Goal: Contribute content: Contribute content

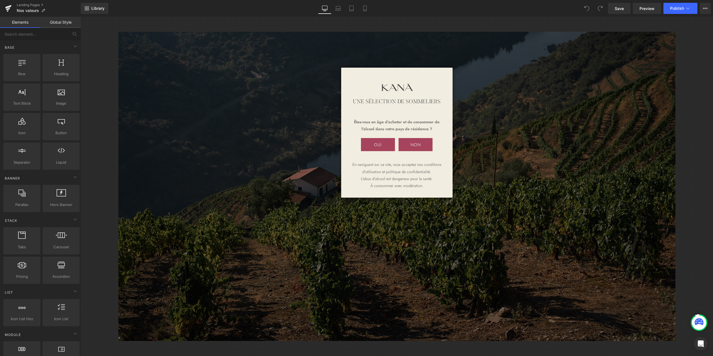
drag, startPoint x: 372, startPoint y: 148, endPoint x: 401, endPoint y: 289, distance: 144.3
click at [401, 289] on div "Une sélection de sommeliers Êtes-vous en âge d'acheter et de consommer de l'alc…" at bounding box center [396, 186] width 632 height 339
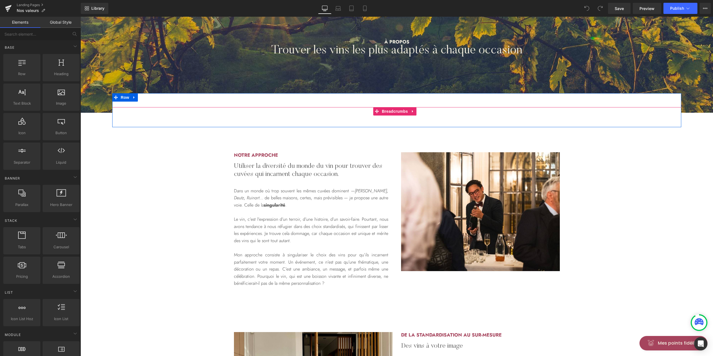
scroll to position [74, 0]
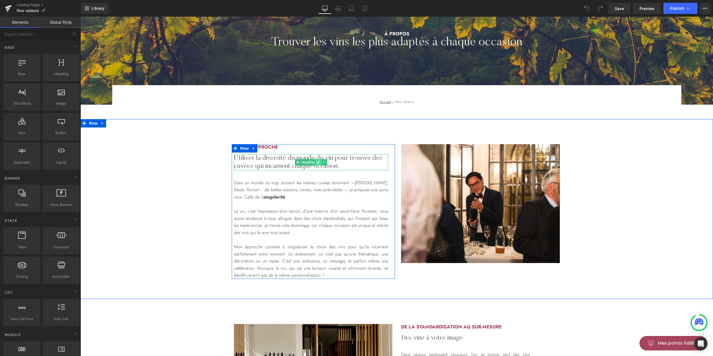
click at [317, 162] on icon at bounding box center [318, 162] width 3 height 3
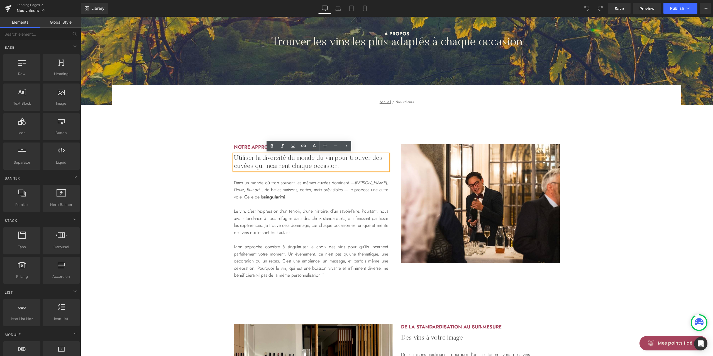
click at [271, 168] on h2 "Utiliser la diversité du monde du vin pour trouver des cuvées qui incarnent cha…" at bounding box center [311, 162] width 154 height 16
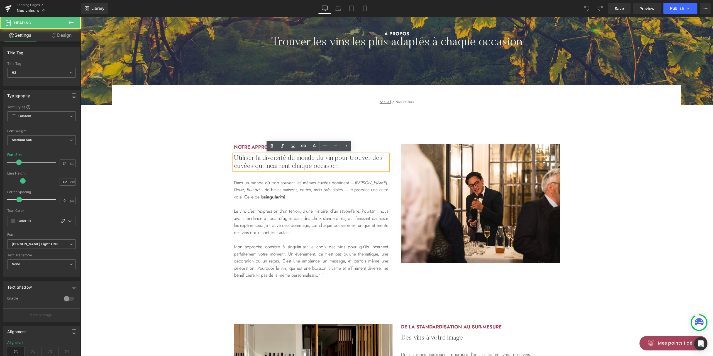
click at [278, 159] on h2 "Utiliser la diversité du monde du vin pour trouver des cuvées qui incarnent cha…" at bounding box center [311, 162] width 154 height 16
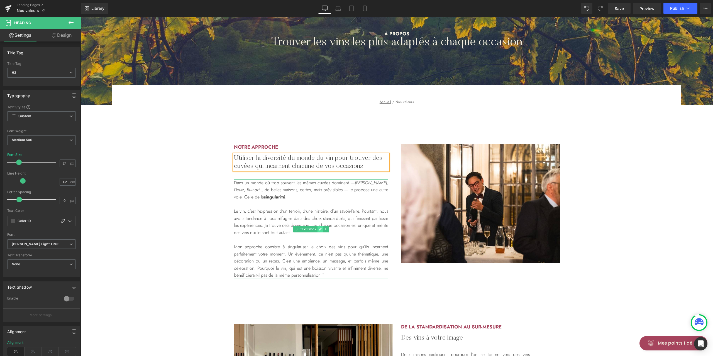
click at [320, 228] on link at bounding box center [320, 229] width 6 height 7
click at [357, 182] on p "Dans un monde où trop souvent les mêmes cuvées dominent — [PERSON_NAME], Deutz,…" at bounding box center [311, 189] width 154 height 21
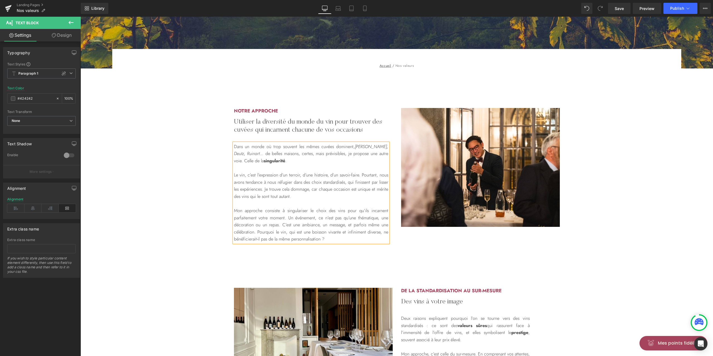
scroll to position [148, 0]
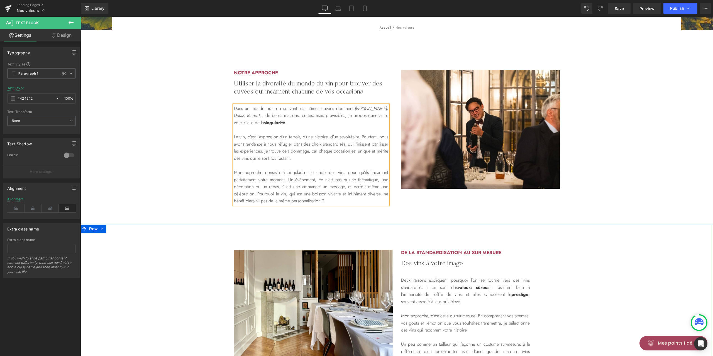
click at [441, 225] on div at bounding box center [396, 225] width 632 height 1
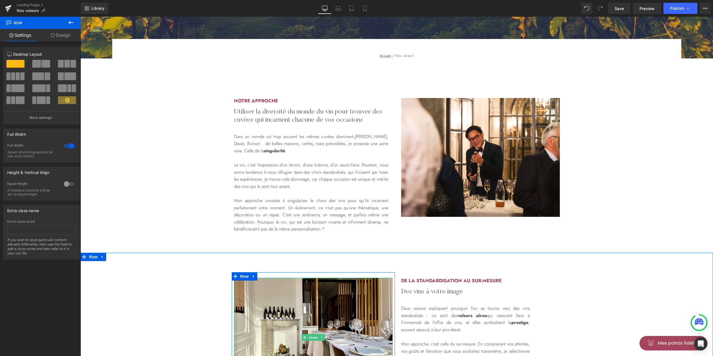
scroll to position [111, 0]
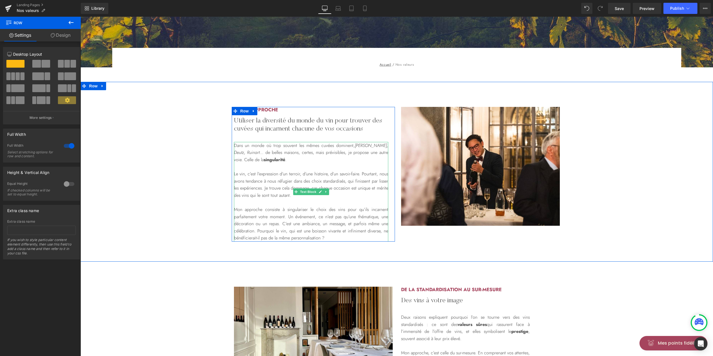
click at [281, 162] on strong "singularité" at bounding box center [274, 159] width 21 height 6
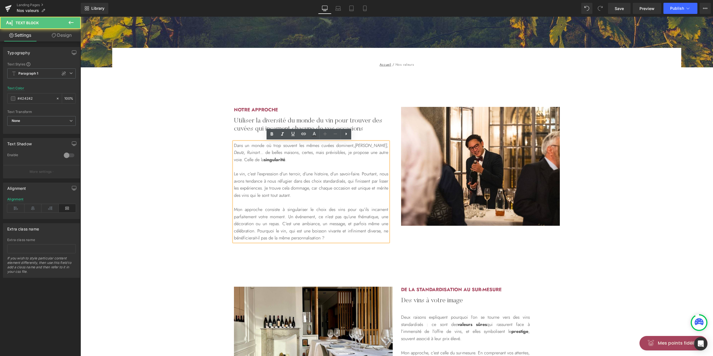
click at [274, 159] on strong "singularité" at bounding box center [274, 159] width 21 height 6
click at [270, 132] on icon at bounding box center [271, 134] width 7 height 7
click at [275, 159] on strong "singularité" at bounding box center [274, 159] width 21 height 6
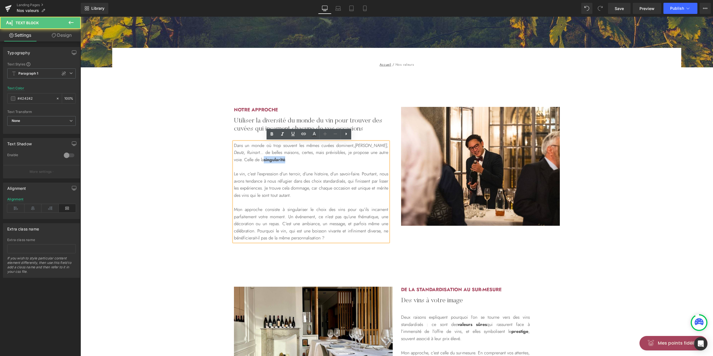
click at [275, 159] on strong "singularité" at bounding box center [274, 159] width 21 height 6
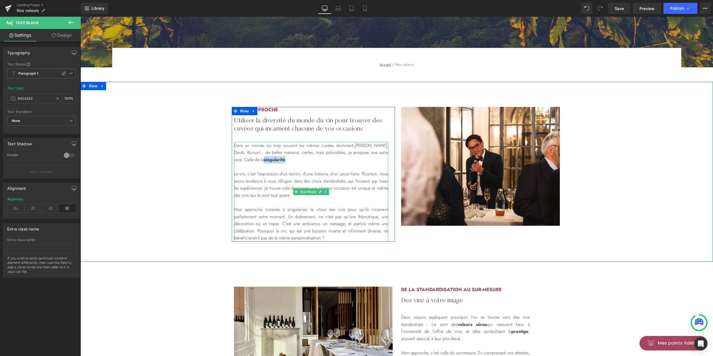
click at [269, 159] on strong "singularité" at bounding box center [274, 159] width 21 height 6
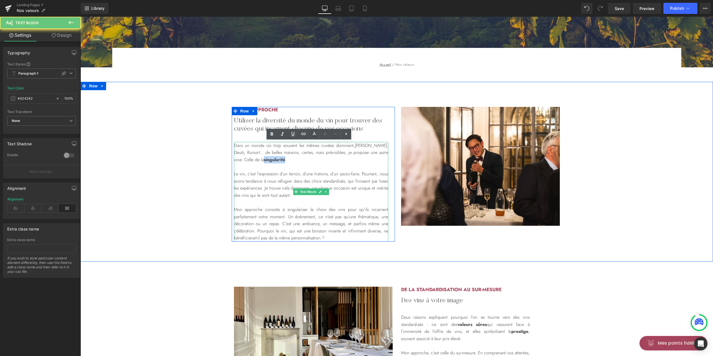
click at [269, 159] on strong "singularité" at bounding box center [274, 159] width 21 height 6
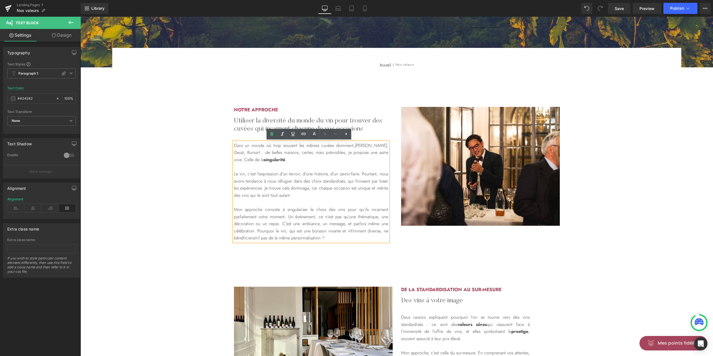
click at [273, 158] on strong "singularité" at bounding box center [274, 159] width 21 height 6
click at [274, 157] on strong "singularité" at bounding box center [274, 159] width 21 height 6
click at [348, 134] on icon at bounding box center [346, 134] width 7 height 7
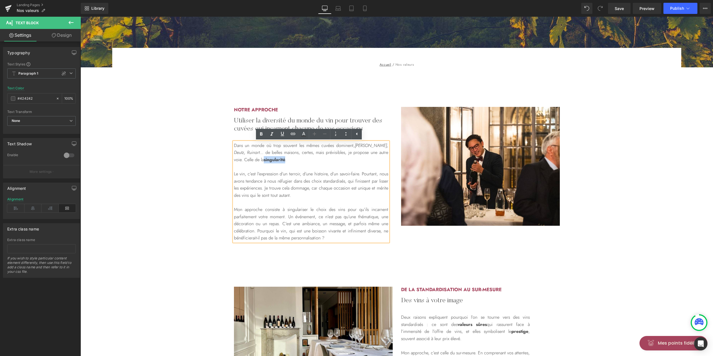
click at [328, 181] on p "Le vin, c’est l’expression d’un terroir, d’une histoire, d’un savoir-faire. Pou…" at bounding box center [311, 184] width 154 height 28
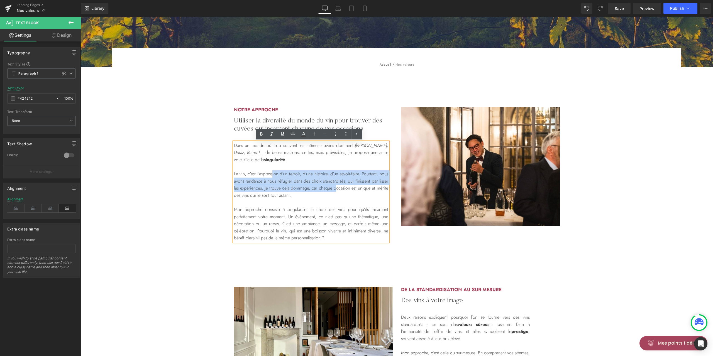
drag, startPoint x: 297, startPoint y: 175, endPoint x: 333, endPoint y: 186, distance: 38.4
click at [333, 186] on p "Le vin, c’est l’expression d’un terroir, d’une histoire, d’un savoir-faire. Pou…" at bounding box center [311, 184] width 154 height 28
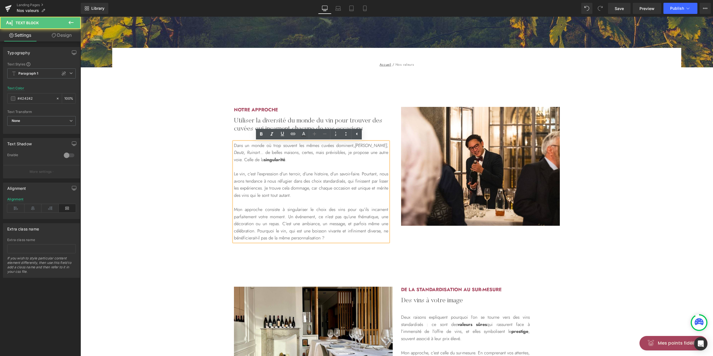
click at [254, 213] on p "Mon approche consiste à singulariser le choix des vins pour qu’ils incarnent pa…" at bounding box center [311, 224] width 154 height 36
click at [238, 209] on p "Mon approche consiste à singulariser le choix des vins pour qu’ils incarnent pa…" at bounding box center [311, 224] width 154 height 36
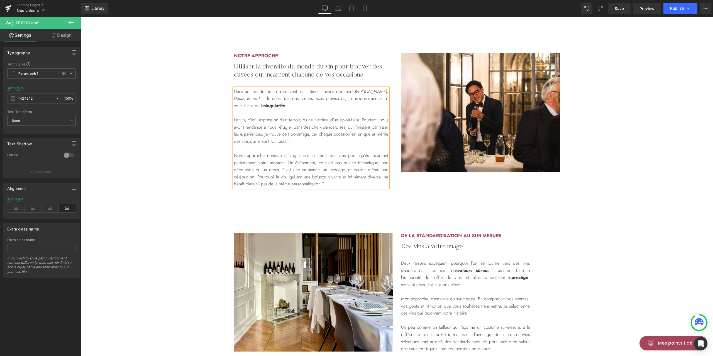
scroll to position [185, 0]
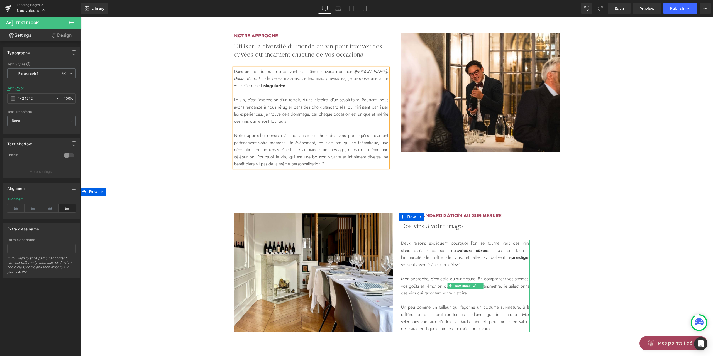
click at [437, 254] on p "Deux raisons expliquent pourquoi l’on se tourne vers des vins standardisés : ce…" at bounding box center [465, 254] width 129 height 28
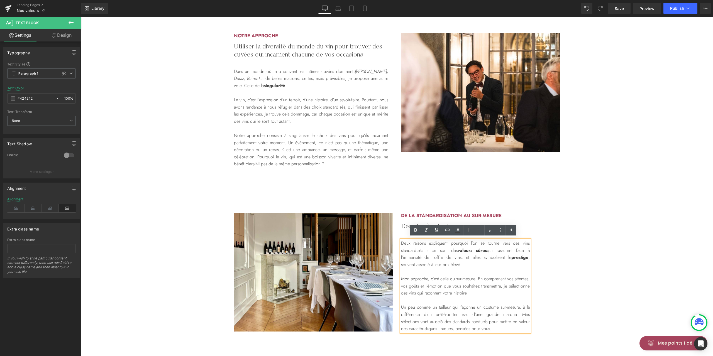
click at [566, 244] on div "Image Row De la standardisation au sur-mesure Heading Des vins à votre image He…" at bounding box center [396, 273] width 632 height 120
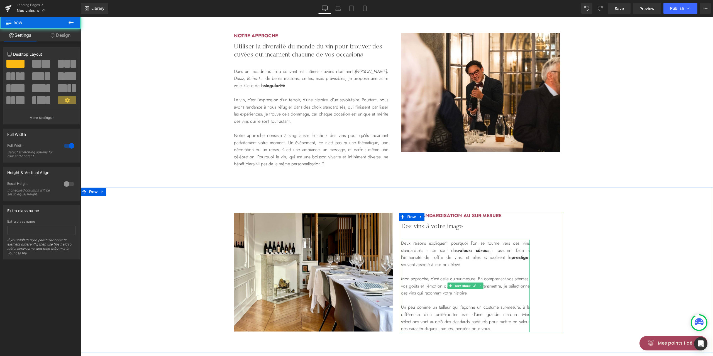
click at [430, 259] on p "Deux raisons expliquent pourquoi l’on se tourne vers des vins standardisés : ce…" at bounding box center [465, 254] width 129 height 28
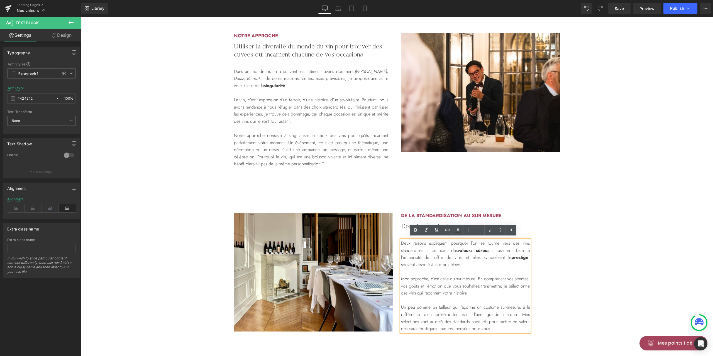
click at [426, 257] on p "Deux raisons expliquent pourquoi l’on se tourne vers des vins standardisés : ce…" at bounding box center [465, 254] width 129 height 28
click at [406, 279] on p "Mon approche, c’est celle du sur-mesure. En comprenant vos attentes, vos goûts …" at bounding box center [465, 285] width 129 height 21
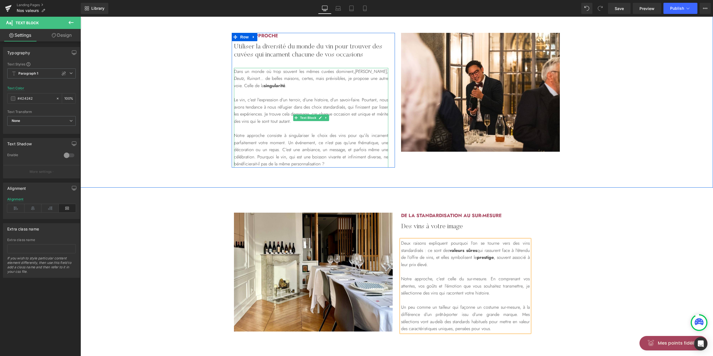
click at [255, 136] on p "Notre approche consiste à singulariser le choix des vins pour qu’ils incarnent …" at bounding box center [311, 150] width 154 height 36
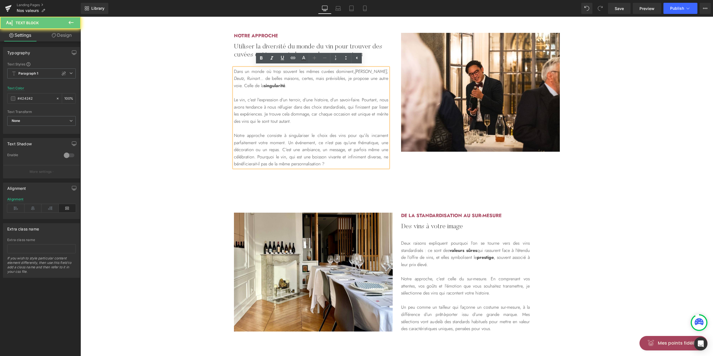
click at [255, 136] on p "Notre approche consiste à singulariser le choix des vins pour qu’ils incarnent …" at bounding box center [311, 150] width 154 height 36
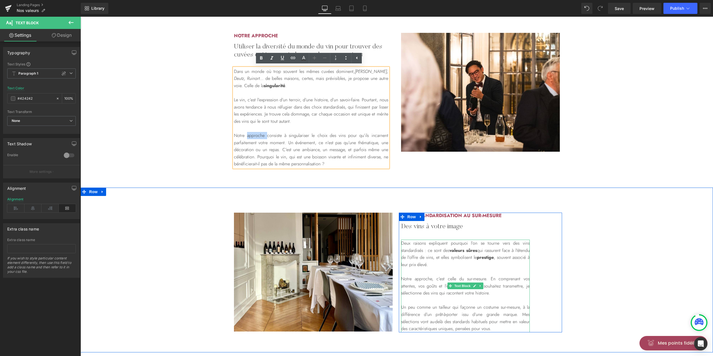
click at [416, 280] on p "Notre approche, c’est celle du sur-mesure. En comprenant vos attentes, vos goût…" at bounding box center [465, 285] width 129 height 21
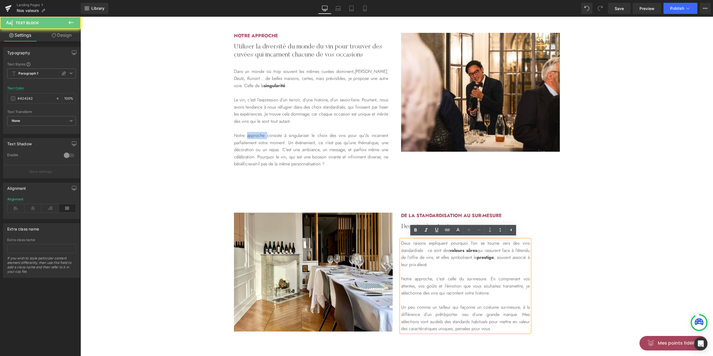
click at [416, 280] on p "Notre approche, c’est celle du sur-mesure. En comprenant vos attentes, vos goût…" at bounding box center [465, 285] width 129 height 21
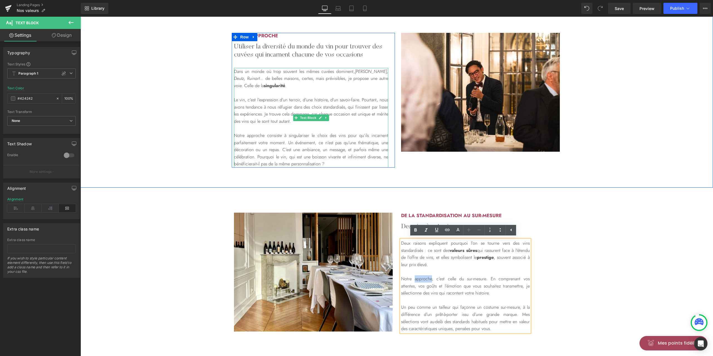
click at [256, 135] on p "Notre approche consiste à singulariser le choix des vins pour qu’ils incarnent …" at bounding box center [311, 150] width 154 height 36
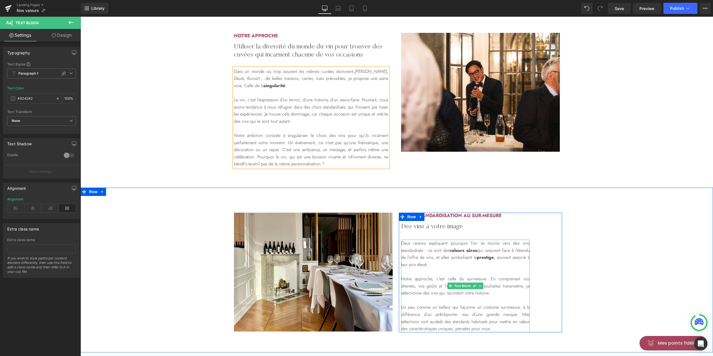
click at [457, 261] on p "Deux raisons expliquent pourquoi l’on se tourne vers des vins standardisés : ce…" at bounding box center [465, 254] width 129 height 28
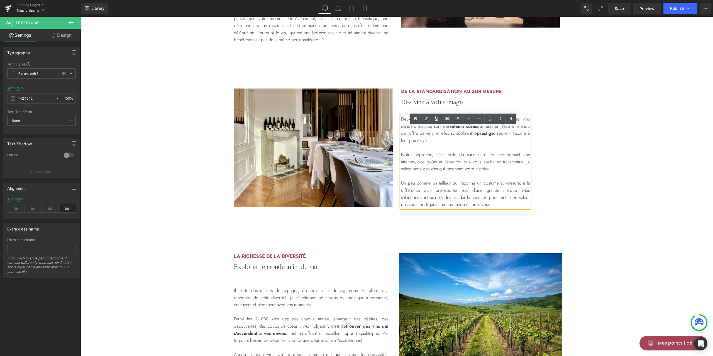
scroll to position [297, 0]
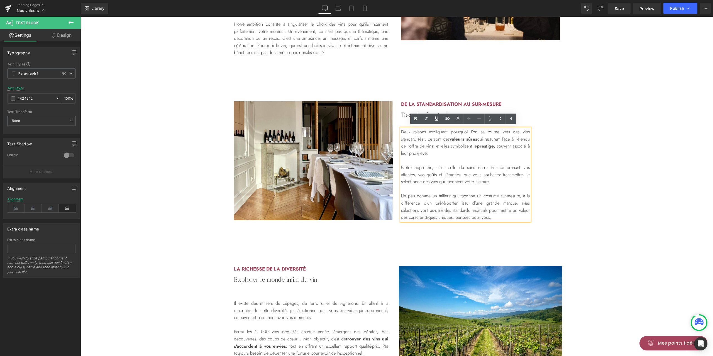
click at [522, 202] on p "Un peu comme un tailleur qui façonne un costume sur-mesure, à la différence d’u…" at bounding box center [465, 206] width 129 height 28
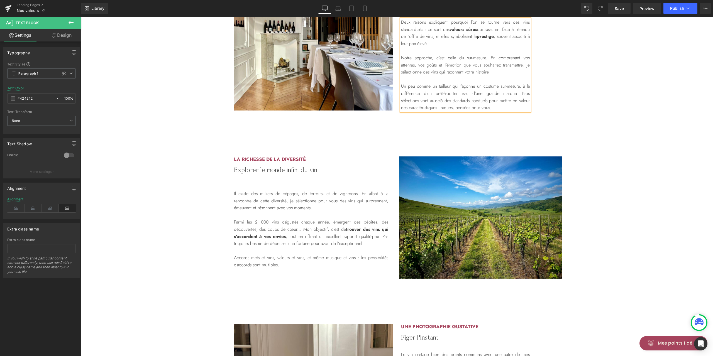
scroll to position [408, 0]
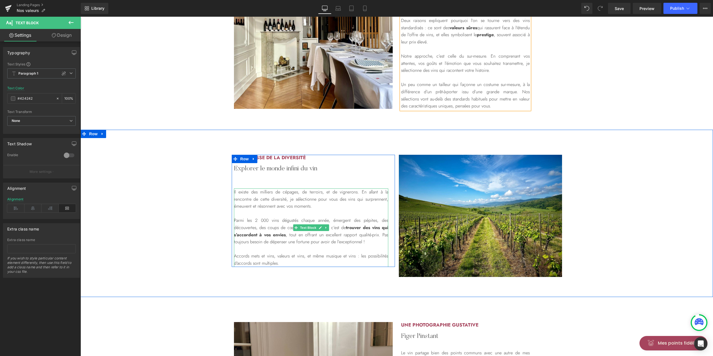
click at [322, 244] on p "Parmi les 2 000 vins dégustés chaque année, émergent des pépites, des découvert…" at bounding box center [311, 231] width 154 height 28
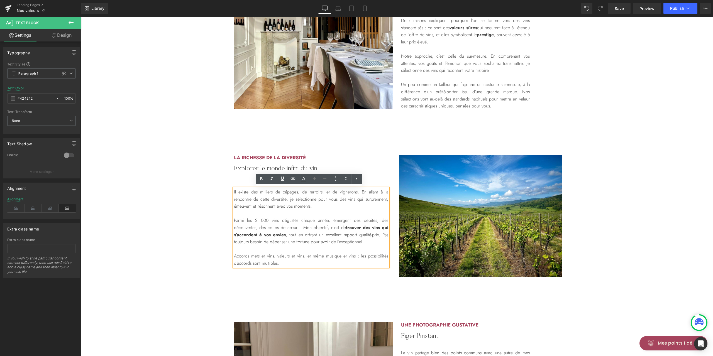
click at [305, 228] on p "Parmi les 2 000 vins dégustés chaque année, émergent des pépites, des découvert…" at bounding box center [311, 231] width 154 height 28
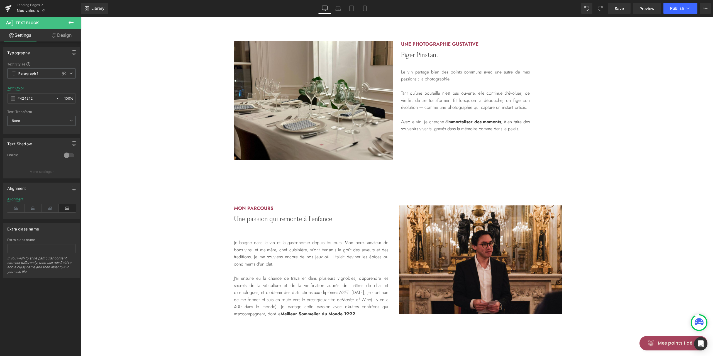
scroll to position [705, 0]
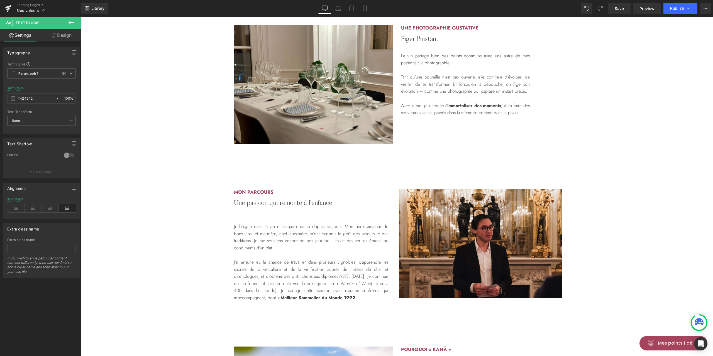
click at [491, 107] on strong "immortaliser des moments" at bounding box center [474, 105] width 54 height 6
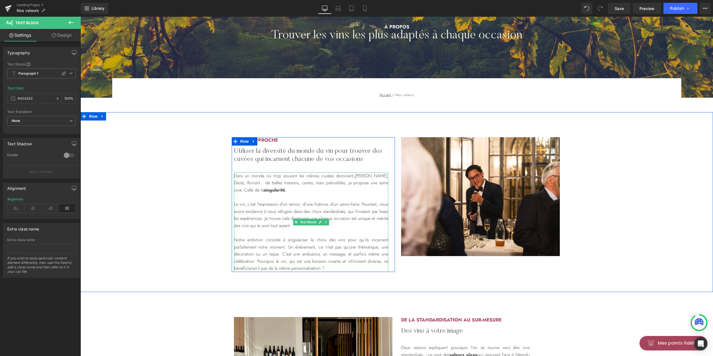
scroll to position [111, 0]
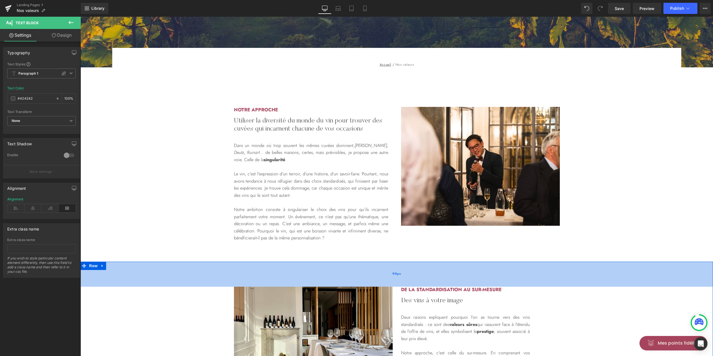
click at [477, 268] on div "90px" at bounding box center [396, 274] width 632 height 25
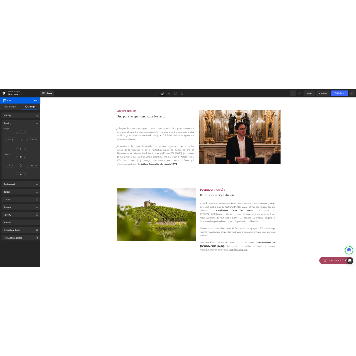
scroll to position [853, 0]
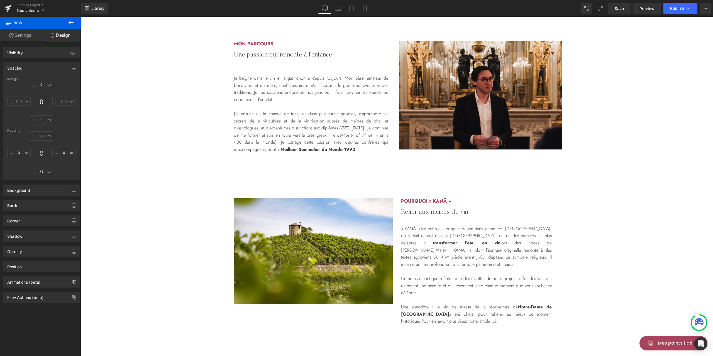
click at [369, 76] on p "Je baigne dans le vin et la gastronomie depuis toujours. Mon père, amateur de b…" at bounding box center [311, 89] width 154 height 28
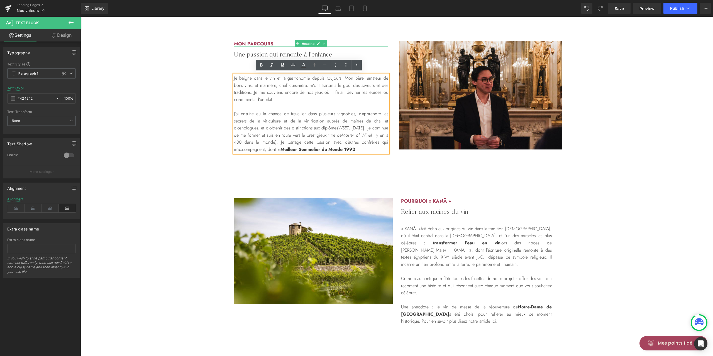
click at [245, 42] on h2 "Mon parcours" at bounding box center [311, 44] width 154 height 6
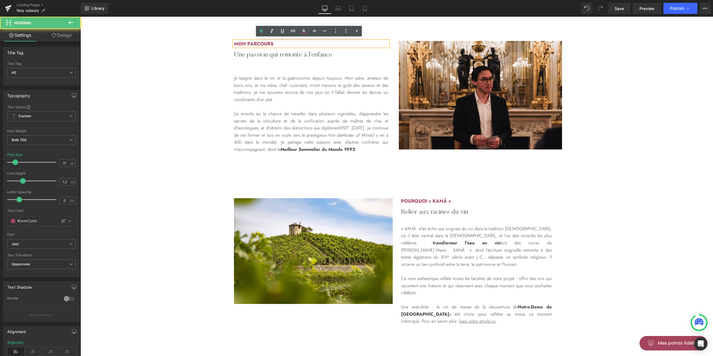
click at [245, 42] on h2 "Mon parcours" at bounding box center [311, 44] width 154 height 6
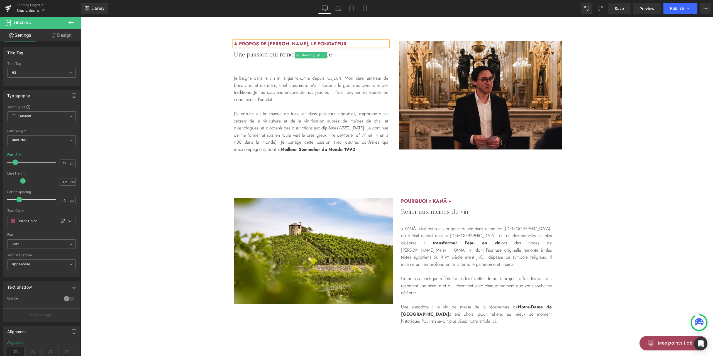
click at [337, 55] on h2 "Une passion qui remonte à l’enfance" at bounding box center [311, 55] width 154 height 8
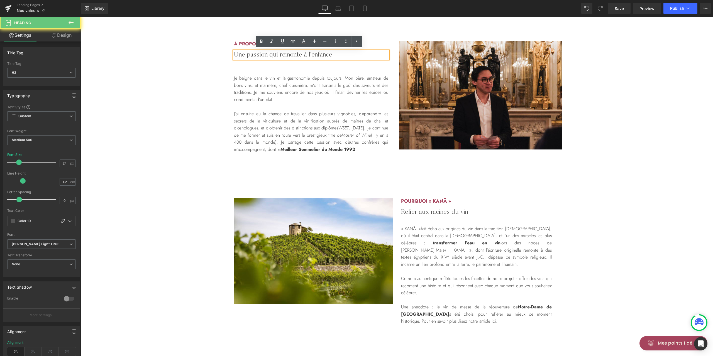
click at [332, 55] on h2 "Une passion qui remonte à l’enfance" at bounding box center [311, 55] width 154 height 8
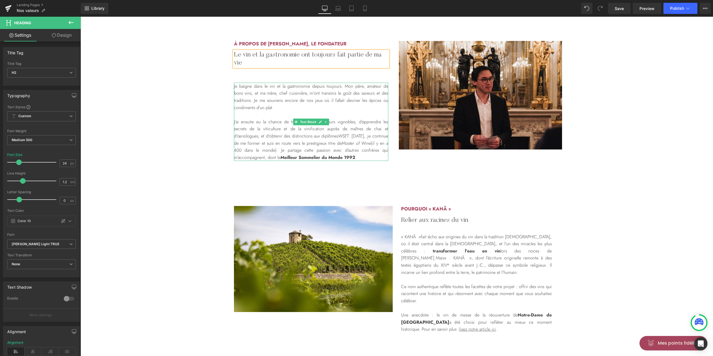
click at [295, 106] on p "Je baigne dans le vin et la gastronomie depuis toujours. Mon père, amateur de b…" at bounding box center [311, 97] width 154 height 28
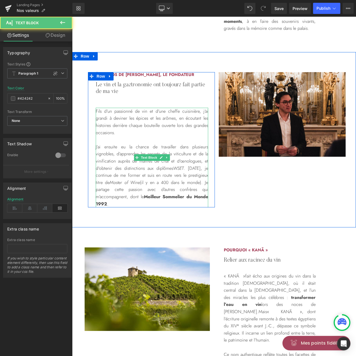
click at [161, 149] on p "J’ai ensuite eu la chance de travailler dans plusieurs vignobles, d’apprendre l…" at bounding box center [151, 175] width 112 height 64
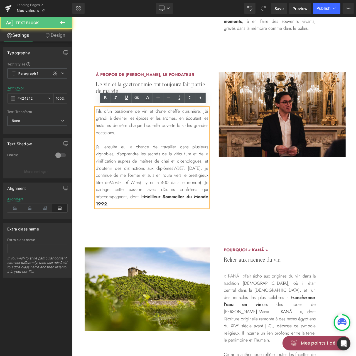
click at [112, 153] on p "J’ai ensuite eu la chance de travailler dans plusieurs vignobles, d’apprendre l…" at bounding box center [151, 175] width 112 height 64
click at [95, 148] on p "J’ai ensuite eu la chance de travailler dans plusieurs vignobles, d’apprendre l…" at bounding box center [151, 175] width 112 height 64
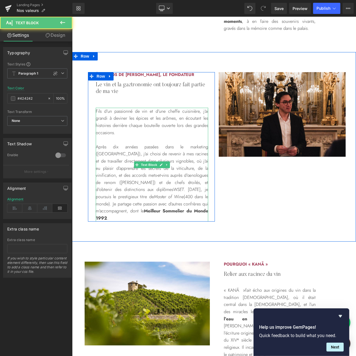
drag, startPoint x: 202, startPoint y: 196, endPoint x: 217, endPoint y: 197, distance: 14.5
click at [202, 196] on p "Après dix années passées dans le marketing ([GEOGRAPHIC_DATA]), j'ai choisi de …" at bounding box center [151, 182] width 112 height 79
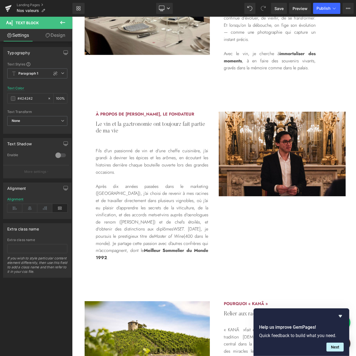
scroll to position [816, 0]
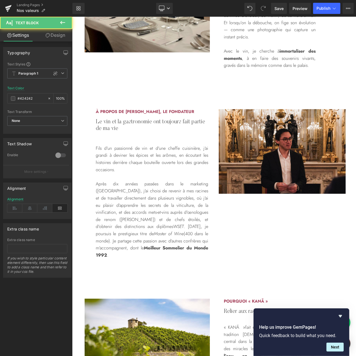
click at [140, 197] on p "Après dix années passées dans le marketing ([GEOGRAPHIC_DATA]), j'ai choisi de …" at bounding box center [151, 219] width 112 height 79
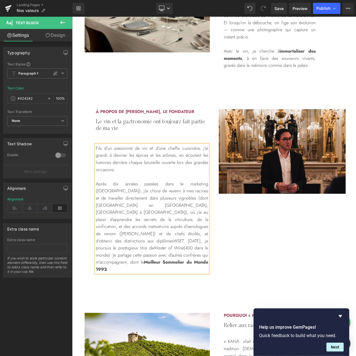
click at [200, 197] on p "Après dix années passées dans le marketing ([GEOGRAPHIC_DATA]), j'ai choisi de …" at bounding box center [151, 226] width 112 height 93
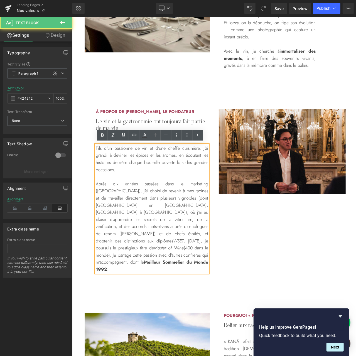
click at [198, 198] on p "Après dix années passées dans le marketing ([GEOGRAPHIC_DATA]), j'ai choisi de …" at bounding box center [151, 226] width 112 height 93
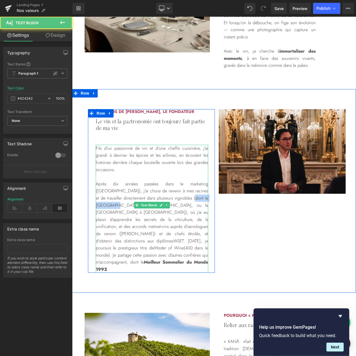
click at [188, 185] on p "Après dix années passées dans le marketing ([GEOGRAPHIC_DATA]), j'ai choisi de …" at bounding box center [151, 226] width 112 height 93
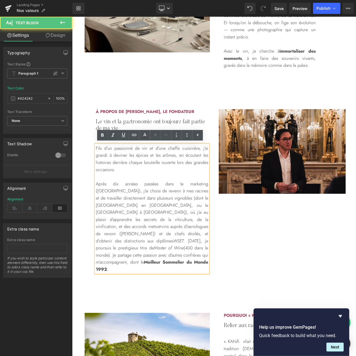
click at [182, 187] on p "Après dix années passées dans le marketing ([GEOGRAPHIC_DATA]), j'ai choisi de …" at bounding box center [151, 226] width 112 height 93
click at [165, 194] on p "Après dix années passées dans le marketing ([GEOGRAPHIC_DATA]), j'ai choisi de …" at bounding box center [151, 226] width 112 height 93
click at [166, 195] on p "Après dix années passées dans le marketing ([GEOGRAPHIC_DATA]), j'ai choisi de …" at bounding box center [151, 226] width 112 height 93
click at [194, 195] on p "Après dix années passées dans le marketing ([GEOGRAPHIC_DATA]), j'ai choisi de …" at bounding box center [151, 226] width 112 height 93
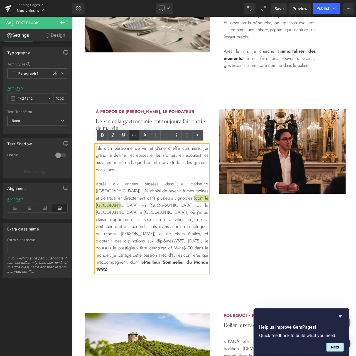
click at [138, 132] on link at bounding box center [134, 135] width 11 height 11
click at [162, 212] on input "text" at bounding box center [138, 210] width 86 height 14
paste input "[URL][DOMAIN_NAME]"
type input "[URL][DOMAIN_NAME]"
click at [187, 212] on icon "button" at bounding box center [186, 210] width 7 height 7
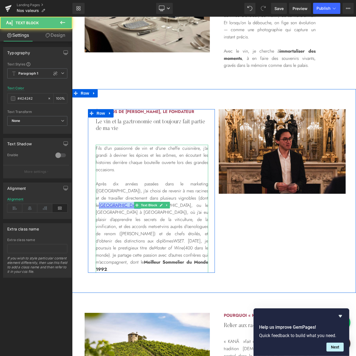
click at [141, 202] on link "[GEOGRAPHIC_DATA]" at bounding box center [120, 205] width 42 height 6
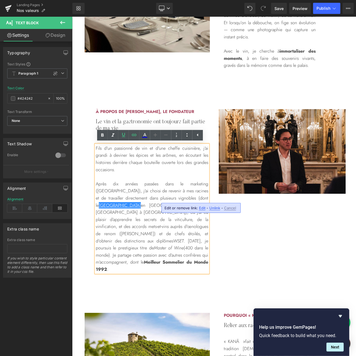
click at [202, 207] on span "Edit" at bounding box center [202, 208] width 6 height 5
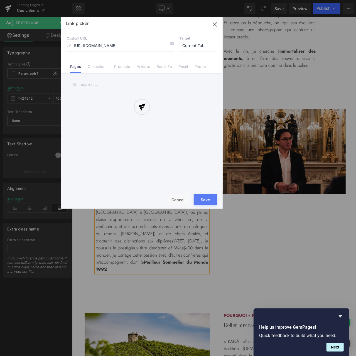
click at [203, 0] on div "Text Color Highlight Color #333333 Edit or remove link: Edit - Unlink - Cancel …" at bounding box center [178, 0] width 356 height 0
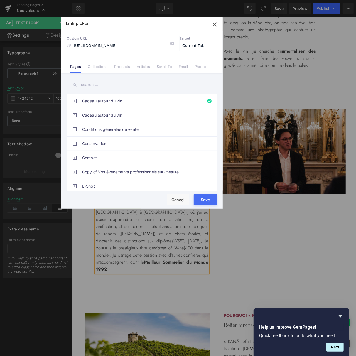
click at [205, 48] on span "Current Tab" at bounding box center [199, 46] width 38 height 11
click at [191, 65] on li "New Tab" at bounding box center [198, 66] width 43 height 10
drag, startPoint x: 203, startPoint y: 198, endPoint x: 132, endPoint y: 182, distance: 73.2
click at [203, 198] on button "Save" at bounding box center [205, 199] width 23 height 11
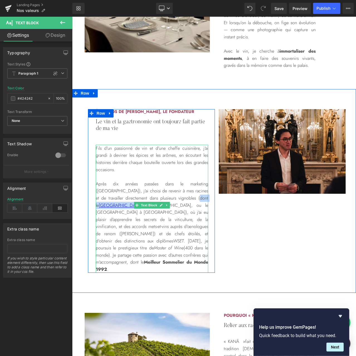
click at [118, 209] on p "Après dix années passées dans le marketing ([GEOGRAPHIC_DATA]), j'ai choisi de …" at bounding box center [151, 226] width 112 height 93
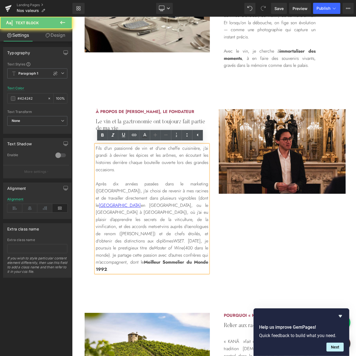
click at [128, 205] on p "Après dix années passées dans le marketing ([GEOGRAPHIC_DATA]), j'ai choisi de …" at bounding box center [151, 226] width 112 height 93
click at [156, 205] on p "Après dix années passées dans le marketing ([GEOGRAPHIC_DATA]), j'ai choisi de …" at bounding box center [151, 226] width 112 height 93
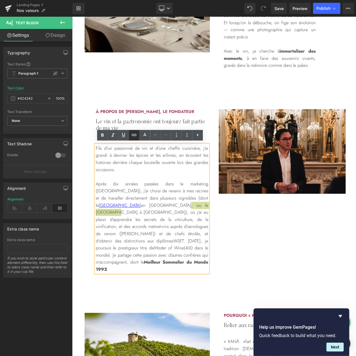
click at [135, 136] on icon at bounding box center [134, 135] width 5 height 2
click at [167, 220] on input "[URL][DOMAIN_NAME]" at bounding box center [138, 217] width 86 height 14
paste input "[URL][DOMAIN_NAME]"
type input "[URL][DOMAIN_NAME]"
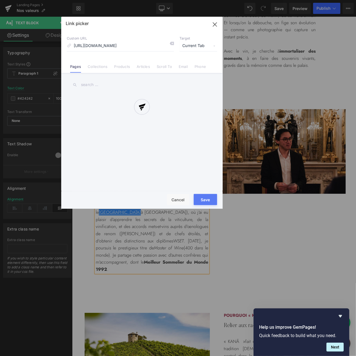
click at [200, 0] on div "Text Color Highlight Color #333333 Edit or remove link: Edit - Unlink - Cancel …" at bounding box center [178, 0] width 356 height 0
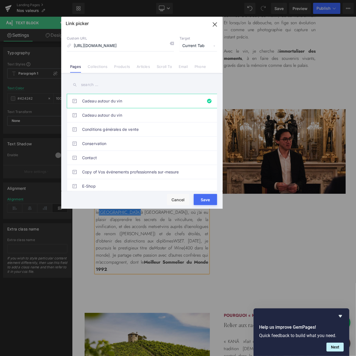
click at [195, 45] on span "Current Tab" at bounding box center [199, 46] width 38 height 11
click at [196, 67] on li "New Tab" at bounding box center [198, 66] width 43 height 10
click at [209, 202] on button "Save" at bounding box center [205, 199] width 23 height 11
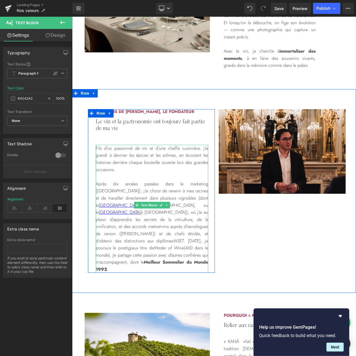
click at [122, 225] on p "Après dix années passées dans le marketing ([GEOGRAPHIC_DATA]), j'ai choisi de …" at bounding box center [151, 226] width 112 height 93
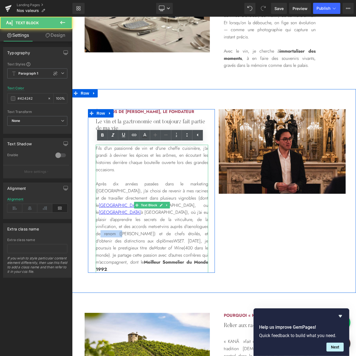
click at [122, 225] on p "Après dix années passées dans le marketing ([GEOGRAPHIC_DATA]), j'ai choisi de …" at bounding box center [151, 226] width 112 height 93
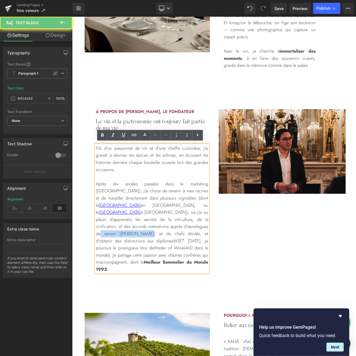
click at [148, 225] on p "Après dix années passées dans le marketing ([GEOGRAPHIC_DATA]), j'ai choisi de …" at bounding box center [151, 226] width 112 height 93
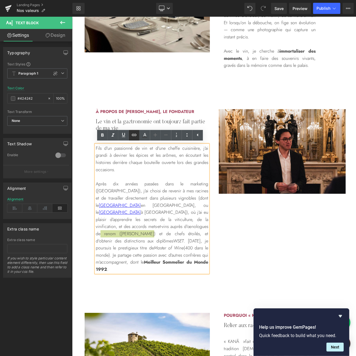
click at [136, 133] on icon at bounding box center [134, 135] width 7 height 7
click at [170, 241] on input "[URL][DOMAIN_NAME]" at bounding box center [138, 239] width 86 height 14
paste input "[URL][DOMAIN_NAME]"
type input "[URL][DOMAIN_NAME]"
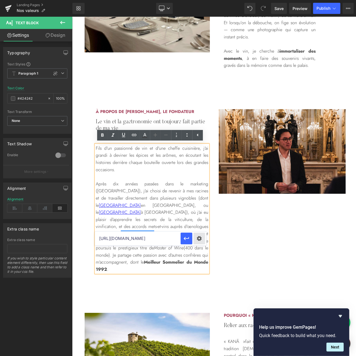
click at [198, 0] on div "Text Color Highlight Color #333333 Edit or remove link: Edit - Unlink - Cancel …" at bounding box center [178, 0] width 356 height 0
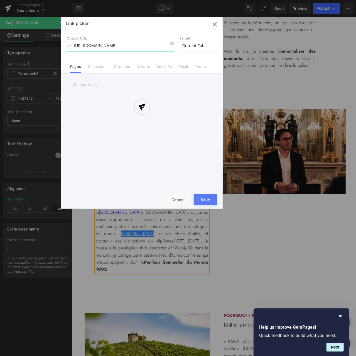
scroll to position [0, 56]
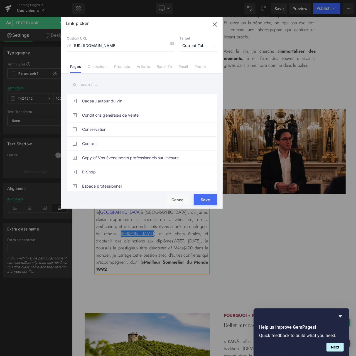
click at [194, 45] on span "Current Tab" at bounding box center [199, 46] width 38 height 11
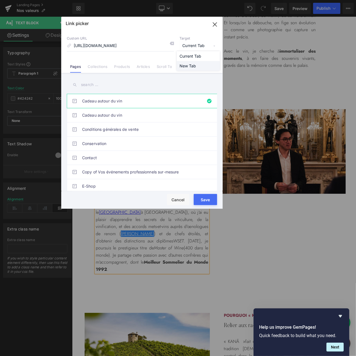
click at [191, 65] on li "New Tab" at bounding box center [198, 66] width 43 height 10
click at [199, 198] on button "Save" at bounding box center [205, 199] width 23 height 11
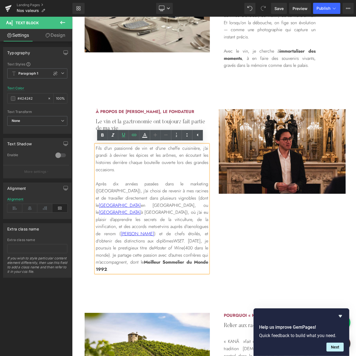
click at [169, 244] on icon "Master of Wine" at bounding box center [169, 247] width 30 height 6
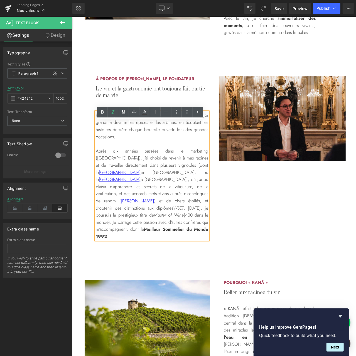
scroll to position [853, 0]
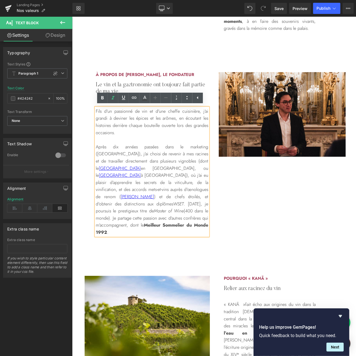
click at [114, 211] on p "Après dix années passées dans le marketing ([GEOGRAPHIC_DATA]), j'ai choisi de …" at bounding box center [151, 189] width 112 height 93
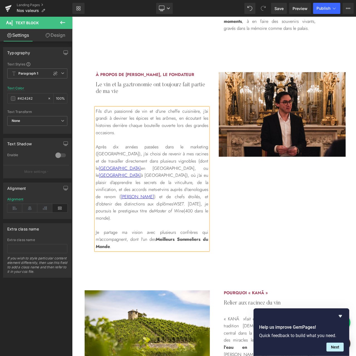
click at [264, 213] on div "à propos de [PERSON_NAME], le fondateur Heading Le vin et la gastronomie ont to…" at bounding box center [213, 161] width 267 height 178
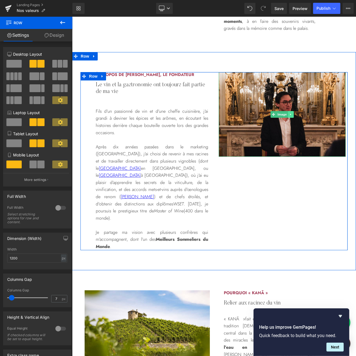
click at [290, 113] on link at bounding box center [291, 114] width 6 height 7
click at [286, 114] on icon at bounding box center [287, 113] width 3 height 3
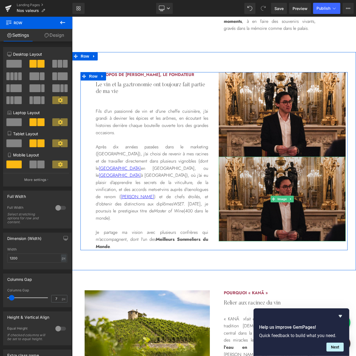
click at [276, 189] on img at bounding box center [282, 198] width 127 height 85
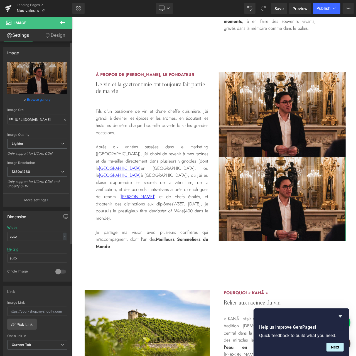
click at [41, 98] on link "Browse gallery" at bounding box center [39, 100] width 24 height 10
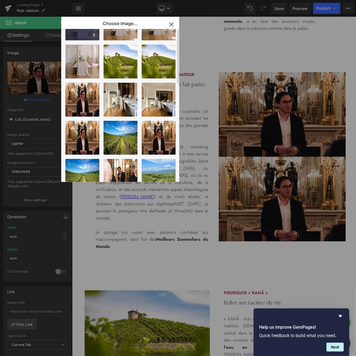
scroll to position [0, 0]
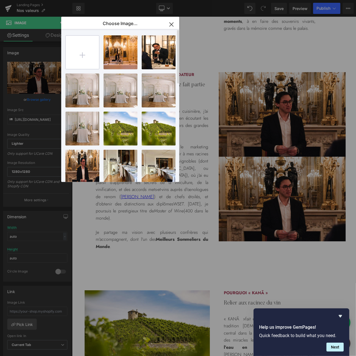
click at [85, 60] on input "file" at bounding box center [82, 52] width 33 height 33
type input "C:\fakepath\kana-wine-master-of-wine-sommelier-vineyards.jpeg"
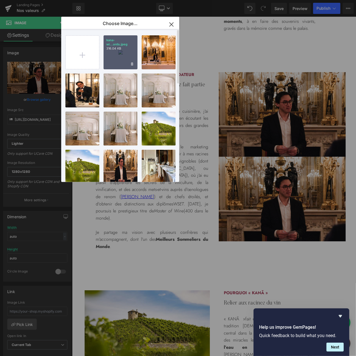
click at [122, 62] on div "kana-wi...ards.jpeg 316.04 KB" at bounding box center [121, 52] width 34 height 34
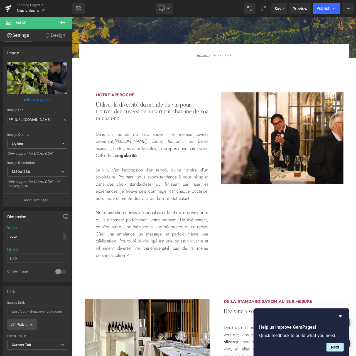
scroll to position [111, 0]
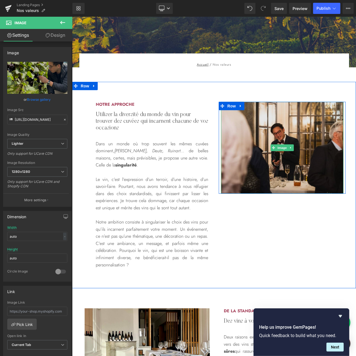
click at [274, 131] on img at bounding box center [282, 148] width 122 height 92
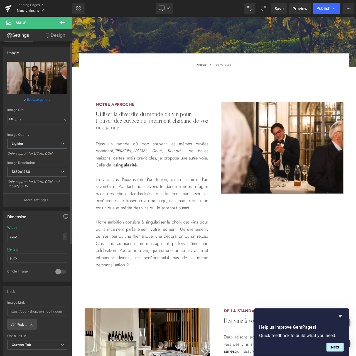
click at [46, 102] on link "Browse gallery" at bounding box center [39, 100] width 24 height 10
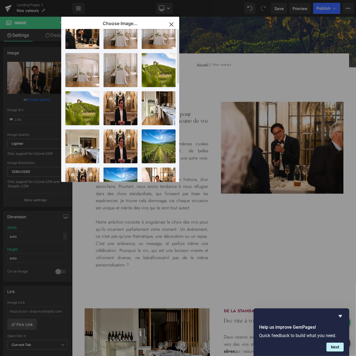
scroll to position [0, 0]
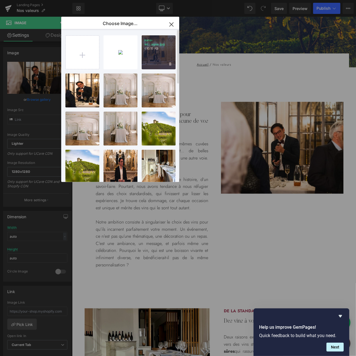
click at [163, 54] on div "kana-wi...agne.jpg 610.15 KB" at bounding box center [159, 52] width 34 height 34
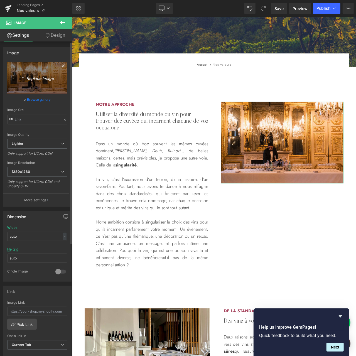
click at [47, 80] on icon "Replace Image" at bounding box center [37, 77] width 45 height 7
type input "C:\fakepath\kana-wine-sommelier-crafting-selections-rectangle.jpg"
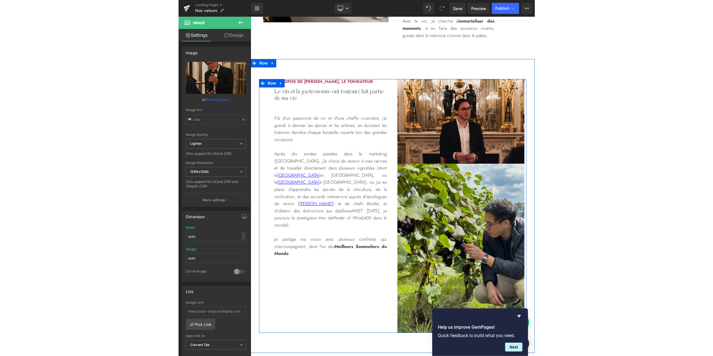
scroll to position [853, 0]
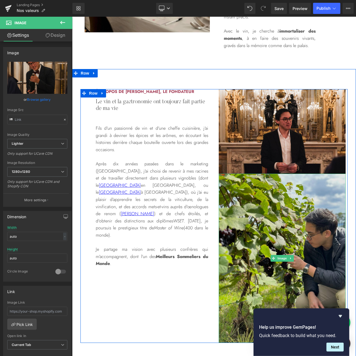
click at [287, 192] on img at bounding box center [282, 257] width 127 height 169
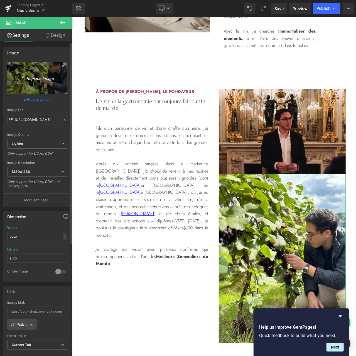
click at [49, 86] on link "Replace Image" at bounding box center [37, 78] width 60 height 32
type input "C:\fakepath\kana-wine-master-of-wine-sommelier-speech.jpg"
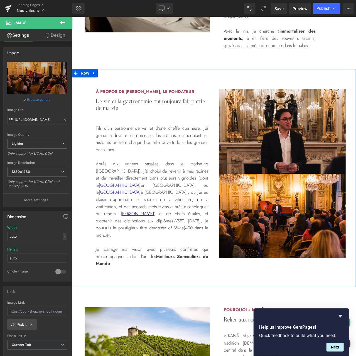
click at [263, 274] on div "à propos de [PERSON_NAME], le fondateur Heading Le vin et la gastronomie ont to…" at bounding box center [214, 178] width 284 height 218
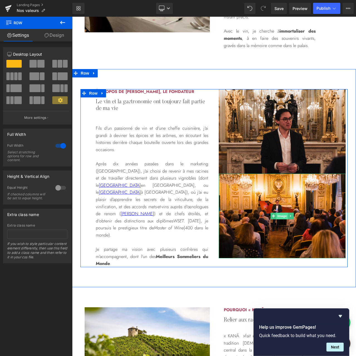
click at [276, 215] on span "Image" at bounding box center [282, 215] width 12 height 7
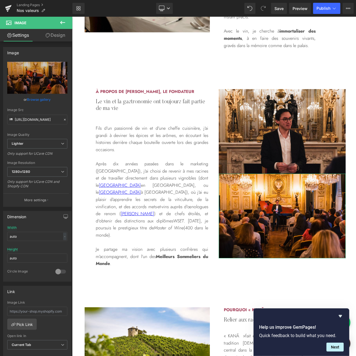
click at [55, 39] on link "Design" at bounding box center [55, 35] width 36 height 13
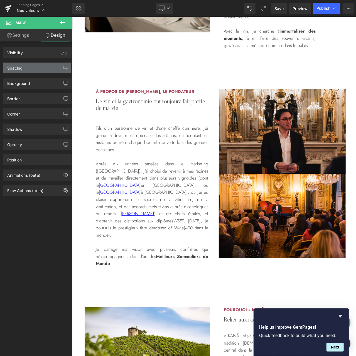
click at [23, 68] on div "Spacing" at bounding box center [37, 68] width 68 height 11
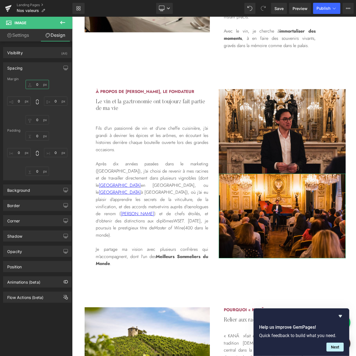
click at [38, 88] on input "0" at bounding box center [37, 84] width 23 height 9
type input "20"
click at [55, 89] on div "20 XS S M L XL Edit Value 0 0 0" at bounding box center [37, 102] width 60 height 45
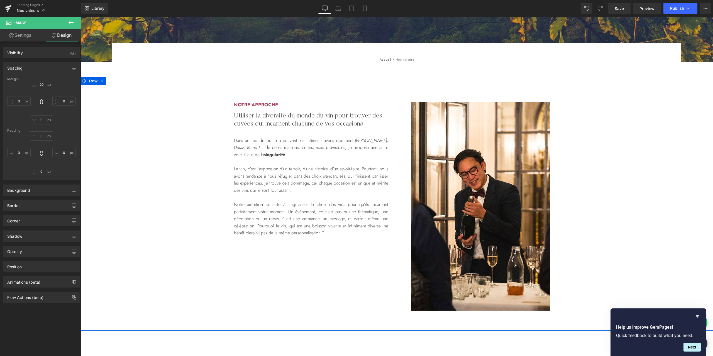
scroll to position [74, 0]
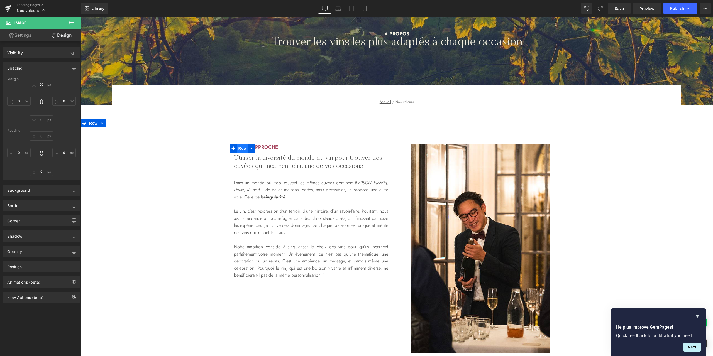
click at [242, 149] on span "Row" at bounding box center [242, 148] width 11 height 8
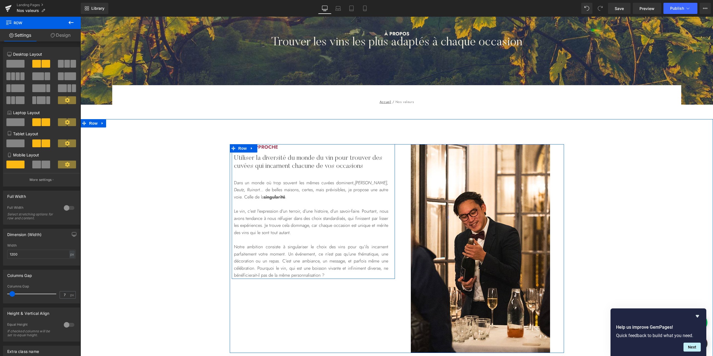
click at [239, 149] on span "Row" at bounding box center [242, 148] width 11 height 8
click at [257, 147] on h2 "Notre approche" at bounding box center [311, 147] width 154 height 6
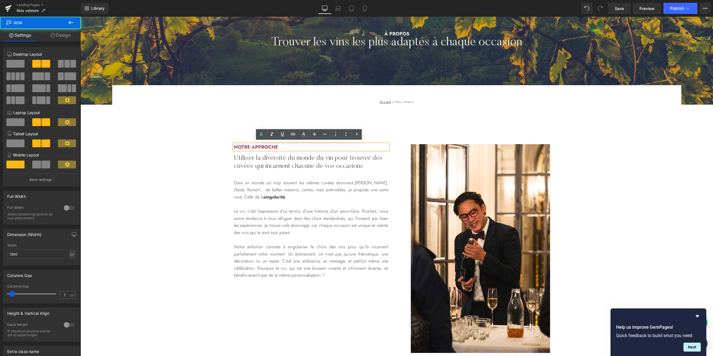
click at [393, 278] on div "Notre approche Heading Utiliser la diversité du monde du vin pour trouver des c…" at bounding box center [313, 211] width 167 height 135
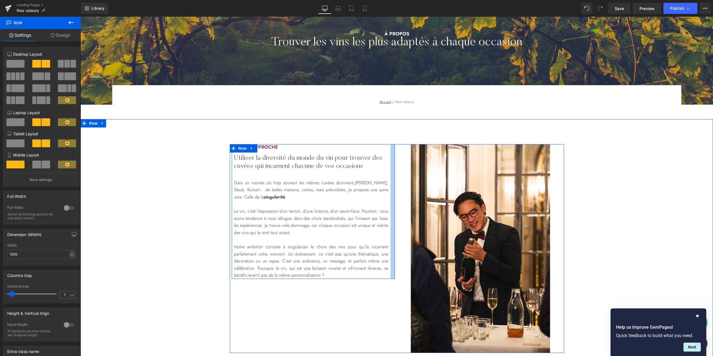
click at [390, 197] on div at bounding box center [392, 211] width 4 height 135
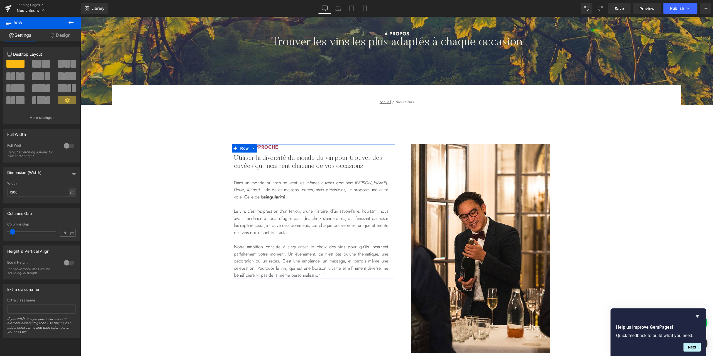
click at [72, 36] on link "Design" at bounding box center [60, 35] width 40 height 13
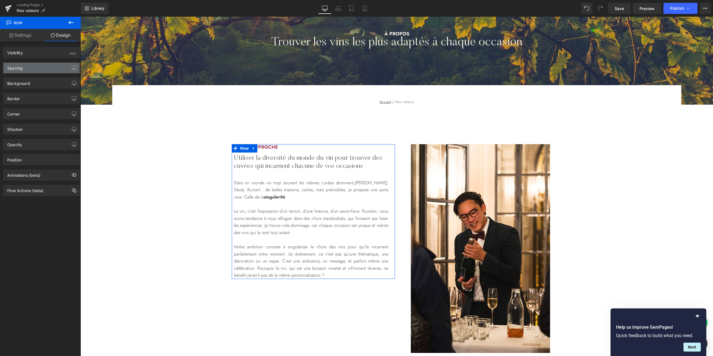
click at [29, 69] on div "Spacing" at bounding box center [41, 68] width 76 height 11
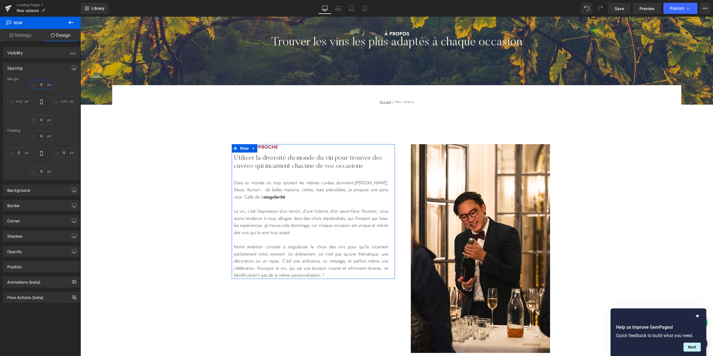
click at [41, 85] on input "0" at bounding box center [41, 84] width 23 height 9
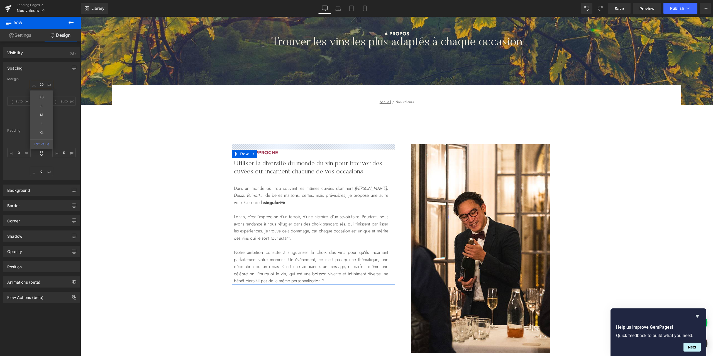
click at [40, 87] on input "20" at bounding box center [41, 84] width 23 height 9
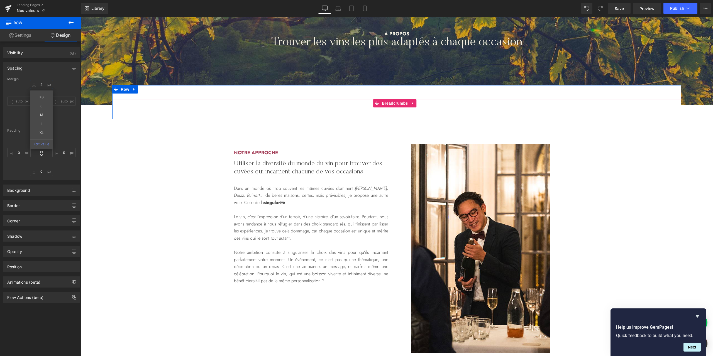
type input "40"
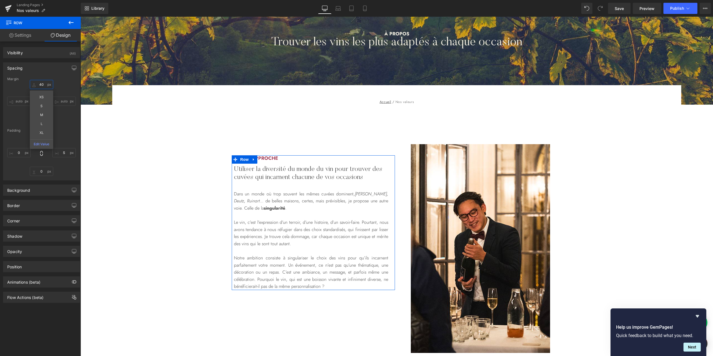
click at [42, 86] on input "40" at bounding box center [41, 84] width 23 height 9
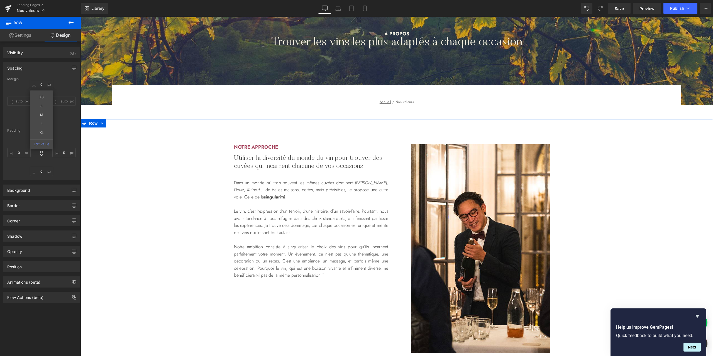
click at [625, 187] on div "Notre approche Heading Utiliser la diversité du monde du vin pour trouver des c…" at bounding box center [396, 248] width 632 height 209
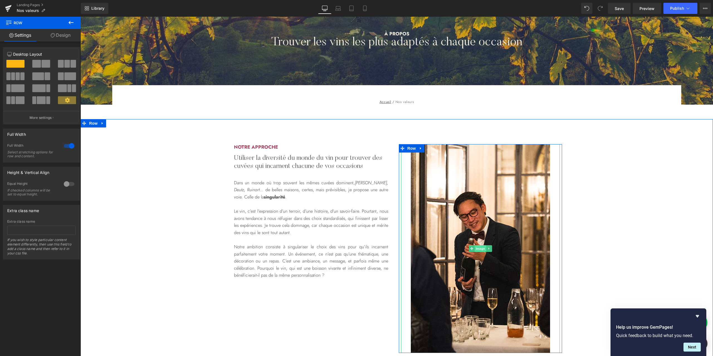
click at [474, 249] on span "Image" at bounding box center [480, 248] width 12 height 7
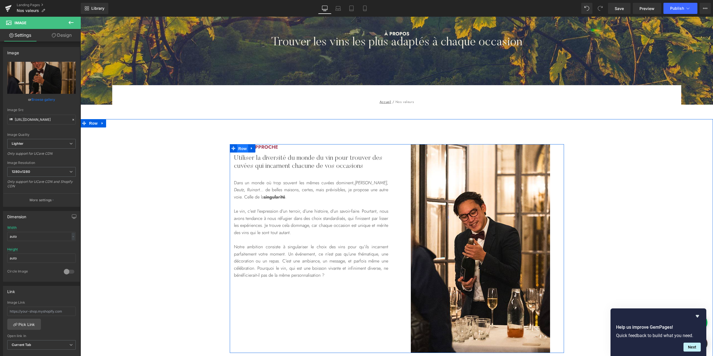
click at [239, 148] on span "Row" at bounding box center [242, 148] width 11 height 8
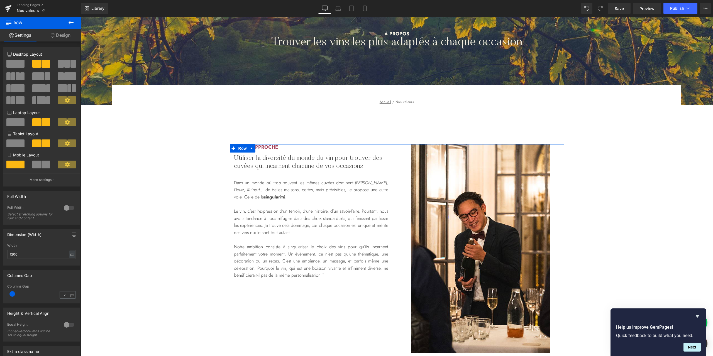
click at [41, 78] on span at bounding box center [38, 76] width 12 height 8
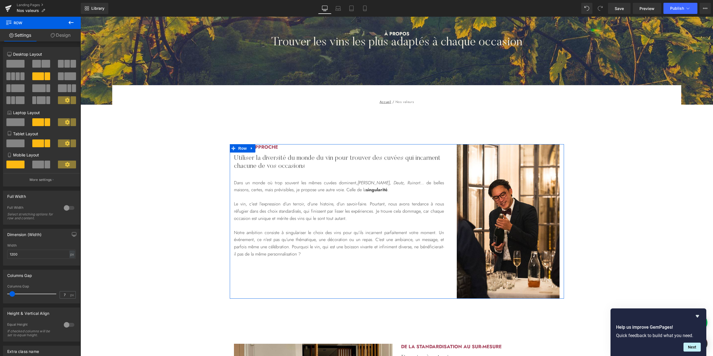
click at [40, 64] on span at bounding box center [36, 64] width 9 height 8
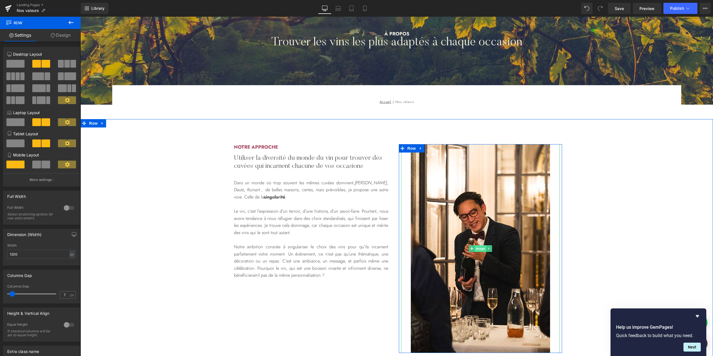
click at [477, 248] on span "Image" at bounding box center [480, 248] width 12 height 7
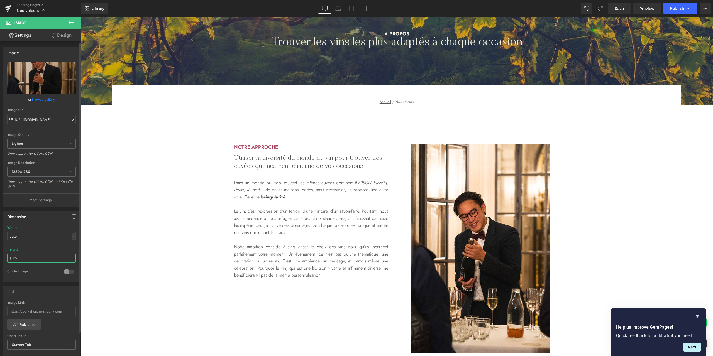
click at [26, 256] on input "auto" at bounding box center [41, 258] width 68 height 9
drag, startPoint x: 29, startPoint y: 256, endPoint x: 6, endPoint y: 256, distance: 23.4
click at [6, 256] on div "auto Width auto - % px auto Height auto 0 Circle Image" at bounding box center [41, 254] width 76 height 56
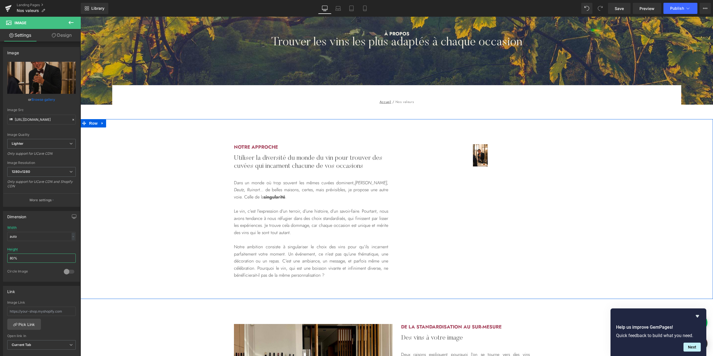
type input "80"
drag, startPoint x: 34, startPoint y: 255, endPoint x: 0, endPoint y: 258, distance: 33.8
click at [0, 258] on div "Dimension auto Width auto - % px auto Height 80 0 Circle Image" at bounding box center [41, 244] width 83 height 75
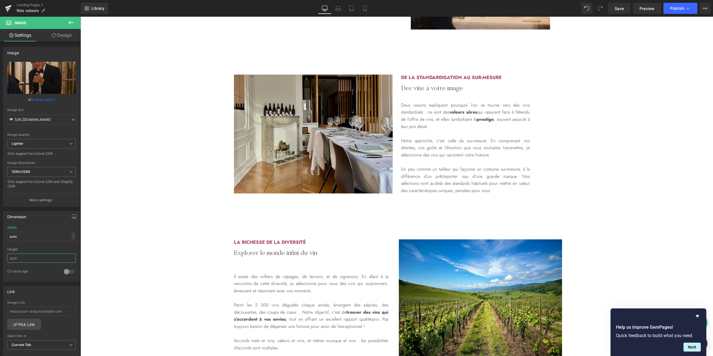
scroll to position [371, 0]
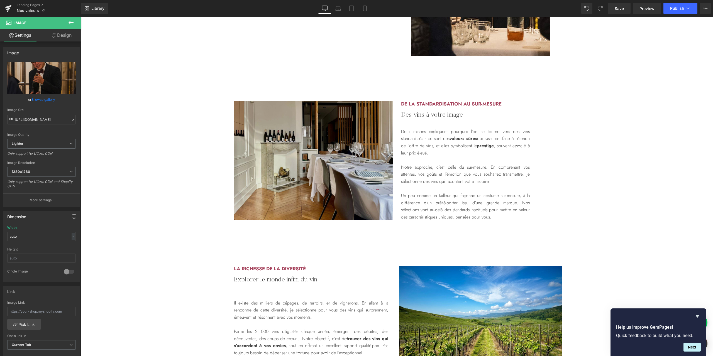
click at [310, 158] on div "Image" at bounding box center [313, 160] width 159 height 119
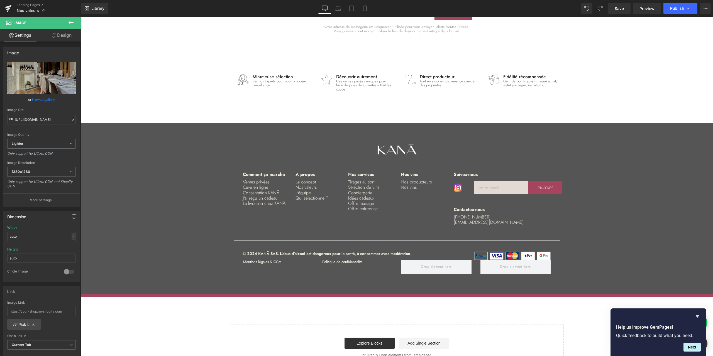
scroll to position [1441, 0]
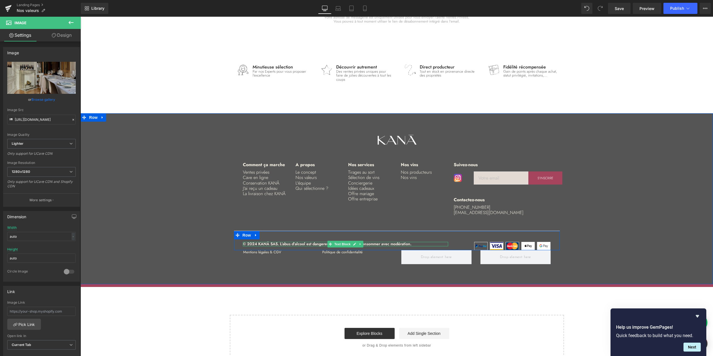
click at [250, 242] on p "© 2024 KANĀ SAS. L’abus d’alcool est dangereux pour la santé, à consommer avec …" at bounding box center [345, 244] width 205 height 4
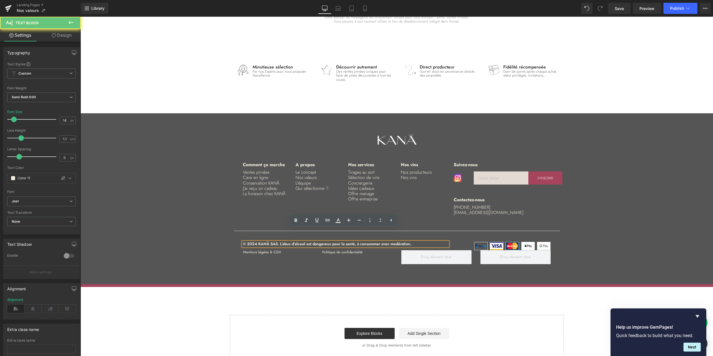
click at [250, 242] on p "© 2024 KANĀ SAS. L’abus d’alcool est dangereux pour la santé, à consommer avec …" at bounding box center [345, 244] width 205 height 4
click at [195, 226] on div "Image Row Comment ça marche Text Block Ventes privées Text Block Cave en ligne …" at bounding box center [396, 196] width 632 height 142
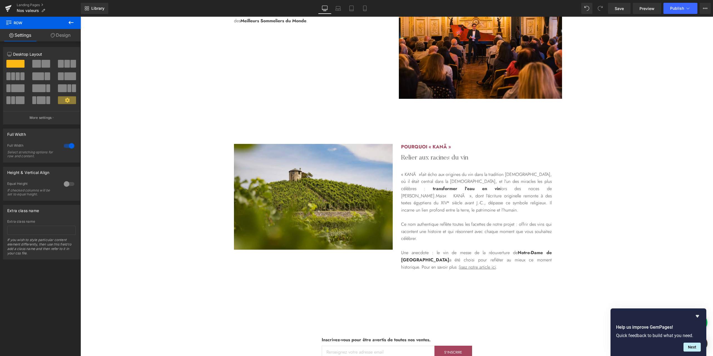
scroll to position [1107, 0]
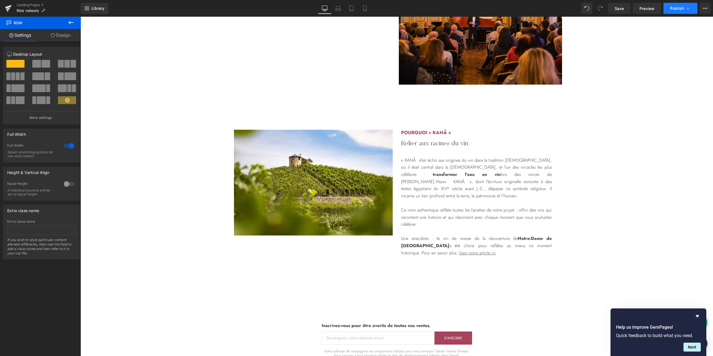
click at [676, 11] on button "Publish" at bounding box center [680, 8] width 34 height 11
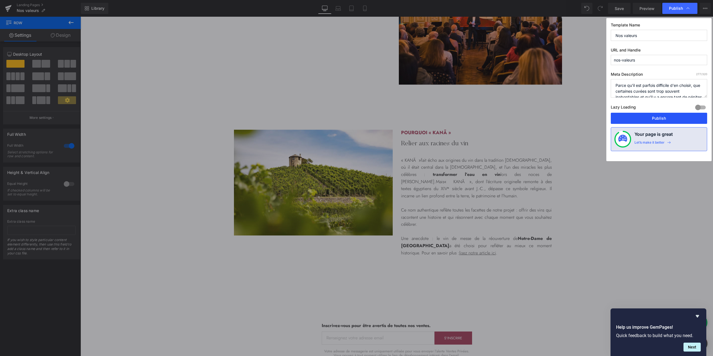
click at [650, 116] on button "Publish" at bounding box center [658, 118] width 96 height 11
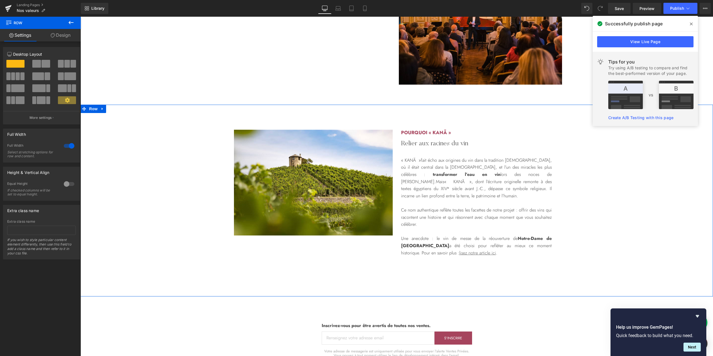
click at [691, 25] on icon at bounding box center [691, 24] width 3 height 4
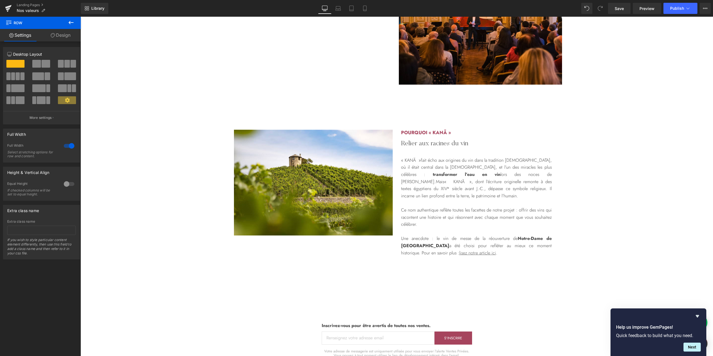
scroll to position [810, 0]
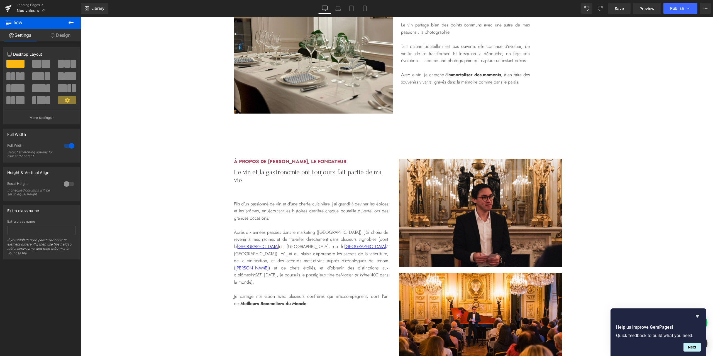
click at [691, 24] on div "Image Row Une photographie gustative Heading Figer l'instant Heading Le vin par…" at bounding box center [396, 53] width 632 height 119
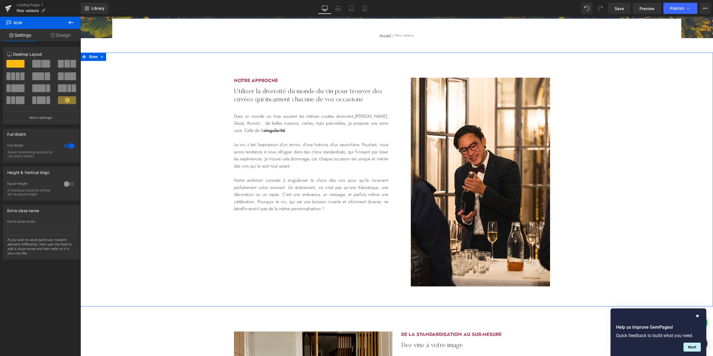
scroll to position [142, 0]
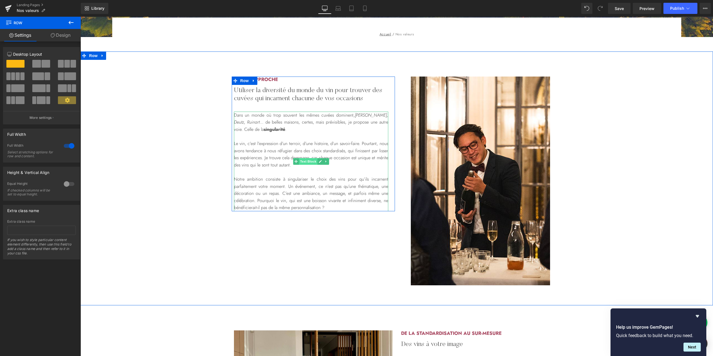
click at [304, 161] on span "Text Block" at bounding box center [308, 161] width 18 height 7
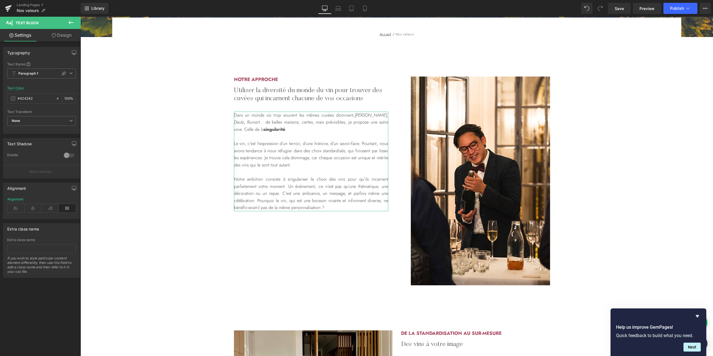
click at [61, 34] on link "Design" at bounding box center [61, 35] width 40 height 13
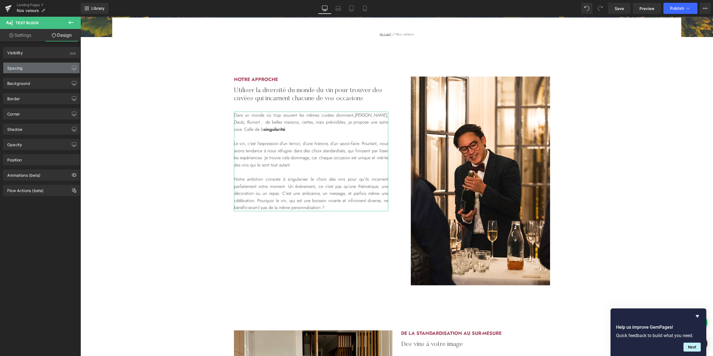
click at [25, 67] on div "Spacing" at bounding box center [41, 68] width 76 height 11
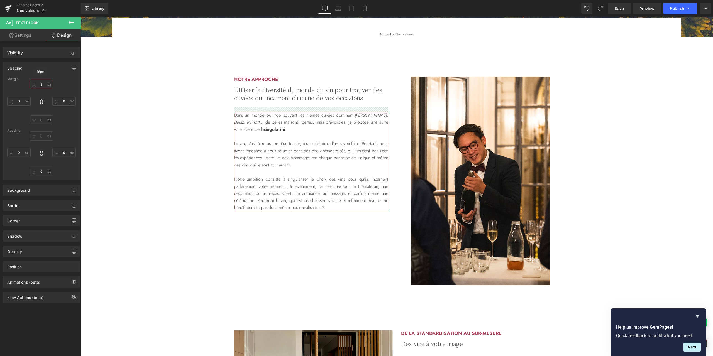
click at [43, 85] on input "text" at bounding box center [41, 84] width 23 height 9
type input "50"
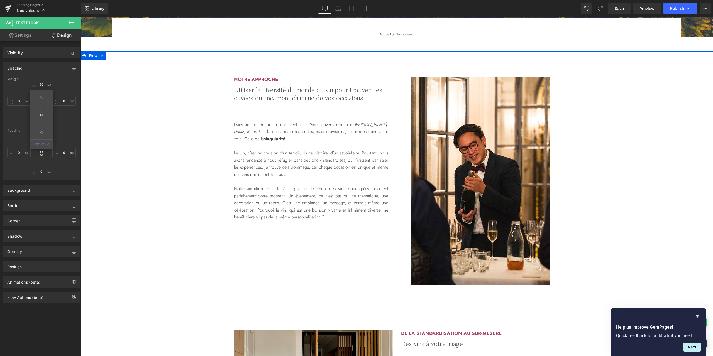
click at [625, 179] on div "Notre approche Heading Utiliser la diversité du monde du vin pour trouver des c…" at bounding box center [396, 181] width 632 height 209
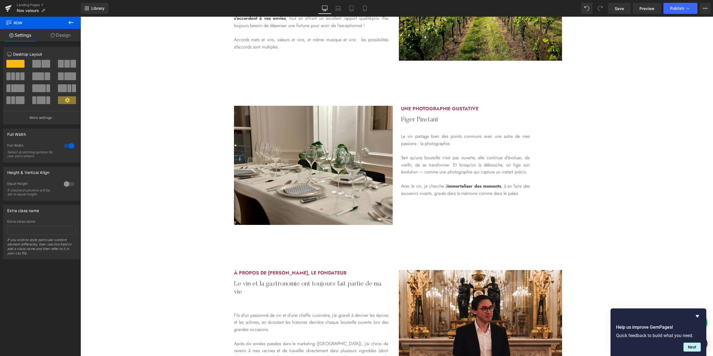
scroll to position [847, 0]
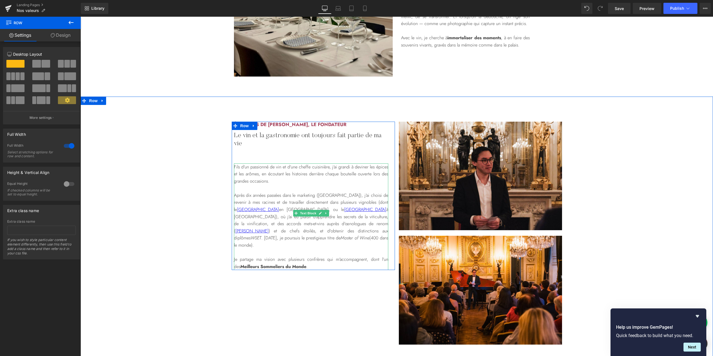
click at [358, 203] on p "Après dix années passées dans le marketing ([GEOGRAPHIC_DATA]), j'ai choisi de …" at bounding box center [311, 220] width 154 height 57
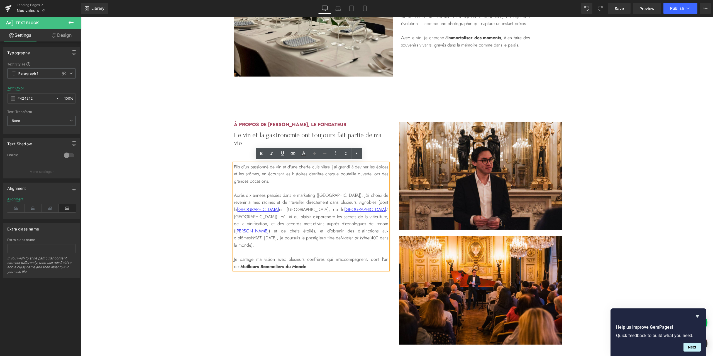
click at [361, 203] on p "Après dix années passées dans le marketing ([GEOGRAPHIC_DATA]), j'ai choisi de …" at bounding box center [311, 220] width 154 height 57
click at [371, 211] on p "le [GEOGRAPHIC_DATA] en [GEOGRAPHIC_DATA], ou le [GEOGRAPHIC_DATA] à [GEOGRAPHI…" at bounding box center [311, 227] width 154 height 43
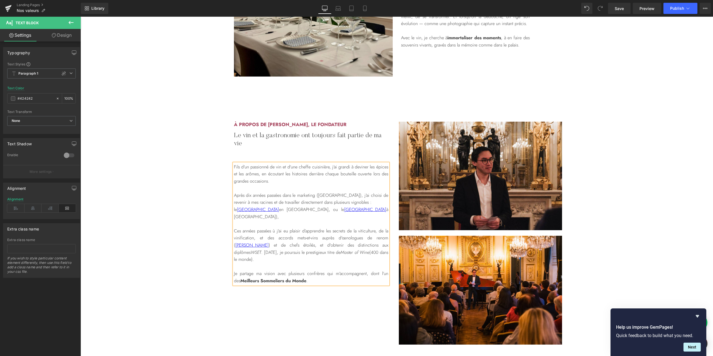
click at [371, 212] on p "le [GEOGRAPHIC_DATA] en [GEOGRAPHIC_DATA], ou le [GEOGRAPHIC_DATA] à [GEOGRAPHI…" at bounding box center [311, 213] width 154 height 14
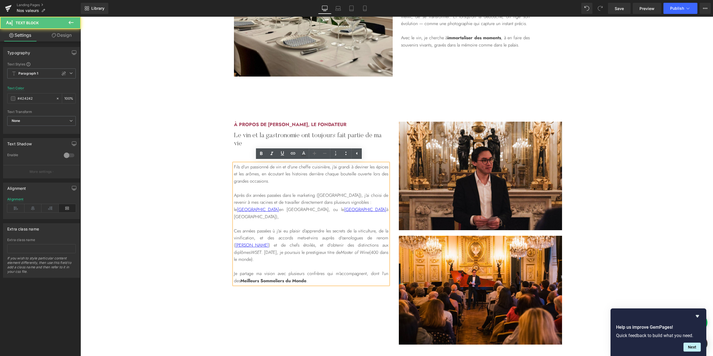
click at [273, 227] on p "Ces années passées ù j'ai eu plaisir d’apprendre les secrets de la viticulture,…" at bounding box center [311, 245] width 154 height 36
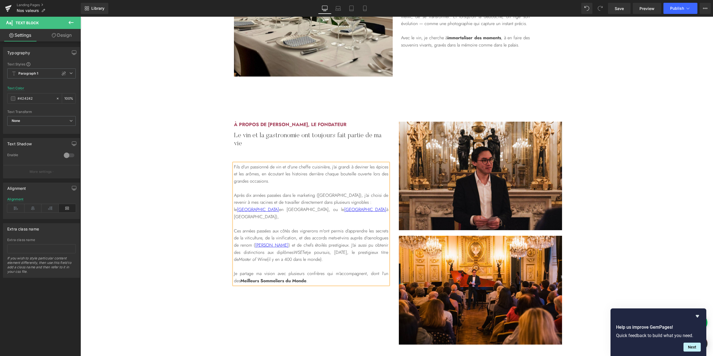
click at [359, 254] on p "Ces années passées aux côtés des vignerons m'ont permis d’apprendre les secrets…" at bounding box center [311, 245] width 154 height 36
click at [357, 202] on p "Après dix années passées dans le marketing ([GEOGRAPHIC_DATA]), j'ai choisi de …" at bounding box center [311, 199] width 154 height 14
click at [369, 208] on p "le [GEOGRAPHIC_DATA] en [GEOGRAPHIC_DATA], ou le [GEOGRAPHIC_DATA] à [GEOGRAPHI…" at bounding box center [311, 213] width 154 height 14
click at [359, 202] on p "Après dix années passées dans le marketing ([GEOGRAPHIC_DATA]), j'ai choisi de …" at bounding box center [311, 199] width 154 height 14
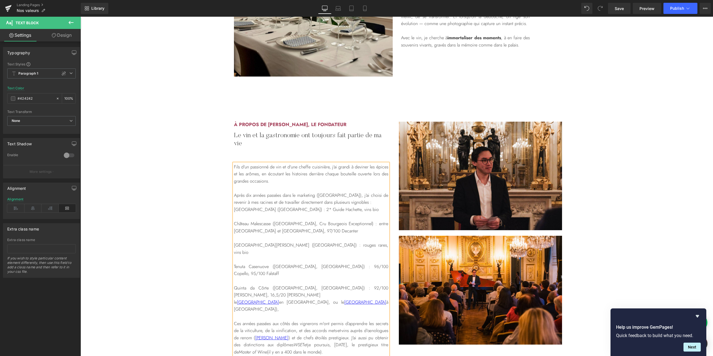
click at [283, 217] on p at bounding box center [311, 216] width 154 height 7
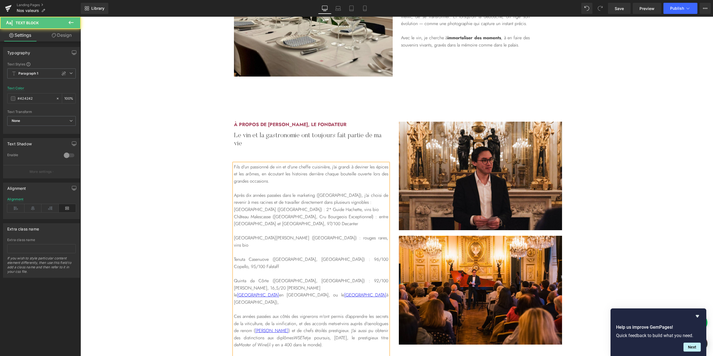
click at [277, 229] on p at bounding box center [311, 230] width 154 height 7
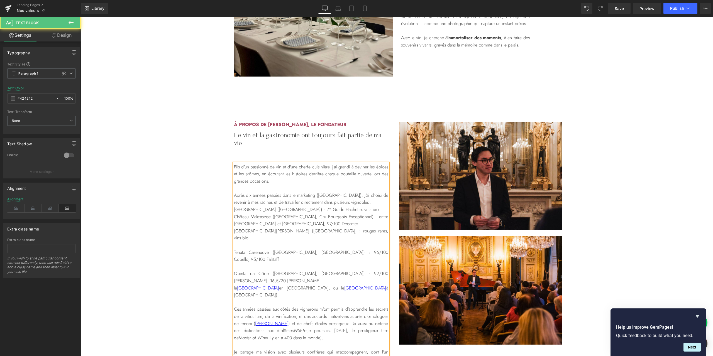
click at [271, 242] on p at bounding box center [311, 245] width 154 height 7
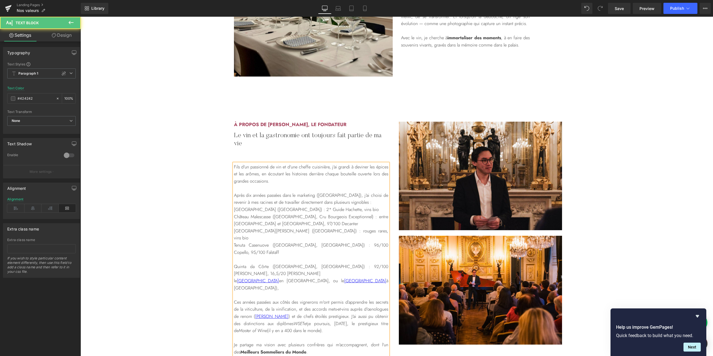
click at [264, 263] on p "Quinta da Côrte ([GEOGRAPHIC_DATA], [GEOGRAPHIC_DATA]) : 92/100 [PERSON_NAME], …" at bounding box center [311, 270] width 154 height 14
click at [277, 256] on p at bounding box center [311, 259] width 154 height 7
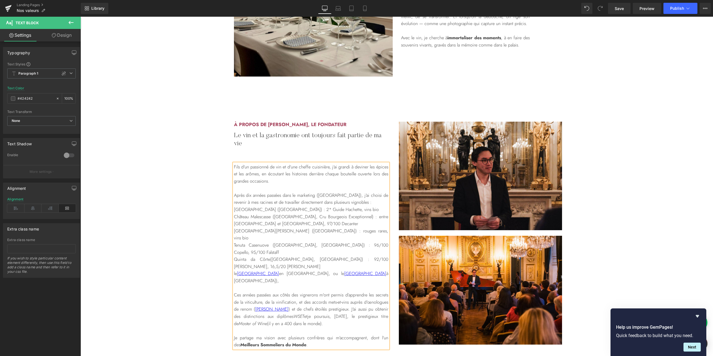
click at [264, 256] on p "Quinta da Côrte([GEOGRAPHIC_DATA], [GEOGRAPHIC_DATA]) : 92/100 [PERSON_NAME], 1…" at bounding box center [311, 263] width 154 height 14
click at [373, 218] on p "Château Malescasse ([GEOGRAPHIC_DATA], Cru Bourgeois Exceptionnel) : entre [GEO…" at bounding box center [311, 220] width 154 height 14
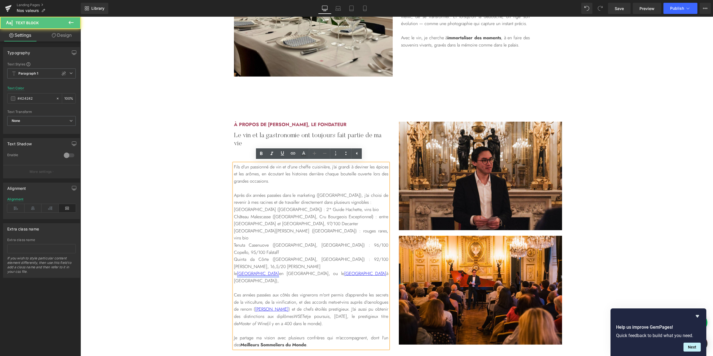
click at [258, 270] on link "[GEOGRAPHIC_DATA]" at bounding box center [258, 273] width 42 height 6
click at [274, 270] on span "Edit" at bounding box center [274, 269] width 6 height 5
click at [275, 270] on input "[URL][DOMAIN_NAME]" at bounding box center [272, 271] width 86 height 14
type input "[URL][DOMAIN_NAME]"
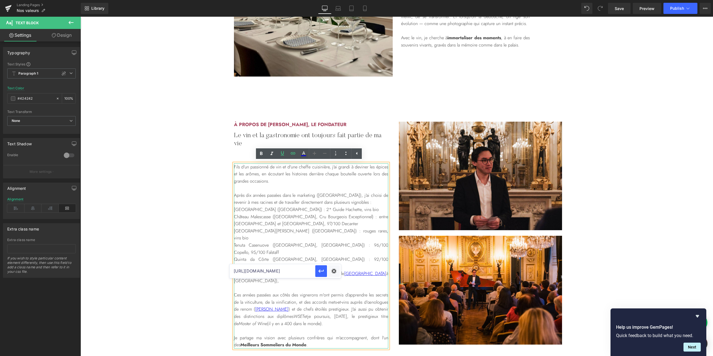
click at [286, 256] on p "Quinta da Côrte ([GEOGRAPHIC_DATA], [GEOGRAPHIC_DATA]) : 92/100 [PERSON_NAME], …" at bounding box center [311, 263] width 154 height 14
click at [265, 209] on p "[GEOGRAPHIC_DATA] ([GEOGRAPHIC_DATA]) : 2* Guide Hachette, vins bio" at bounding box center [311, 209] width 154 height 7
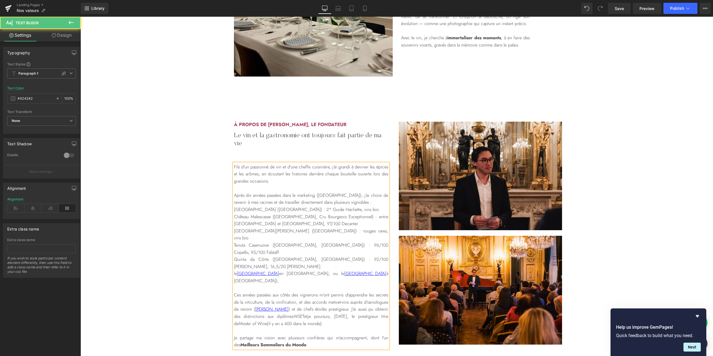
click at [234, 210] on div "Fils d'un passionné de vin et d'une cheffe cuisinière, j'ai grandi à deviner le…" at bounding box center [311, 255] width 154 height 185
drag, startPoint x: 265, startPoint y: 207, endPoint x: 225, endPoint y: 209, distance: 40.4
click at [225, 209] on div "à propos de [PERSON_NAME], le fondateur Heading Le vin et la gastronomie ont to…" at bounding box center [396, 235] width 632 height 227
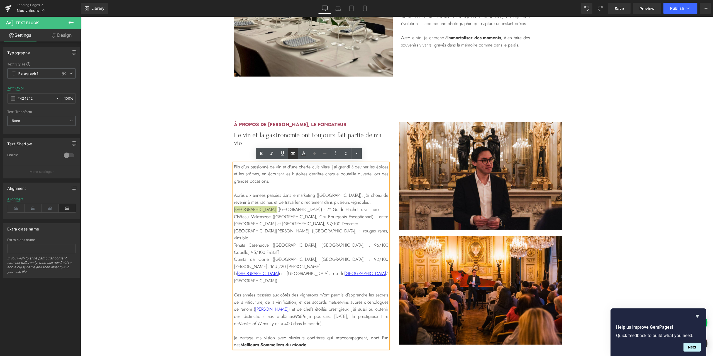
click at [293, 151] on icon at bounding box center [293, 153] width 7 height 7
click at [304, 222] on input "[URL][DOMAIN_NAME]" at bounding box center [272, 221] width 86 height 14
paste input "[URL][DOMAIN_NAME]"
click at [333, 0] on div "Text Color Highlight Color #333333 Edit or remove link: Edit - Unlink - Cancel …" at bounding box center [356, 0] width 713 height 0
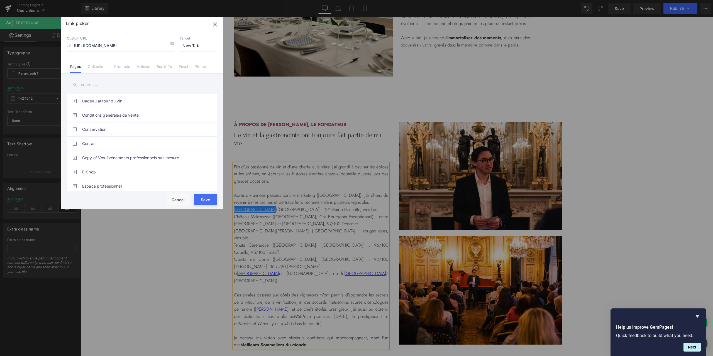
click at [190, 46] on span "New Tab" at bounding box center [199, 46] width 38 height 11
click at [193, 67] on li "New Tab" at bounding box center [198, 66] width 43 height 10
click at [210, 200] on button "Save" at bounding box center [205, 199] width 23 height 11
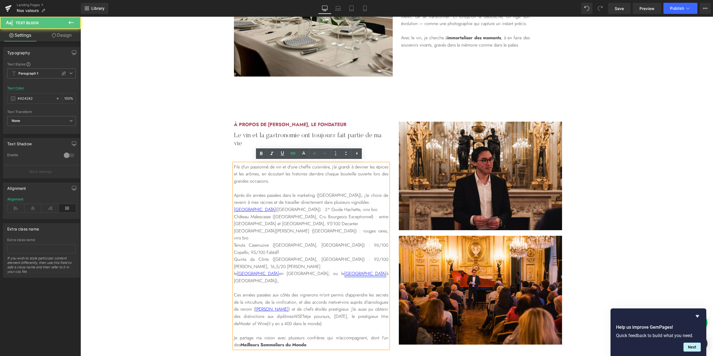
click at [344, 270] on link "[GEOGRAPHIC_DATA]" at bounding box center [365, 273] width 42 height 6
click at [347, 270] on span "Edit" at bounding box center [345, 269] width 6 height 5
click at [333, 272] on input "[URL][DOMAIN_NAME]" at bounding box center [317, 271] width 86 height 14
type input "[URL][DOMAIN_NAME]"
click at [265, 217] on p "Château Malescasse ([GEOGRAPHIC_DATA], Cru Bourgeois Exceptionnel) : entre [GEO…" at bounding box center [311, 220] width 154 height 14
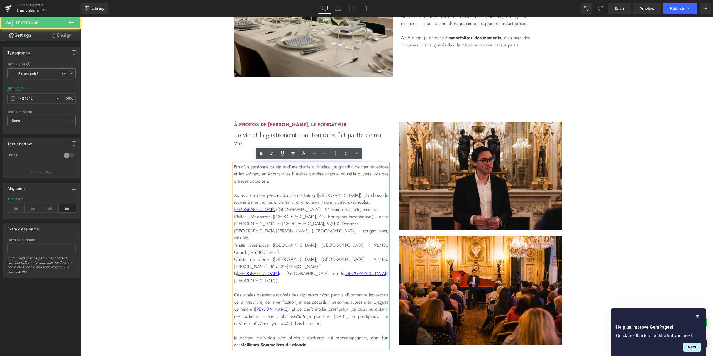
click at [269, 217] on p "Château Malescasse ([GEOGRAPHIC_DATA], Cru Bourgeois Exceptionnel) : entre [GEO…" at bounding box center [311, 220] width 154 height 14
click at [234, 216] on p "Château Malescasse ([GEOGRAPHIC_DATA], Cru Bourgeois Exceptionnel) : entre [GEO…" at bounding box center [311, 220] width 154 height 14
click at [292, 153] on icon at bounding box center [293, 153] width 5 height 2
click at [278, 225] on input "[URL][DOMAIN_NAME]" at bounding box center [272, 229] width 86 height 14
paste input "[URL][DOMAIN_NAME]"
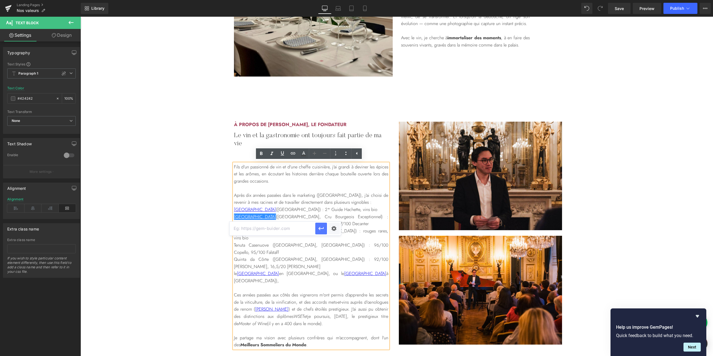
type input "[URL][DOMAIN_NAME]"
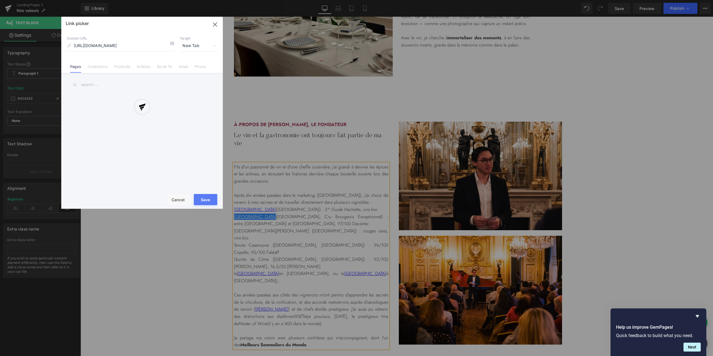
click at [334, 0] on div "Text Color Highlight Color #333333 Edit or remove link: Edit - Unlink - Cancel …" at bounding box center [356, 0] width 713 height 0
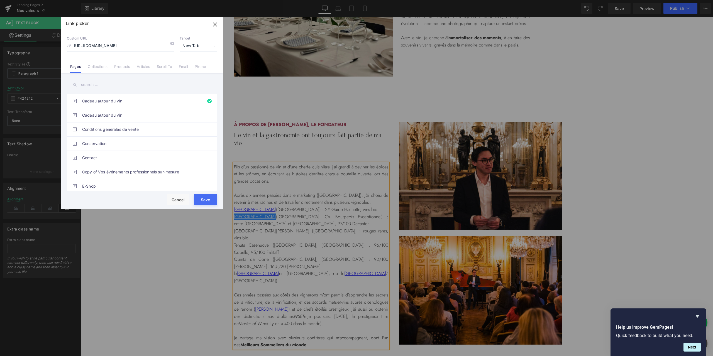
click at [202, 198] on button "Save" at bounding box center [205, 199] width 23 height 11
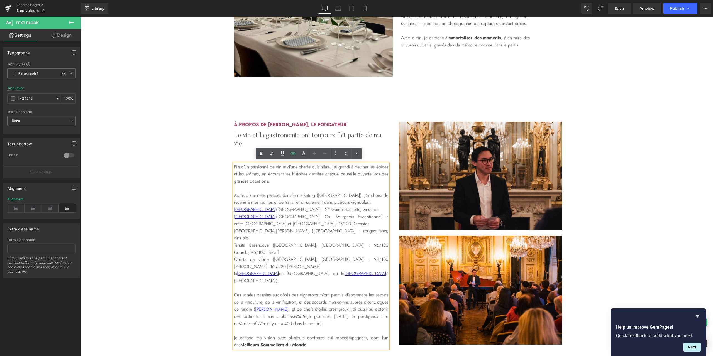
click at [625, 159] on div "à propos de [PERSON_NAME], le fondateur Heading Le vin et la gastronomie ont to…" at bounding box center [396, 235] width 632 height 227
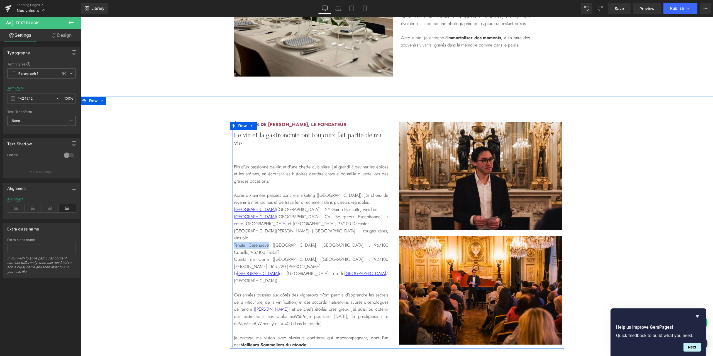
drag, startPoint x: 265, startPoint y: 237, endPoint x: 230, endPoint y: 239, distance: 34.9
click at [232, 239] on div "à propos de [PERSON_NAME], le fondateur Heading Le vin et la gastronomie ont to…" at bounding box center [313, 235] width 163 height 227
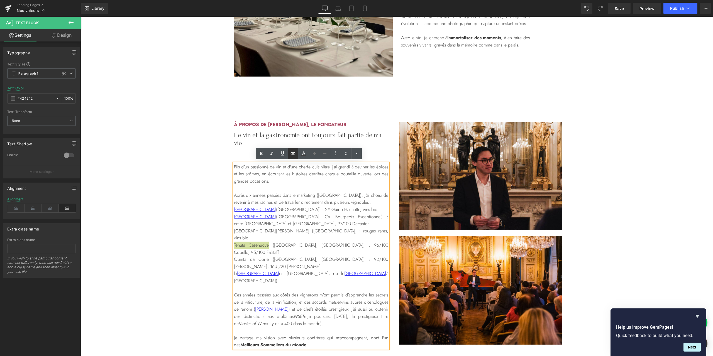
click at [292, 152] on icon at bounding box center [293, 153] width 5 height 2
click at [289, 250] on input "[URL][DOMAIN_NAME]" at bounding box center [272, 250] width 86 height 14
paste input "[URL][DOMAIN_NAME]"
type input "[URL][DOMAIN_NAME]"
click at [336, 0] on div "Text Color Highlight Color #333333 Edit or remove link: Edit - Unlink - Cancel …" at bounding box center [356, 0] width 713 height 0
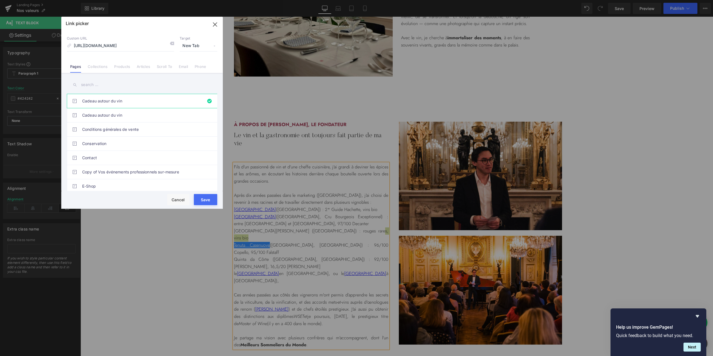
click at [209, 199] on button "Save" at bounding box center [205, 199] width 23 height 11
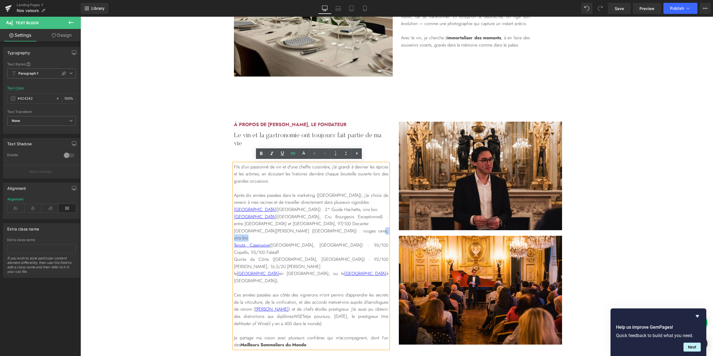
drag, startPoint x: 419, startPoint y: 106, endPoint x: 414, endPoint y: 112, distance: 8.1
click at [419, 106] on div "à propos de [PERSON_NAME], le fondateur Heading Le vin et la gastronomie ont to…" at bounding box center [396, 233] width 632 height 272
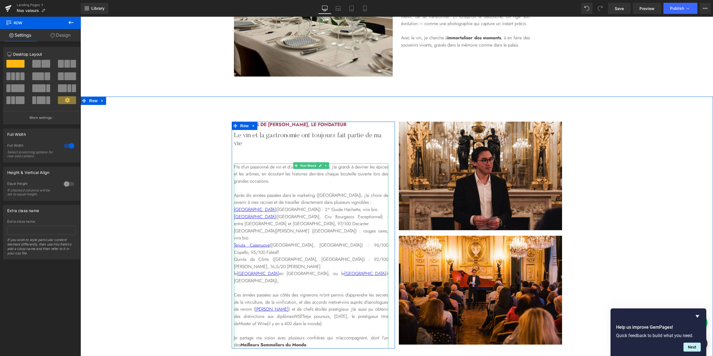
click at [264, 256] on p "Quinta da Côrte ([GEOGRAPHIC_DATA], [GEOGRAPHIC_DATA]) : 92/100 [PERSON_NAME], …" at bounding box center [311, 263] width 154 height 14
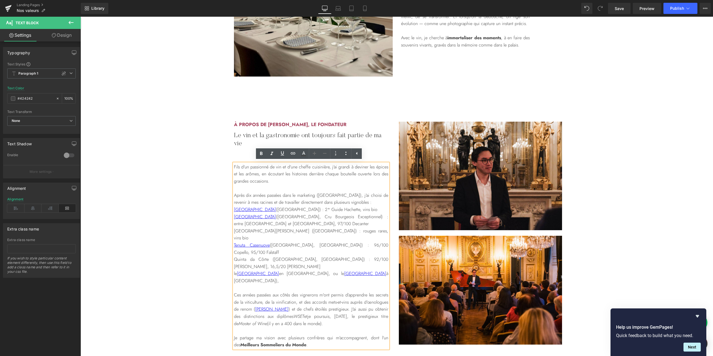
click at [234, 256] on p "Quinta da Côrte ([GEOGRAPHIC_DATA], [GEOGRAPHIC_DATA]) : 92/100 [PERSON_NAME], …" at bounding box center [311, 263] width 154 height 14
click at [293, 153] on icon at bounding box center [293, 153] width 5 height 2
click at [300, 256] on input "[URL][DOMAIN_NAME]" at bounding box center [272, 257] width 86 height 14
paste input "[URL][DOMAIN_NAME]"
type input "[URL][DOMAIN_NAME]"
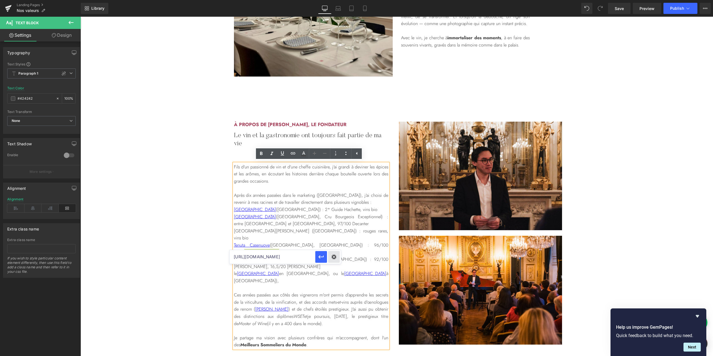
click at [338, 0] on div "Text Color Highlight Color #333333 Edit or remove link: Edit - Unlink - Cancel …" at bounding box center [356, 0] width 713 height 0
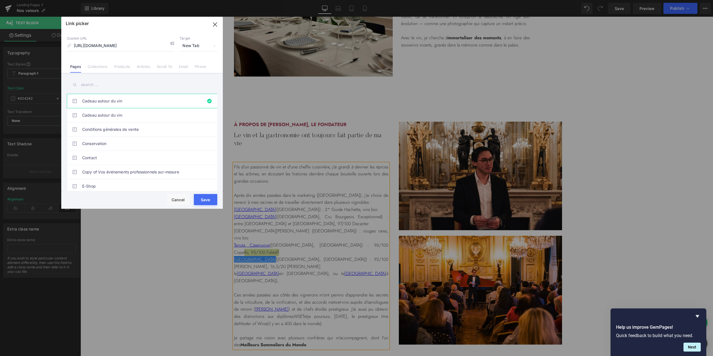
click at [213, 201] on button "Save" at bounding box center [205, 199] width 23 height 11
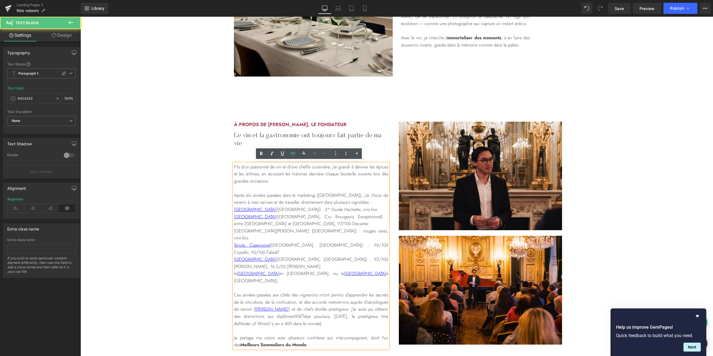
click at [369, 270] on p "le [GEOGRAPHIC_DATA] en [GEOGRAPHIC_DATA], ou le [GEOGRAPHIC_DATA] à [GEOGRAPHI…" at bounding box center [311, 277] width 154 height 14
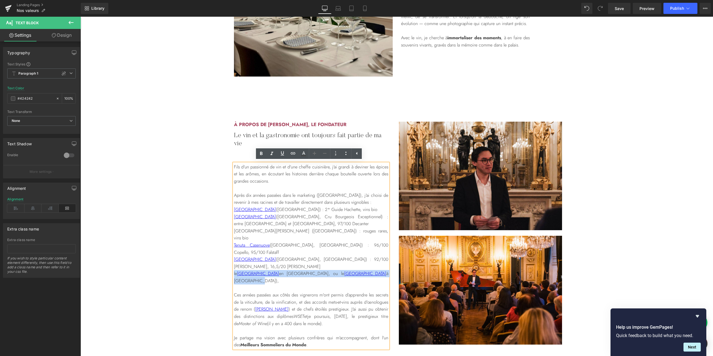
drag, startPoint x: 371, startPoint y: 259, endPoint x: 229, endPoint y: 261, distance: 142.0
click at [230, 261] on div "à propos de [PERSON_NAME], le fondateur Heading Le vin et la gastronomie ont to…" at bounding box center [313, 235] width 167 height 227
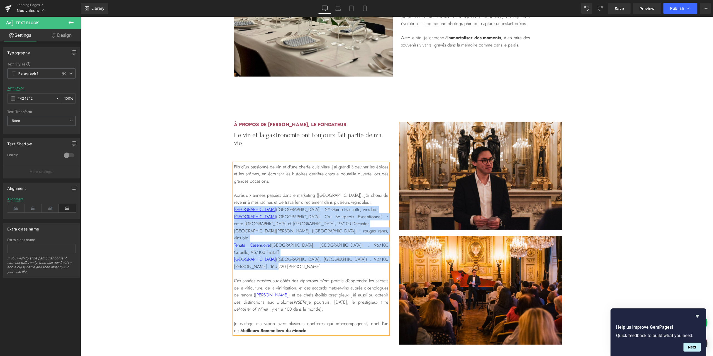
drag, startPoint x: 264, startPoint y: 253, endPoint x: 232, endPoint y: 212, distance: 52.3
click at [234, 212] on div "Fils d'un passionné de vin et d'une cheffe cuisinière, j'ai grandi à deviner le…" at bounding box center [311, 248] width 154 height 171
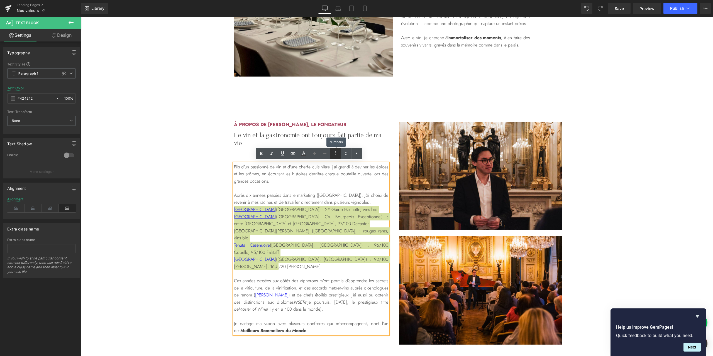
click at [336, 153] on icon at bounding box center [335, 153] width 7 height 7
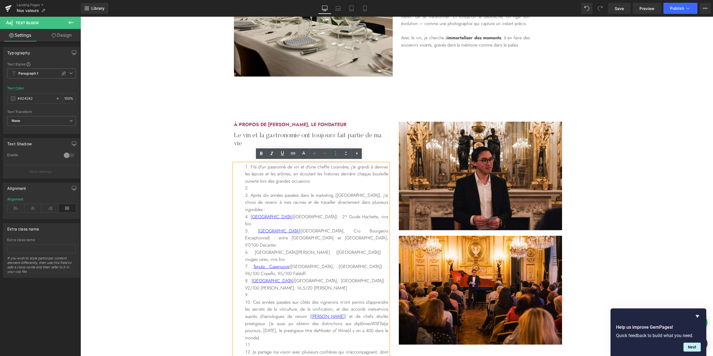
click at [330, 201] on li "Après dix années passées dans le marketing ([GEOGRAPHIC_DATA]), j'ai choisi de …" at bounding box center [316, 202] width 143 height 21
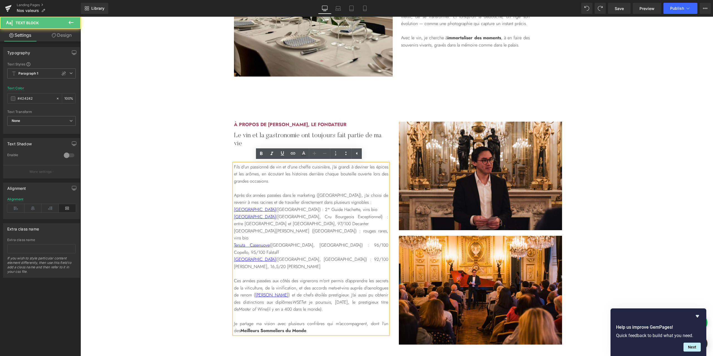
click at [296, 213] on p "Château Malescasse ([GEOGRAPHIC_DATA], Cru Bourgeois Exceptionnel) : entre [GEO…" at bounding box center [311, 220] width 154 height 14
click at [355, 203] on p "Après dix années passées dans le marketing ([GEOGRAPHIC_DATA]), j'ai choisi de …" at bounding box center [311, 199] width 154 height 14
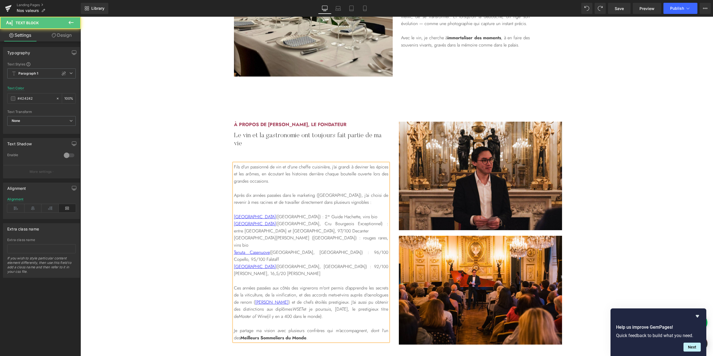
click at [261, 263] on p "Quinta da Côrte ([GEOGRAPHIC_DATA], [GEOGRAPHIC_DATA]) : 92/100 [PERSON_NAME], …" at bounding box center [311, 270] width 154 height 14
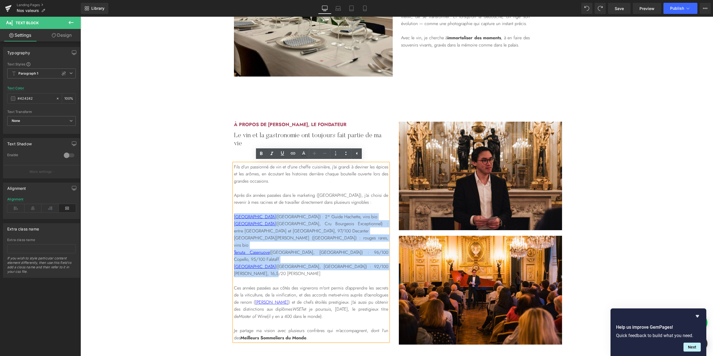
drag, startPoint x: 261, startPoint y: 259, endPoint x: 227, endPoint y: 217, distance: 53.8
click at [230, 217] on div "à propos de [PERSON_NAME], le fondateur Heading Le vin et la gastronomie ont to…" at bounding box center [313, 232] width 167 height 220
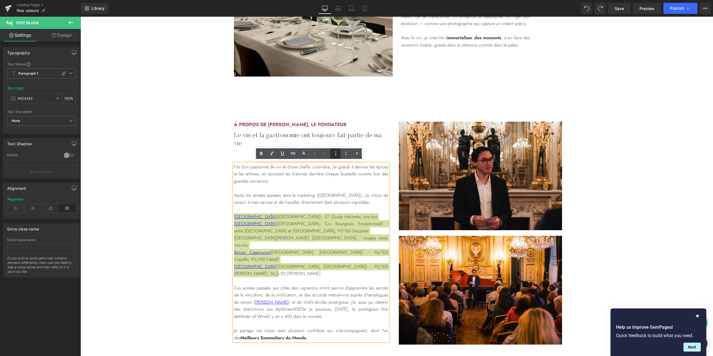
click at [335, 153] on icon at bounding box center [335, 153] width 7 height 7
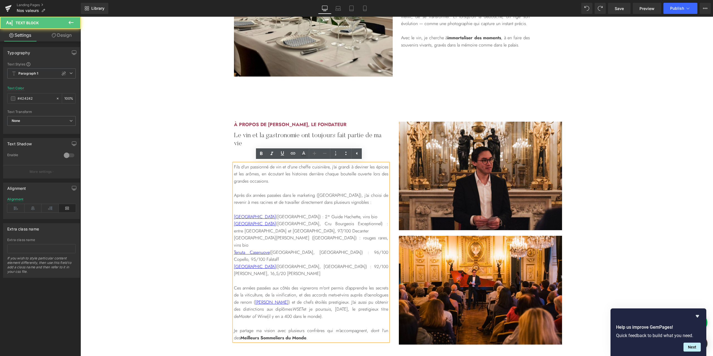
click at [316, 263] on p "Quinta da Côrte ([GEOGRAPHIC_DATA], [GEOGRAPHIC_DATA]) : 92/100 [PERSON_NAME], …" at bounding box center [311, 270] width 154 height 14
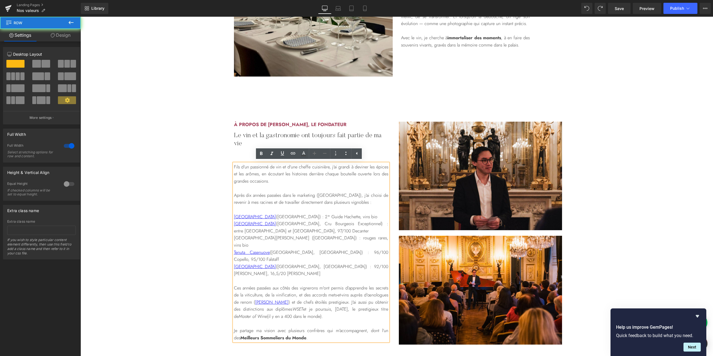
click at [227, 219] on div "à propos de [PERSON_NAME], le fondateur Heading Le vin et la gastronomie ont to…" at bounding box center [396, 233] width 632 height 223
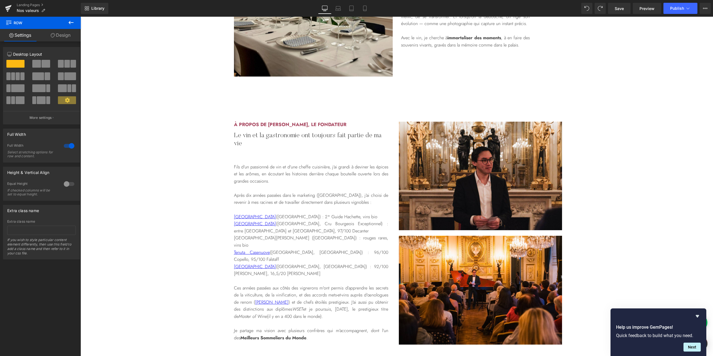
click at [302, 196] on p "Après dix années passées dans le marketing ([GEOGRAPHIC_DATA]), j'ai choisi de …" at bounding box center [311, 199] width 154 height 14
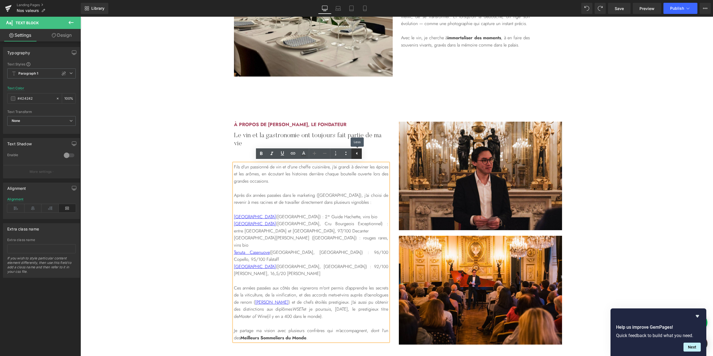
drag, startPoint x: 360, startPoint y: 157, endPoint x: 273, endPoint y: 141, distance: 88.1
click at [360, 157] on link at bounding box center [356, 153] width 11 height 11
click at [305, 174] on p "Fils d'un passionné de vin et d'une cheffe cuisinière, j'ai grandi à deviner le…" at bounding box center [311, 173] width 154 height 21
click at [187, 185] on div "à propos de [PERSON_NAME], le fondateur Heading Le vin et la gastronomie ont to…" at bounding box center [396, 233] width 632 height 223
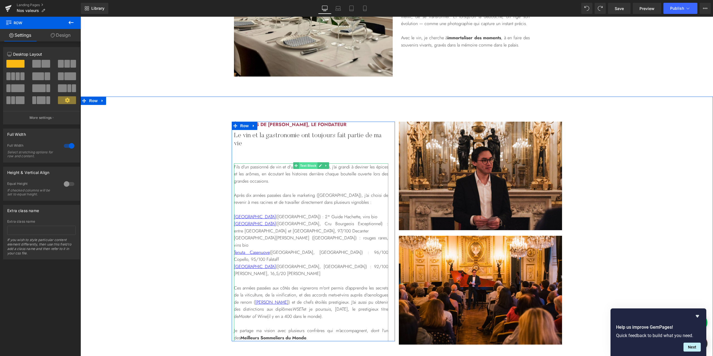
click at [312, 165] on span "Text Block" at bounding box center [308, 165] width 18 height 7
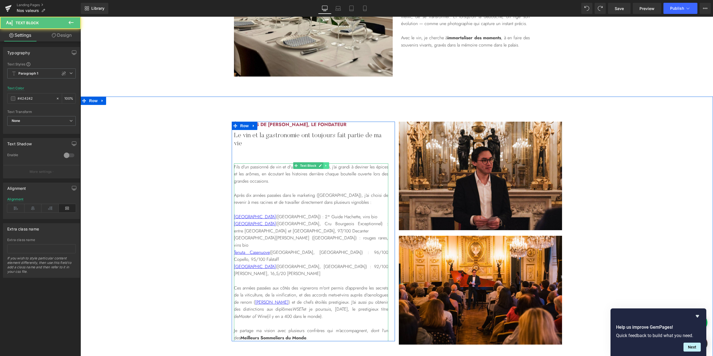
click at [325, 165] on link at bounding box center [326, 165] width 6 height 7
click at [321, 165] on icon at bounding box center [322, 165] width 3 height 3
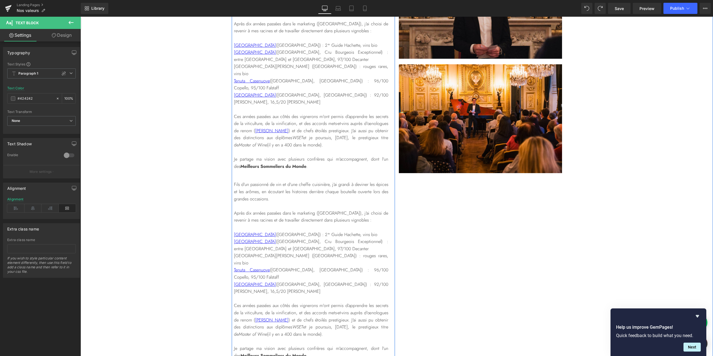
scroll to position [997, 0]
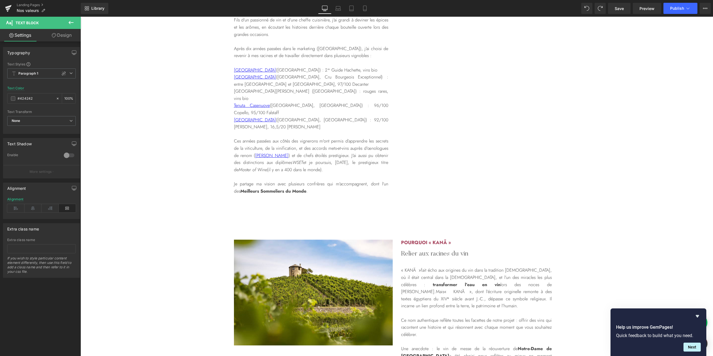
click at [317, 141] on p "Ces années passées aux côtés des vignerons m'ont permis d’apprendre les secrets…" at bounding box center [311, 156] width 154 height 36
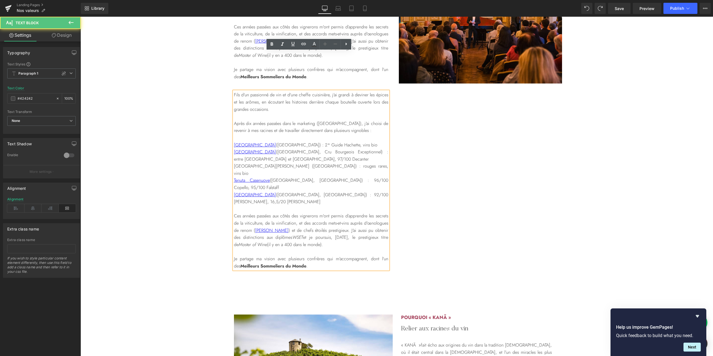
scroll to position [1071, 0]
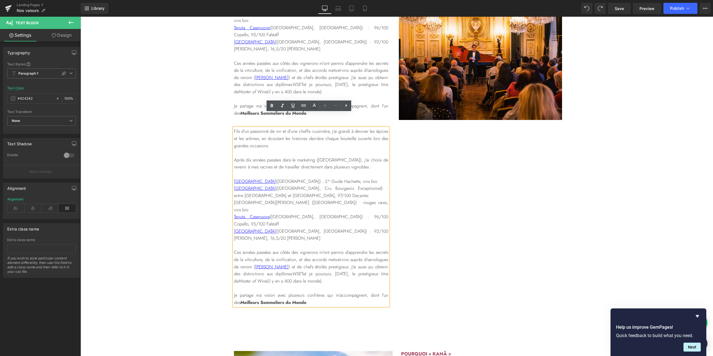
click at [211, 126] on div "à propos de [PERSON_NAME], le fondateur Heading Le vin et la gastronomie ont to…" at bounding box center [396, 101] width 632 height 409
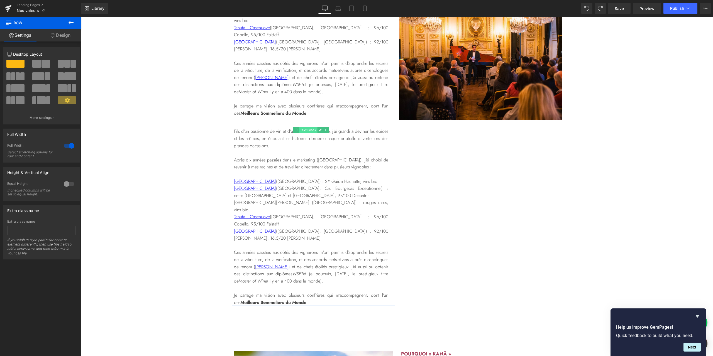
click at [308, 127] on span "Text Block" at bounding box center [308, 130] width 18 height 7
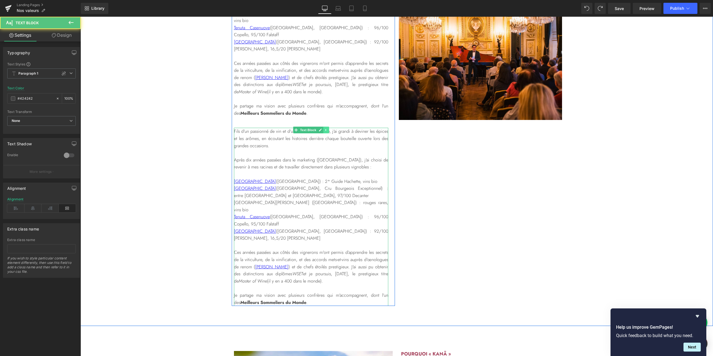
click at [325, 128] on icon at bounding box center [325, 129] width 3 height 3
click at [321, 129] on icon at bounding box center [322, 130] width 3 height 3
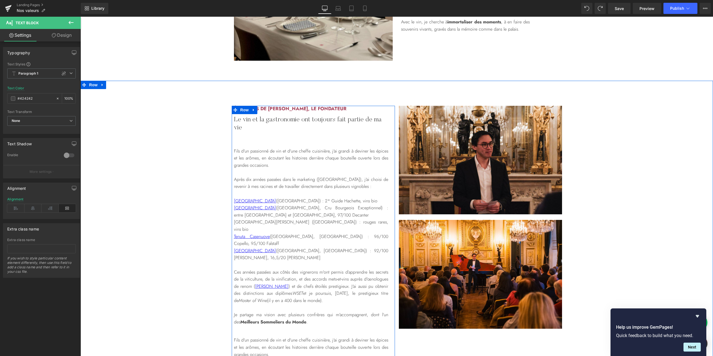
scroll to position [841, 0]
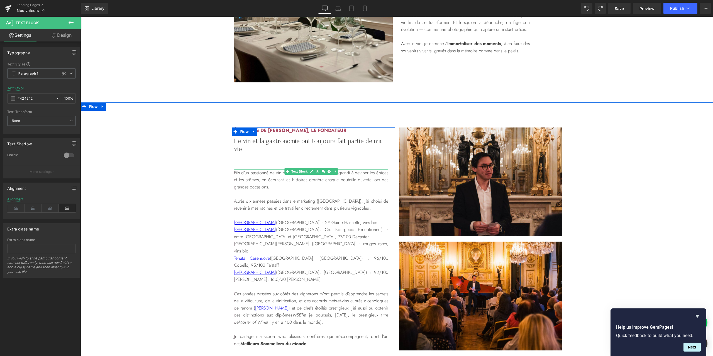
click at [317, 213] on p at bounding box center [311, 215] width 154 height 7
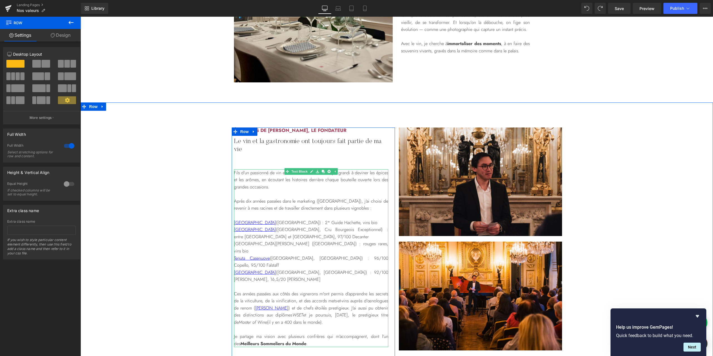
click at [308, 193] on p at bounding box center [311, 193] width 154 height 7
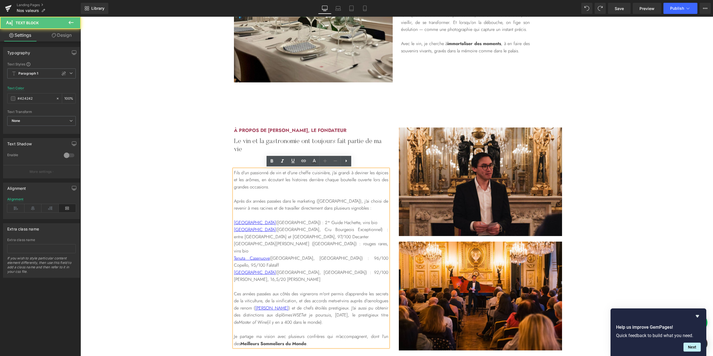
click at [359, 214] on p at bounding box center [311, 215] width 154 height 7
click at [362, 209] on p "Après dix années passées dans le marketing ([GEOGRAPHIC_DATA]), j'ai choisi de …" at bounding box center [311, 205] width 154 height 14
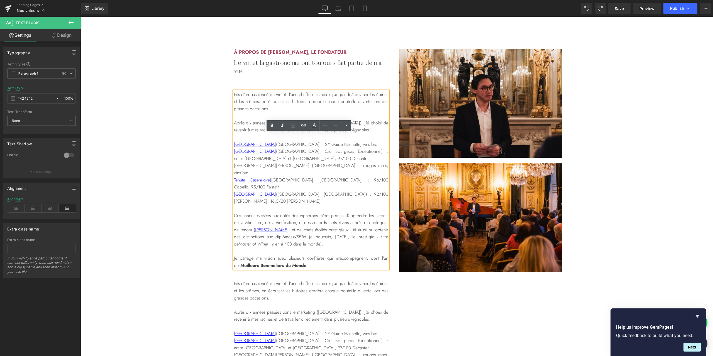
scroll to position [952, 0]
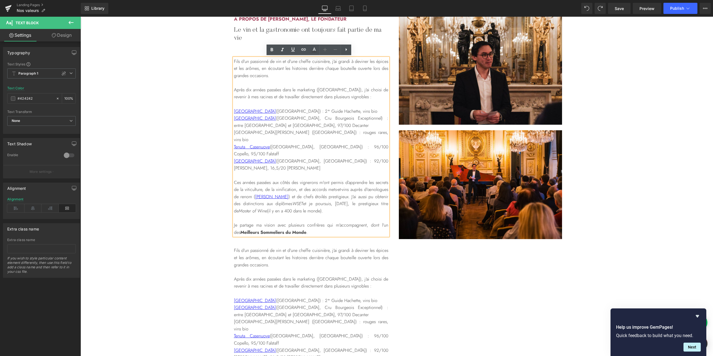
click at [337, 222] on p "Je partage ma vision avec plusieurs confrères qui m'accompagnent, dont l'un des…" at bounding box center [311, 229] width 154 height 14
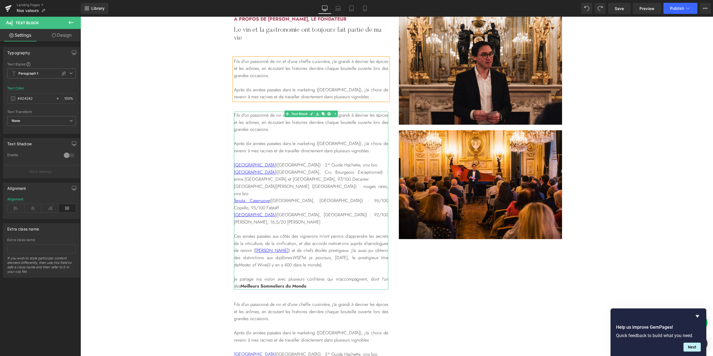
click at [272, 147] on p "Après dix années passées dans le marketing ([GEOGRAPHIC_DATA]), j'ai choisi de …" at bounding box center [311, 147] width 154 height 14
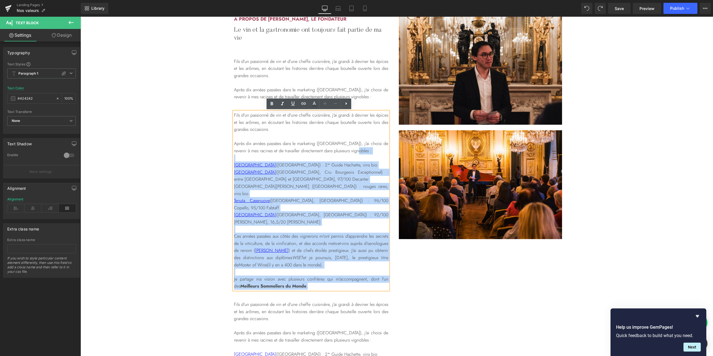
drag, startPoint x: 355, startPoint y: 151, endPoint x: 230, endPoint y: 113, distance: 130.2
click at [234, 113] on div "Fils d'un passionné de vin et d'une cheffe cuisinière, j'ai grandi à deviner le…" at bounding box center [311, 201] width 154 height 178
click at [288, 124] on p "Fils d'un passionné de vin et d'une cheffe cuisinière, j'ai grandi à deviner le…" at bounding box center [311, 122] width 154 height 21
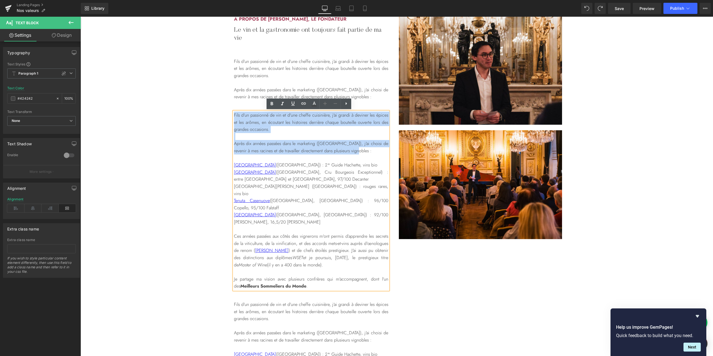
drag, startPoint x: 358, startPoint y: 150, endPoint x: 229, endPoint y: 117, distance: 133.0
click at [230, 117] on div "à propos de [PERSON_NAME], le fondateur Heading Le vin et la gastronomie ont to…" at bounding box center [313, 247] width 167 height 463
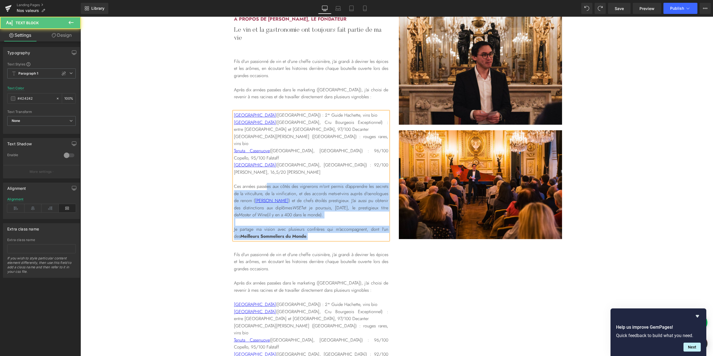
drag, startPoint x: 264, startPoint y: 168, endPoint x: 362, endPoint y: 227, distance: 113.9
click at [362, 227] on div "à propos de [PERSON_NAME], le fondateur Heading Le vin et la gastronomie ont to…" at bounding box center [311, 222] width 159 height 413
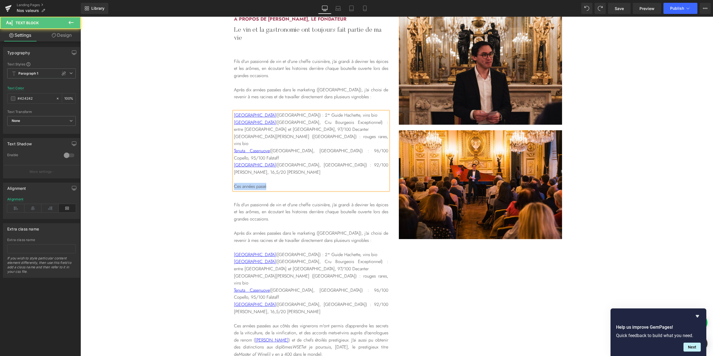
drag, startPoint x: 297, startPoint y: 173, endPoint x: 229, endPoint y: 171, distance: 68.5
click at [230, 171] on div "à propos de [PERSON_NAME], le fondateur Heading Le vin et la gastronomie ont to…" at bounding box center [313, 197] width 167 height 363
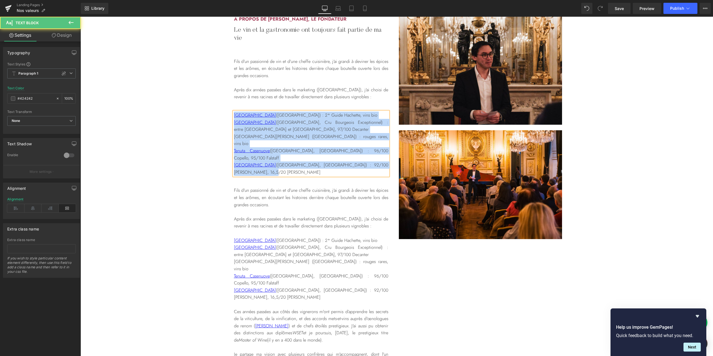
drag, startPoint x: 269, startPoint y: 156, endPoint x: 208, endPoint y: 109, distance: 77.7
click at [208, 109] on div "à propos de [PERSON_NAME], le fondateur Heading Le vin et la gastronomie ont to…" at bounding box center [396, 190] width 632 height 349
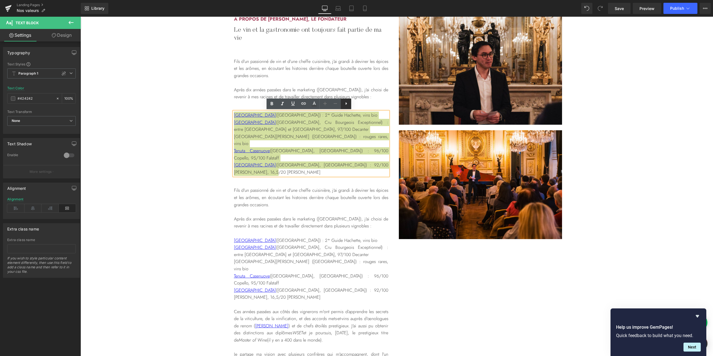
click at [343, 102] on icon at bounding box center [346, 103] width 7 height 7
click at [335, 105] on icon at bounding box center [335, 103] width 7 height 7
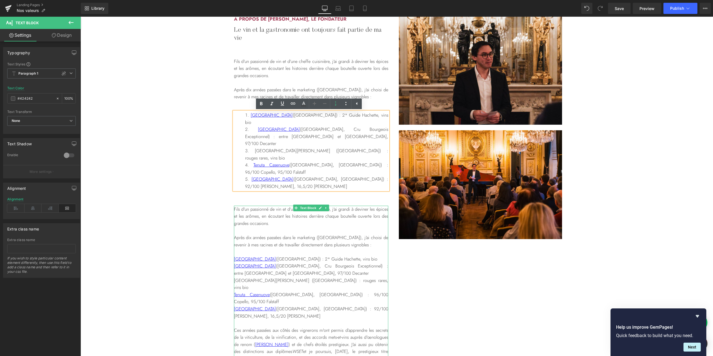
click at [246, 206] on p "Fils d'un passionné de vin et d'une cheffe cuisinière, j'ai grandi à deviner le…" at bounding box center [311, 216] width 154 height 21
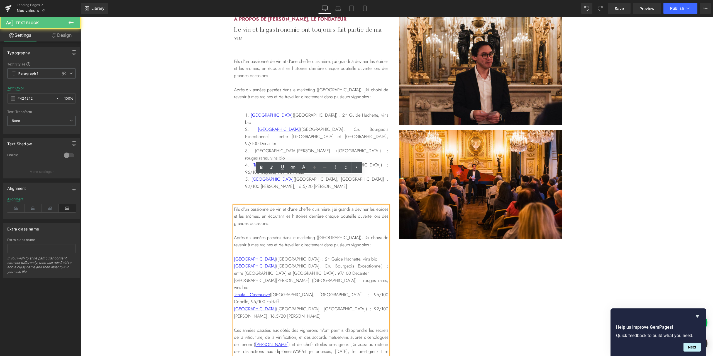
click at [239, 206] on p "Fils d'un passionné de vin et d'une cheffe cuisinière, j'ai grandi à deviner le…" at bounding box center [311, 216] width 154 height 21
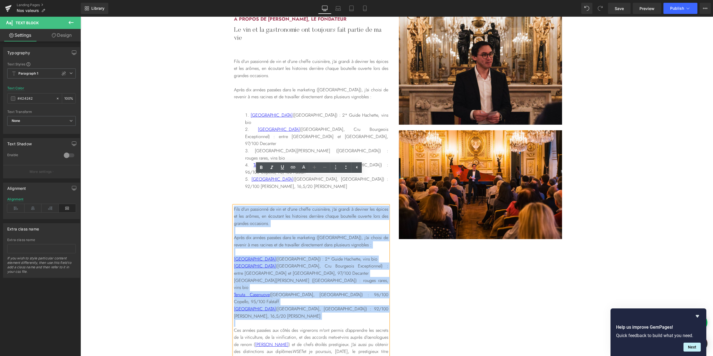
drag, startPoint x: 277, startPoint y: 280, endPoint x: 217, endPoint y: 181, distance: 115.7
click at [217, 181] on div "à propos de [PERSON_NAME], le fondateur Heading Le vin et la gastronomie ont to…" at bounding box center [396, 200] width 632 height 368
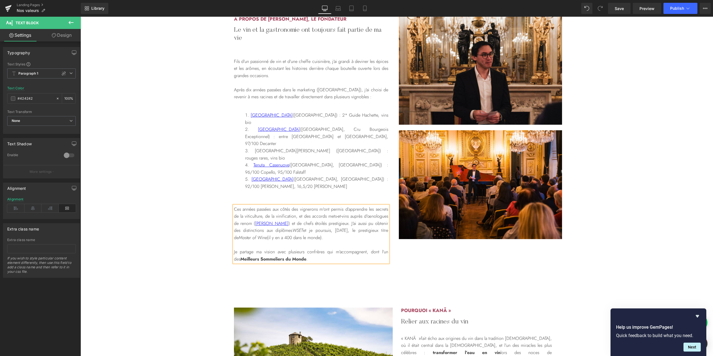
click at [326, 248] on p "Je partage ma vision avec plusieurs confrères qui m'accompagnent, dont l'un des…" at bounding box center [311, 255] width 154 height 14
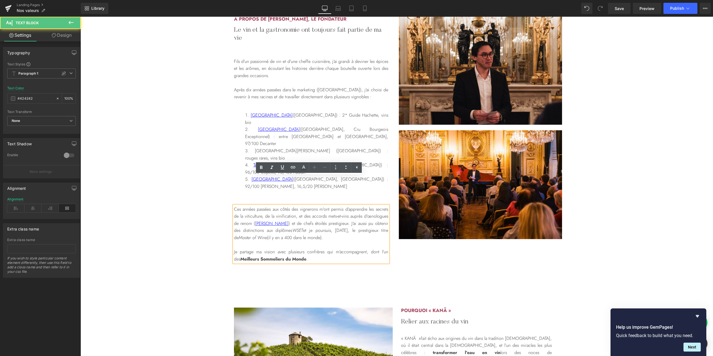
click at [293, 256] on strong "Meilleurs Sommeliers du Monde" at bounding box center [273, 259] width 66 height 6
click at [294, 256] on strong "Meilleurs Sommeliers du Monde" at bounding box center [273, 259] width 66 height 6
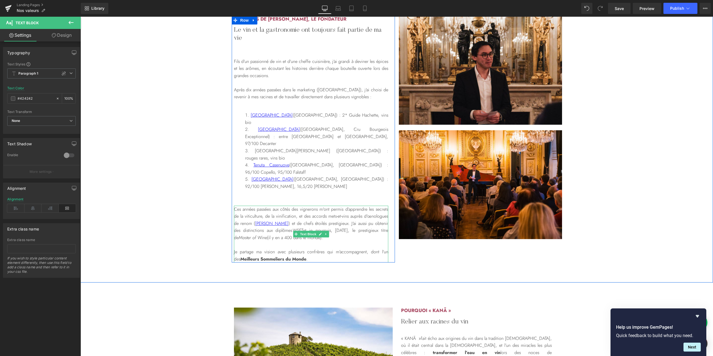
click at [295, 248] on p "Je partage ma vision avec plusieurs confrères qui m'accompagnent, dont l'un des…" at bounding box center [311, 255] width 154 height 14
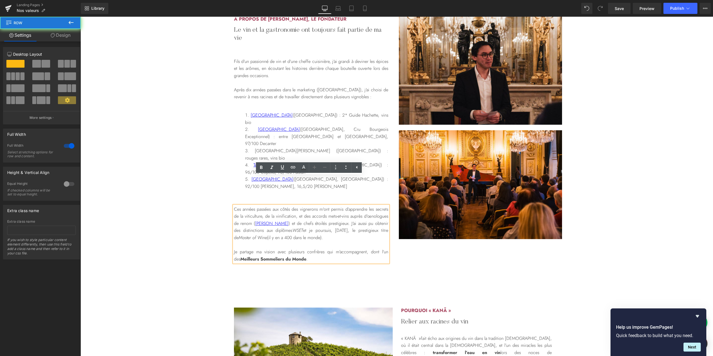
click at [304, 255] on div "à propos de [PERSON_NAME], le fondateur Heading Le vin et la gastronomie ont to…" at bounding box center [396, 137] width 632 height 292
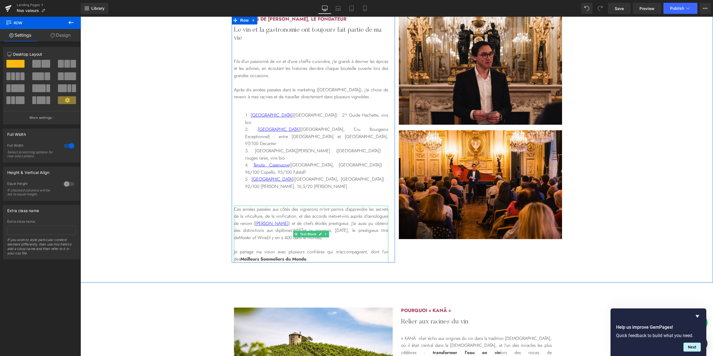
click at [288, 256] on strong "Meilleurs Sommeliers du Monde" at bounding box center [273, 259] width 66 height 6
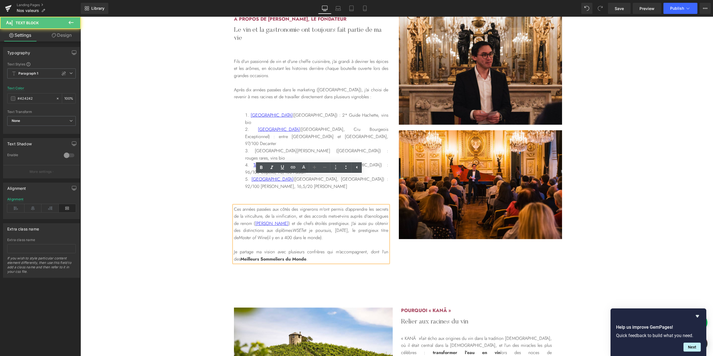
click at [289, 256] on strong "Meilleurs Sommeliers du Monde" at bounding box center [273, 259] width 66 height 6
click at [214, 138] on div "à propos de [PERSON_NAME], le fondateur Heading Le vin et la gastronomie ont to…" at bounding box center [396, 139] width 632 height 247
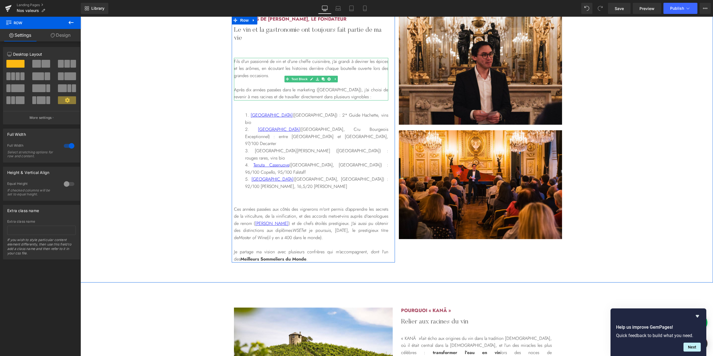
click at [322, 90] on p "Après dix années passées dans le marketing ([GEOGRAPHIC_DATA]), j'ai choisi de …" at bounding box center [311, 93] width 154 height 14
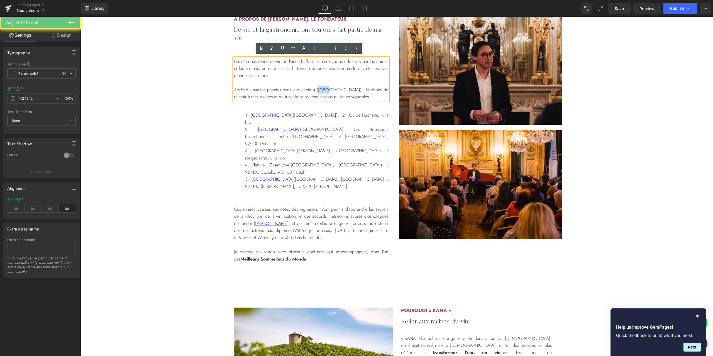
click at [322, 90] on p "Après dix années passées dans le marketing ([GEOGRAPHIC_DATA]), j'ai choisi de …" at bounding box center [311, 93] width 154 height 14
click at [333, 88] on p "Après dix années passées dans le marketing ([GEOGRAPHIC_DATA]), j'ai choisi de …" at bounding box center [311, 93] width 154 height 14
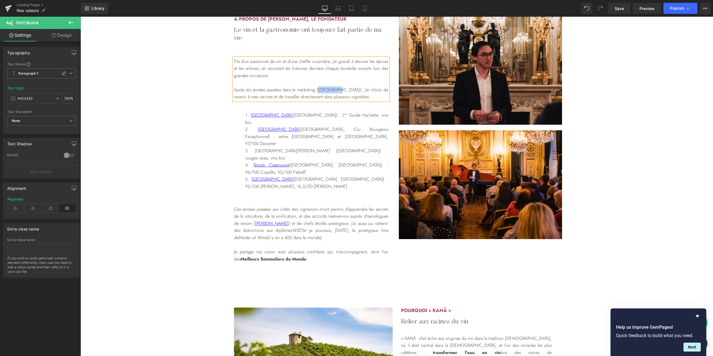
click at [322, 92] on p "Après dix années passées dans le marketing ([GEOGRAPHIC_DATA]), j'ai choisi de …" at bounding box center [311, 93] width 154 height 14
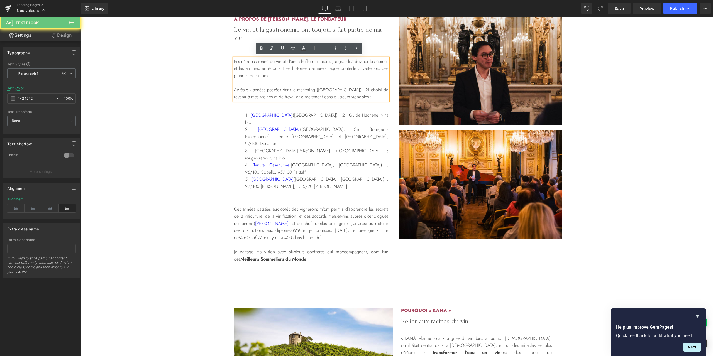
click at [323, 90] on p "Après dix années passées dans le marketing ([GEOGRAPHIC_DATA]), j'ai choisi de …" at bounding box center [311, 93] width 154 height 14
click at [333, 90] on p "Après dix années passées dans le marketing ([GEOGRAPHIC_DATA]), j'ai choisi de …" at bounding box center [311, 93] width 154 height 14
click at [294, 50] on icon at bounding box center [293, 48] width 7 height 7
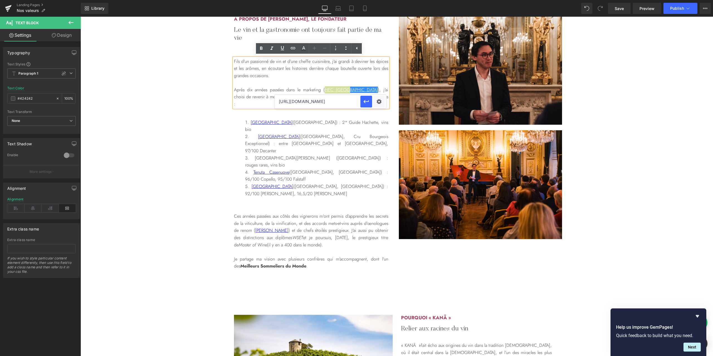
click at [325, 101] on input "[URL][DOMAIN_NAME]" at bounding box center [317, 102] width 86 height 14
paste input "[URL][DOMAIN_NAME]"
type input "[URL][DOMAIN_NAME]"
click at [379, 0] on div "Text Color Highlight Color #333333 Edit or remove link: Edit - Unlink - Cancel …" at bounding box center [356, 0] width 713 height 0
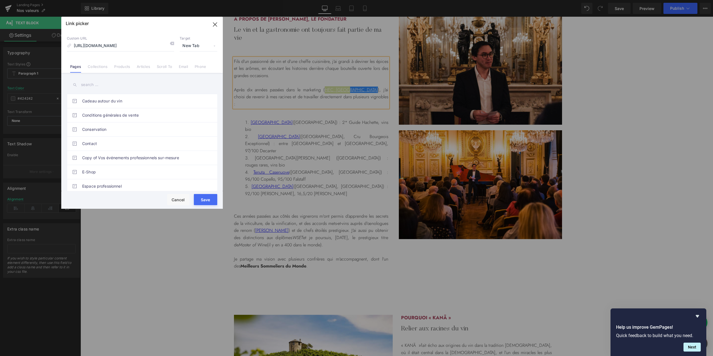
click at [210, 200] on button "Save" at bounding box center [205, 199] width 23 height 11
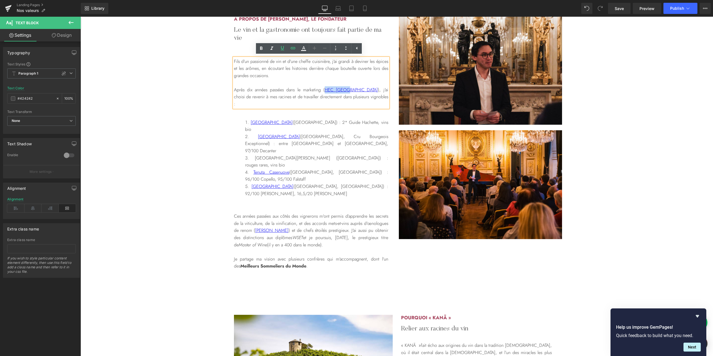
click at [334, 169] on li "Tenuta Casenuove ([GEOGRAPHIC_DATA], [GEOGRAPHIC_DATA]) : 96/100 Copello, 95/10…" at bounding box center [316, 176] width 143 height 14
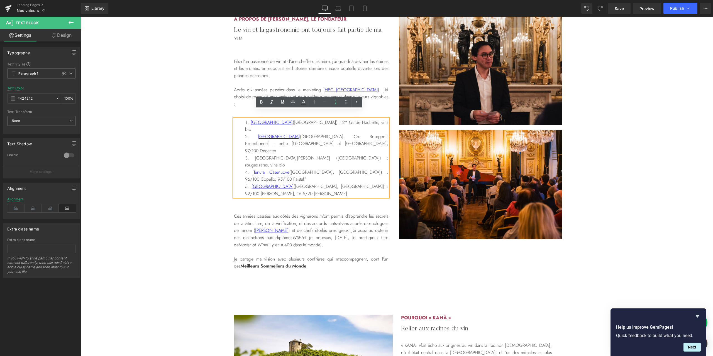
click at [188, 179] on div "à propos de [PERSON_NAME], le fondateur Heading Le vin et la gastronomie ont to…" at bounding box center [396, 143] width 632 height 254
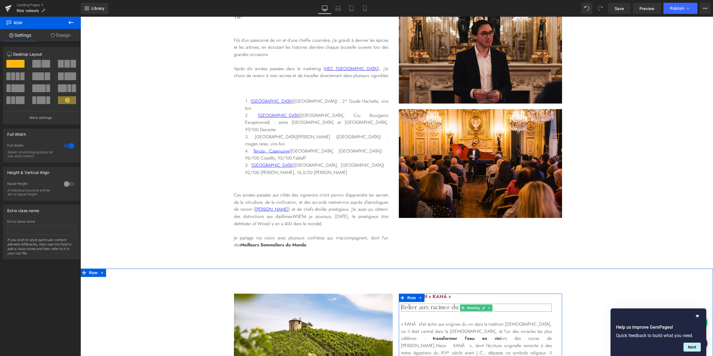
scroll to position [915, 0]
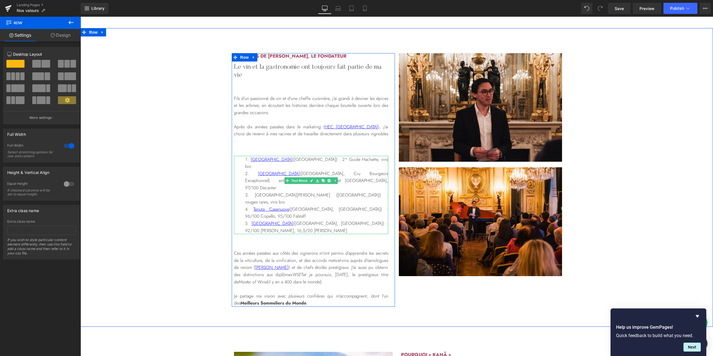
click at [248, 220] on li "Quinta da Côrte ([GEOGRAPHIC_DATA], [GEOGRAPHIC_DATA]) : 92/100 [PERSON_NAME], …" at bounding box center [316, 227] width 143 height 14
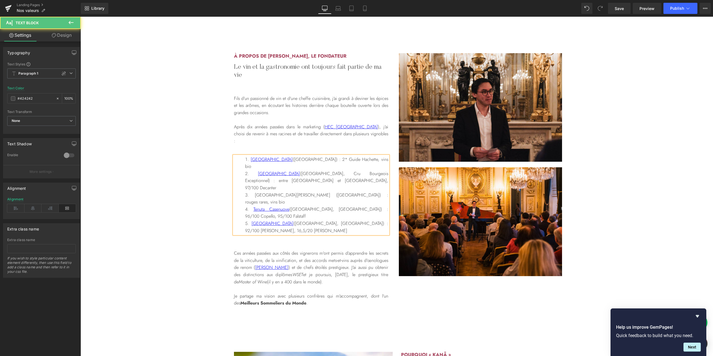
click at [292, 156] on li "[GEOGRAPHIC_DATA] ([GEOGRAPHIC_DATA]) : 2* Guide Hachette, vins bio" at bounding box center [316, 163] width 143 height 14
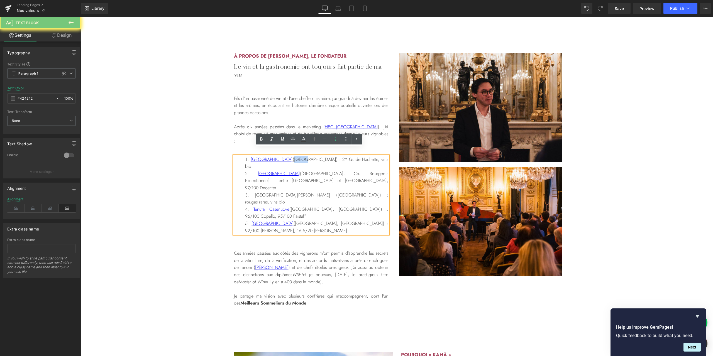
click at [305, 156] on li "[GEOGRAPHIC_DATA] ([GEOGRAPHIC_DATA]) : 2* Guide Hachette, vins bio" at bounding box center [316, 163] width 143 height 14
click at [300, 170] on li "Château Malescasse ([GEOGRAPHIC_DATA], Cru Bourgeois Exceptionnel) : entre [GEO…" at bounding box center [316, 180] width 143 height 21
click at [354, 170] on li "Château Malescasse ([GEOGRAPHIC_DATA], Cru Bourgeois Exceptionnel) : entre [GEO…" at bounding box center [316, 180] width 143 height 21
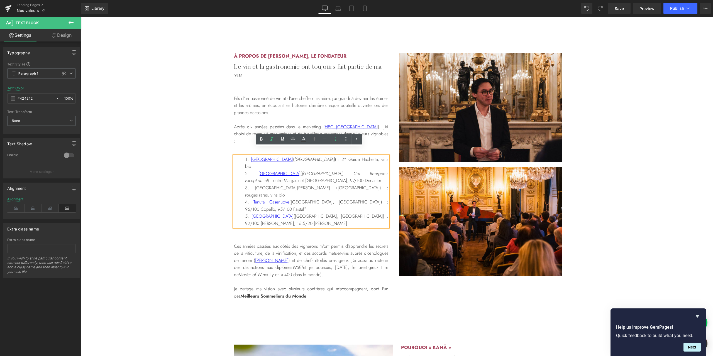
click at [293, 184] on li "[GEOGRAPHIC_DATA][PERSON_NAME] ([GEOGRAPHIC_DATA]) : rouges rares, vins bio" at bounding box center [316, 191] width 143 height 14
click at [313, 184] on li "[GEOGRAPHIC_DATA][PERSON_NAME] ([GEOGRAPHIC_DATA]) : rouges rares, vins bio" at bounding box center [316, 191] width 143 height 14
click at [290, 198] on li "Tenuta Casenuove ([GEOGRAPHIC_DATA], [GEOGRAPHIC_DATA]) : 96/100 Copello, 95/10…" at bounding box center [316, 205] width 143 height 14
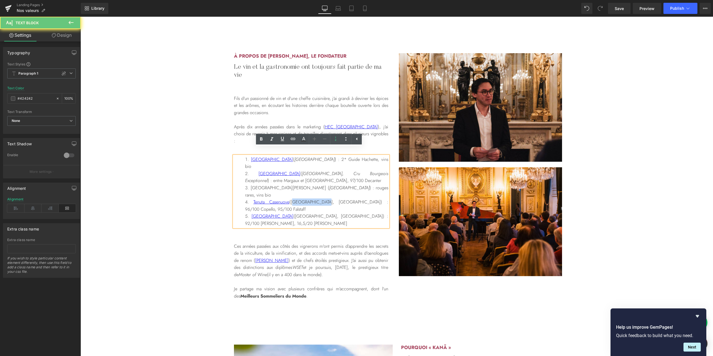
click at [301, 198] on li "Tenuta Casenuove ([GEOGRAPHIC_DATA], [GEOGRAPHIC_DATA]) : 96/100 Copello, 95/10…" at bounding box center [316, 205] width 143 height 14
click at [289, 213] on span "([GEOGRAPHIC_DATA], [GEOGRAPHIC_DATA]) : 92/100 [PERSON_NAME], 16,5/20 [PERSON_…" at bounding box center [316, 220] width 143 height 14
click at [306, 213] on span "([GEOGRAPHIC_DATA], [GEOGRAPHIC_DATA]) : 92/100 [PERSON_NAME], 16,5/20 [PERSON_…" at bounding box center [316, 220] width 143 height 14
click at [317, 243] on p "Ces années passées aux côtés des vignerons m'ont permis d’apprendre les secrets…" at bounding box center [311, 261] width 154 height 36
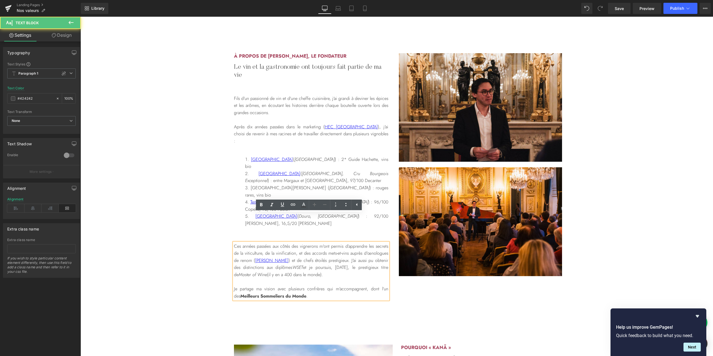
click at [330, 243] on p "Ces années passées aux côtés des vignerons m'ont permis d’apprendre les secrets…" at bounding box center [311, 261] width 154 height 36
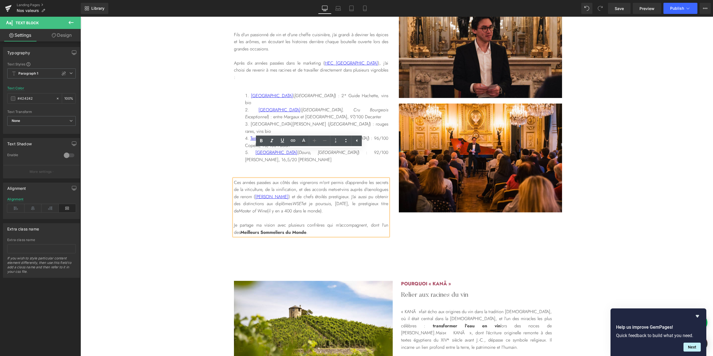
scroll to position [1064, 0]
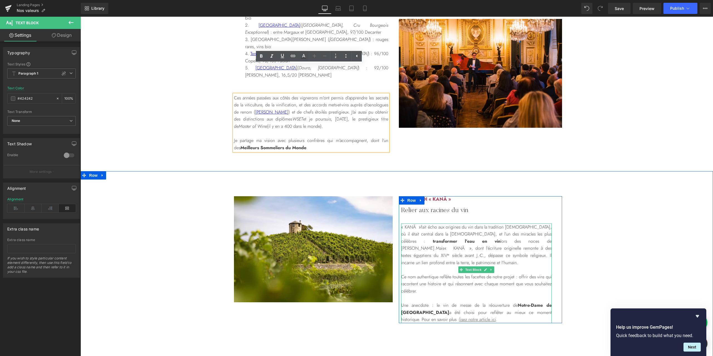
click at [531, 224] on p "« [DEMOGRAPHIC_DATA] » fait écho aux origines du vin dans la tradition [DEMOGRA…" at bounding box center [476, 245] width 151 height 43
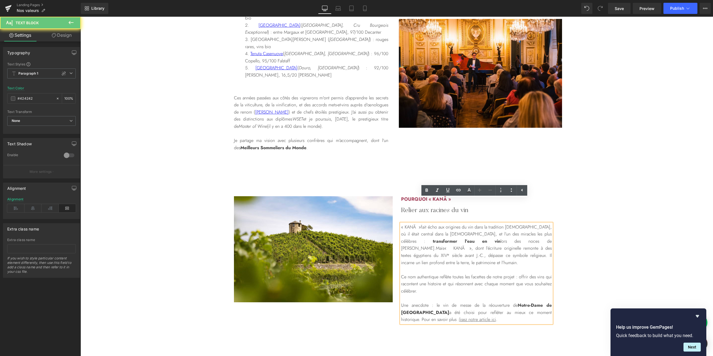
click at [500, 238] on strong "transformer l’eau en vin" at bounding box center [467, 241] width 68 height 6
click at [624, 227] on div "Image Row POURQUOI « KANĀ » Heading Relier aux racines du vin Heading « [DEMOGR…" at bounding box center [396, 269] width 632 height 147
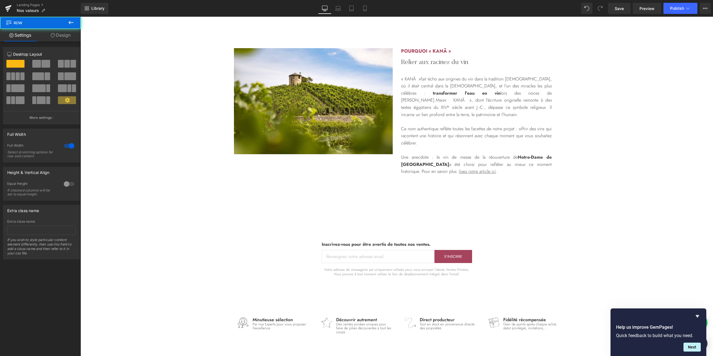
scroll to position [1212, 0]
click at [698, 316] on icon "Hide survey" at bounding box center [697, 316] width 7 height 7
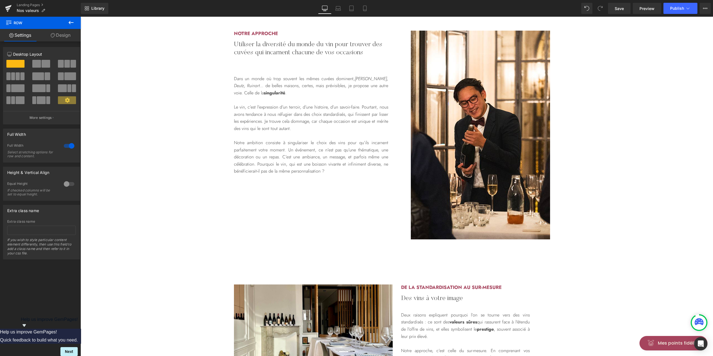
scroll to position [185, 0]
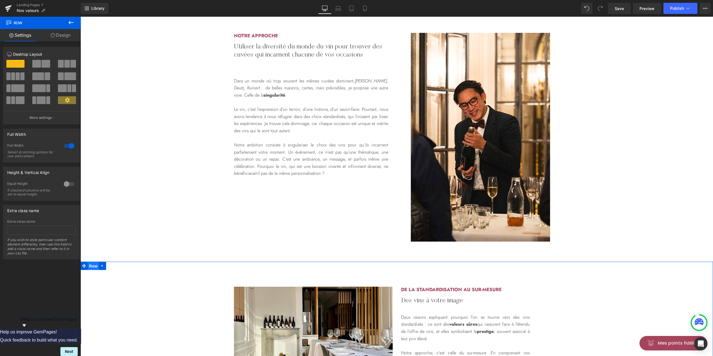
click at [88, 265] on span "Row" at bounding box center [93, 266] width 11 height 8
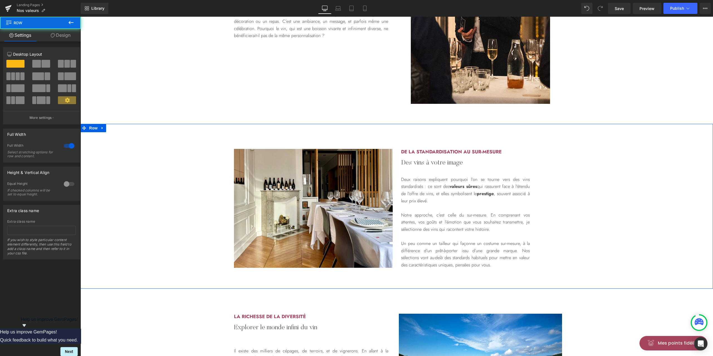
scroll to position [334, 0]
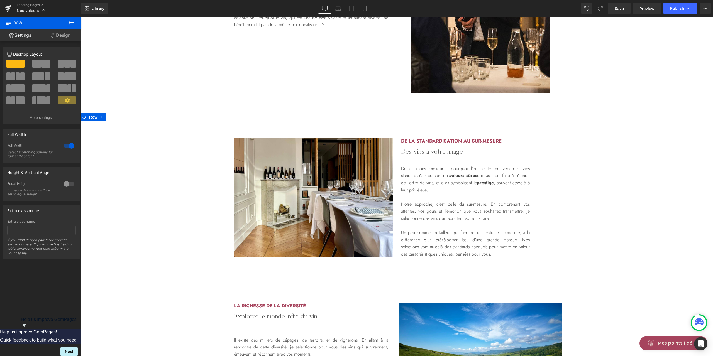
click at [66, 38] on link "Design" at bounding box center [60, 35] width 40 height 13
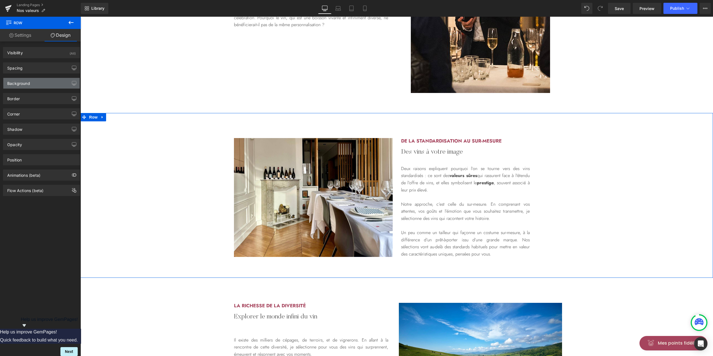
click at [28, 81] on div "Background" at bounding box center [18, 82] width 23 height 8
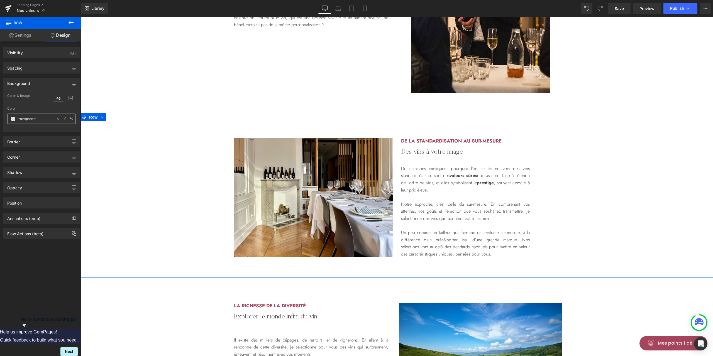
click at [12, 119] on span at bounding box center [13, 119] width 4 height 4
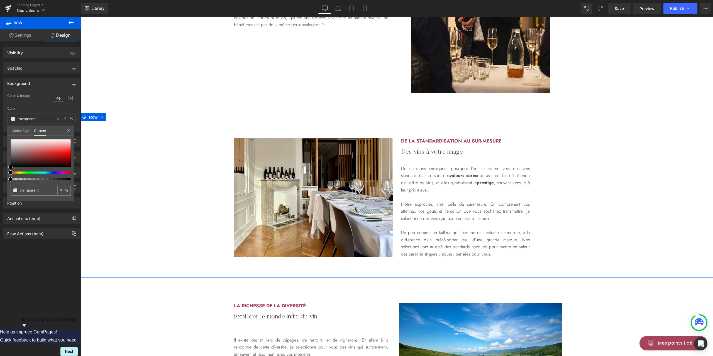
click at [18, 129] on link "Global Style" at bounding box center [21, 130] width 19 height 9
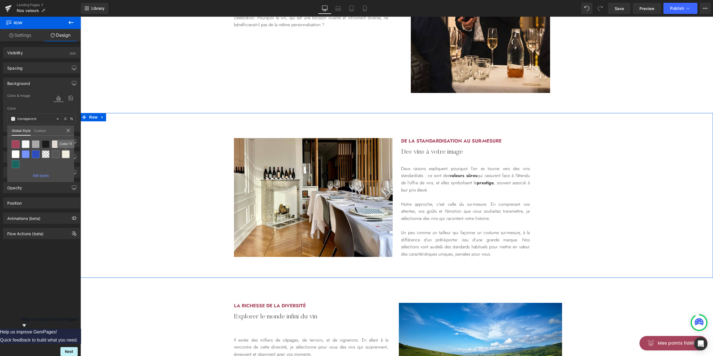
click at [66, 154] on div at bounding box center [66, 154] width 8 height 8
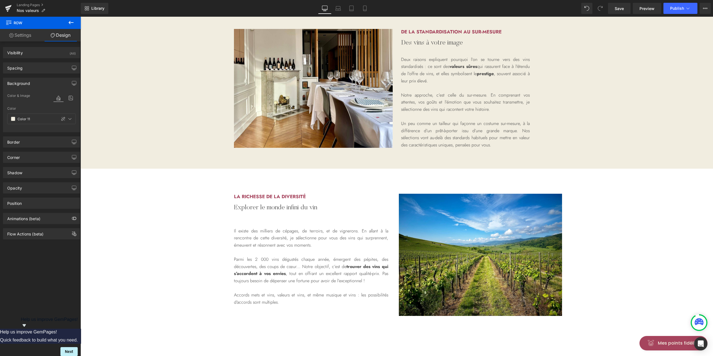
scroll to position [482, 0]
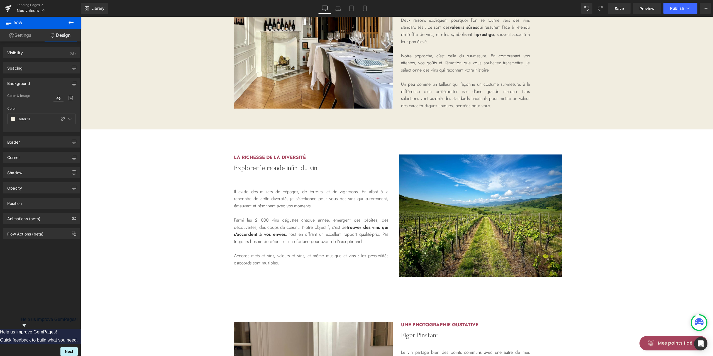
click at [150, 153] on div "La richesse de la diversité Heading Explorer le monde infini du vin Heading Il …" at bounding box center [396, 213] width 632 height 168
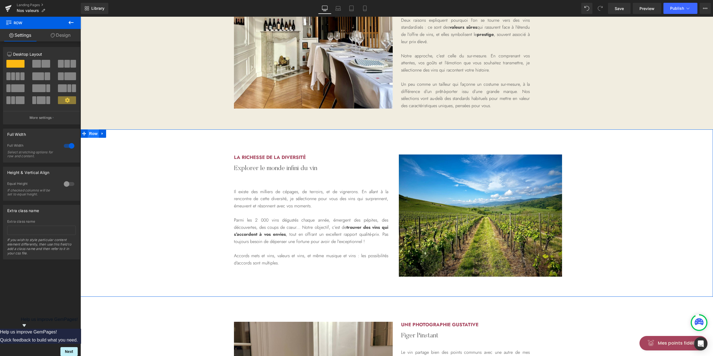
click at [89, 132] on span "Row" at bounding box center [93, 133] width 11 height 8
click at [65, 40] on link "Design" at bounding box center [60, 35] width 40 height 13
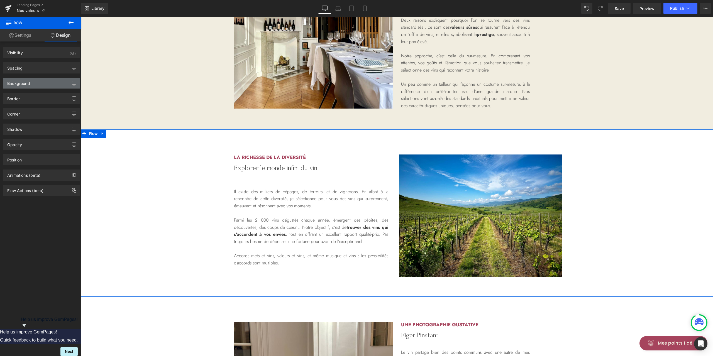
click at [37, 83] on div "Background" at bounding box center [41, 83] width 76 height 11
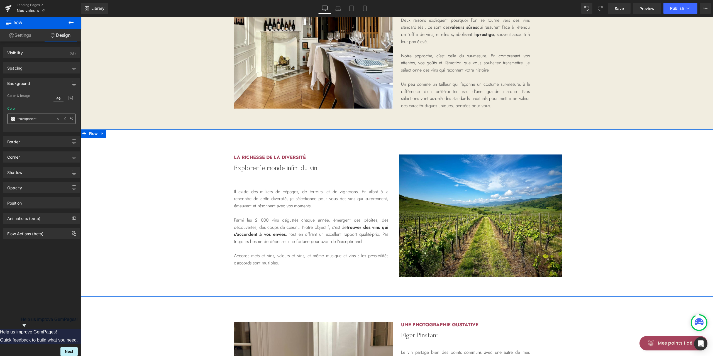
click at [14, 119] on span at bounding box center [13, 119] width 4 height 4
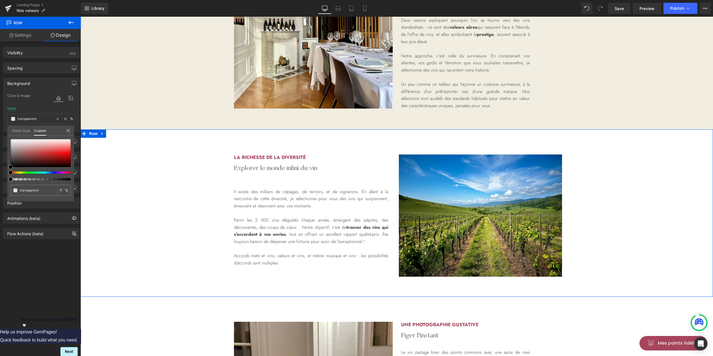
click at [18, 127] on link "Global Style" at bounding box center [21, 130] width 19 height 9
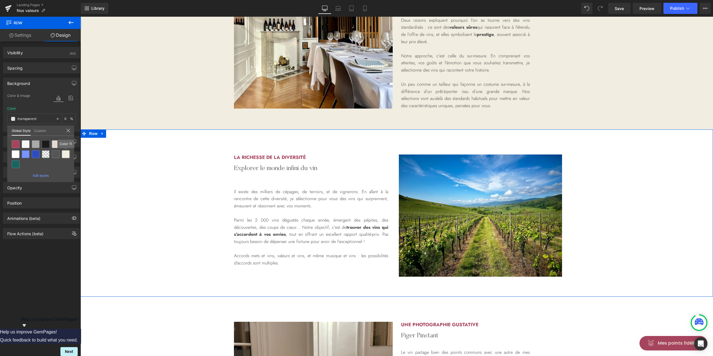
click at [65, 154] on div at bounding box center [66, 154] width 8 height 8
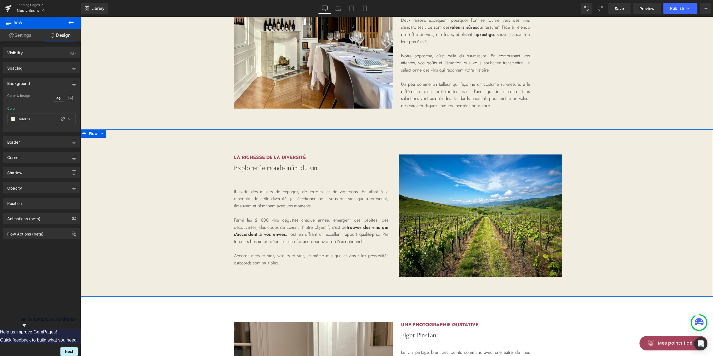
click at [640, 150] on div "La richesse de la diversité Heading Explorer le monde infini du vin Heading Il …" at bounding box center [396, 213] width 632 height 168
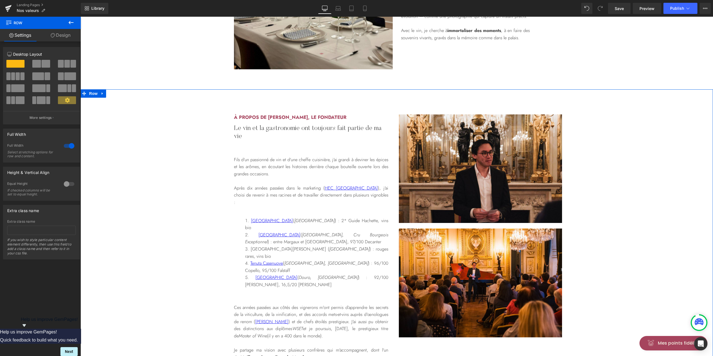
scroll to position [853, 0]
click at [685, 156] on div "à propos de [PERSON_NAME], le fondateur Heading Le vin et la gastronomie ont to…" at bounding box center [396, 238] width 632 height 247
click at [92, 93] on span "Row" at bounding box center [93, 94] width 11 height 8
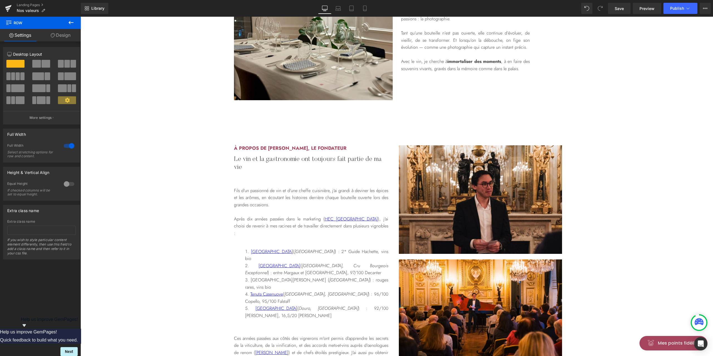
scroll to position [816, 0]
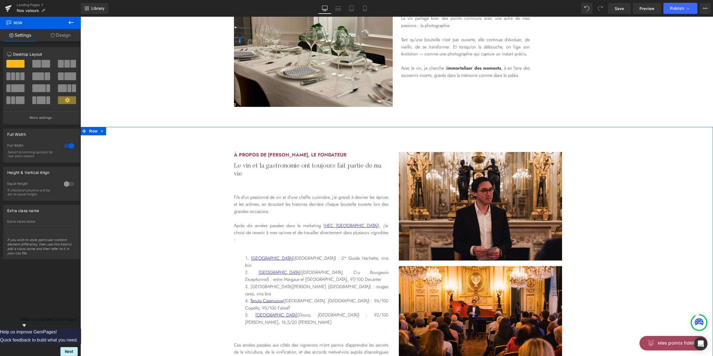
click at [66, 39] on link "Design" at bounding box center [60, 35] width 40 height 13
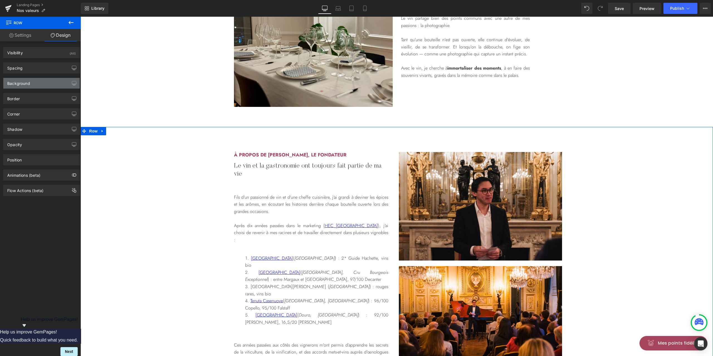
click at [27, 84] on div "Background" at bounding box center [18, 82] width 23 height 8
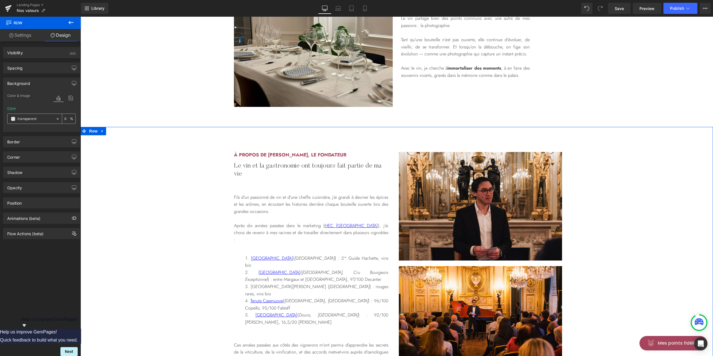
click at [12, 118] on span at bounding box center [13, 119] width 4 height 4
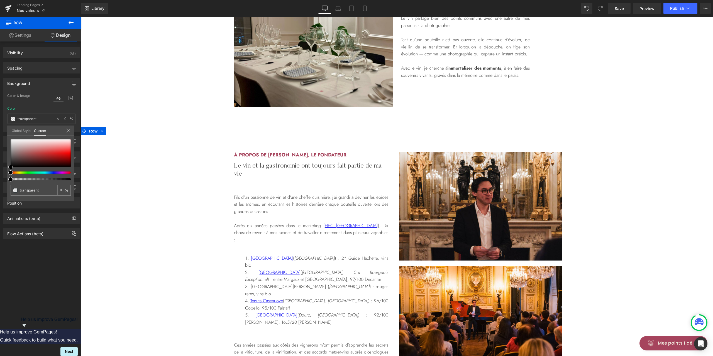
click at [24, 134] on link "Global Style" at bounding box center [21, 130] width 19 height 9
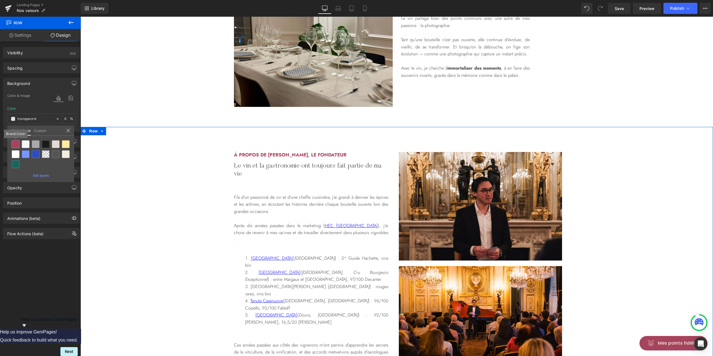
click at [16, 147] on div at bounding box center [16, 144] width 8 height 8
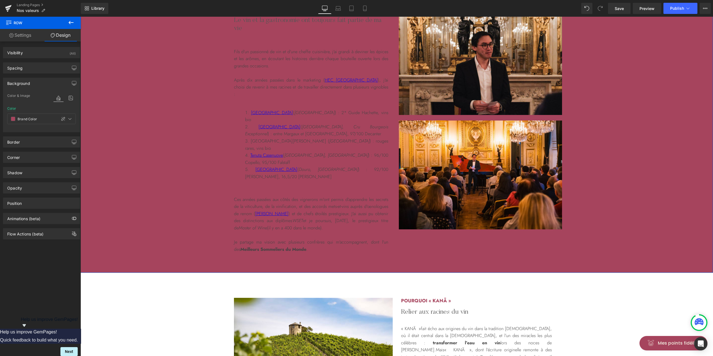
scroll to position [891, 0]
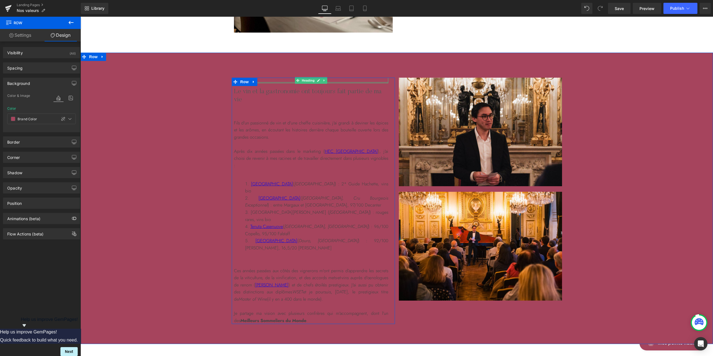
click at [262, 82] on div at bounding box center [311, 82] width 154 height 1
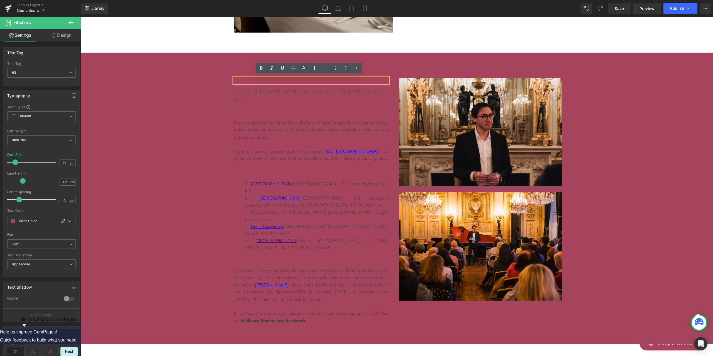
click at [306, 79] on h2 "à propos de [PERSON_NAME], le fondateur" at bounding box center [311, 81] width 154 height 6
click at [304, 81] on h2 "à propos de [PERSON_NAME], le fondateur" at bounding box center [311, 81] width 154 height 6
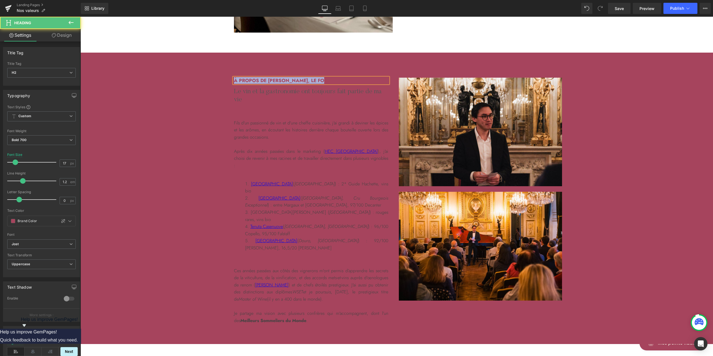
click at [297, 80] on h2 "à propos de [PERSON_NAME], le fondateur" at bounding box center [311, 81] width 154 height 6
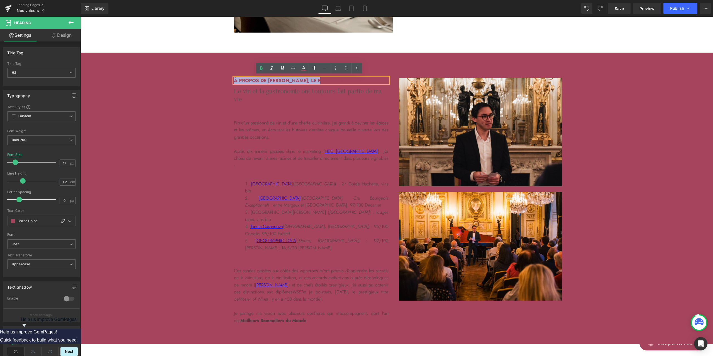
drag, startPoint x: 319, startPoint y: 80, endPoint x: 227, endPoint y: 79, distance: 92.1
click at [227, 79] on div "à propos de [PERSON_NAME], le fondateur Heading Le vin et la gastronomie ont to…" at bounding box center [396, 201] width 632 height 247
click at [304, 70] on icon at bounding box center [303, 70] width 5 height 1
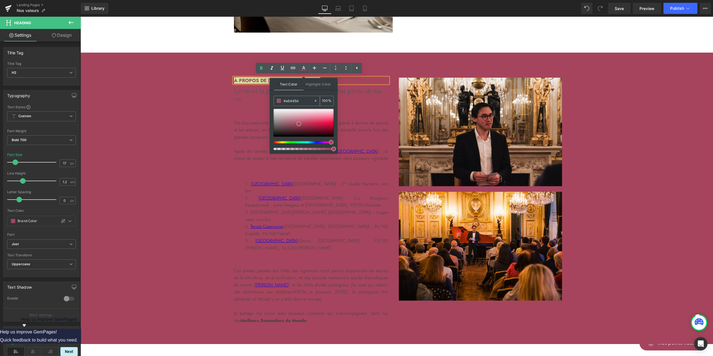
click at [280, 100] on span at bounding box center [279, 101] width 4 height 4
click at [278, 101] on span at bounding box center [279, 101] width 4 height 4
click at [315, 88] on span "Highlight Color" at bounding box center [318, 84] width 30 height 12
click at [289, 86] on span "Text Color" at bounding box center [289, 84] width 30 height 12
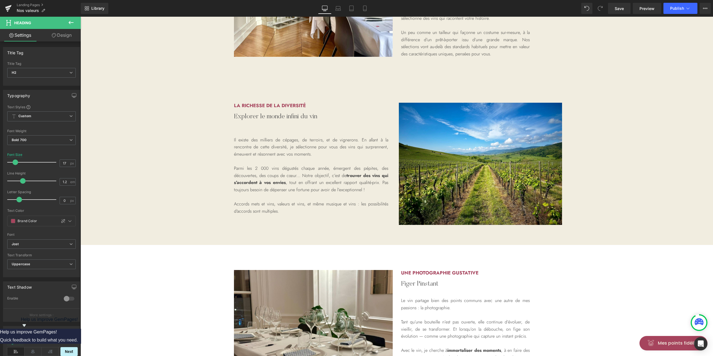
scroll to position [519, 0]
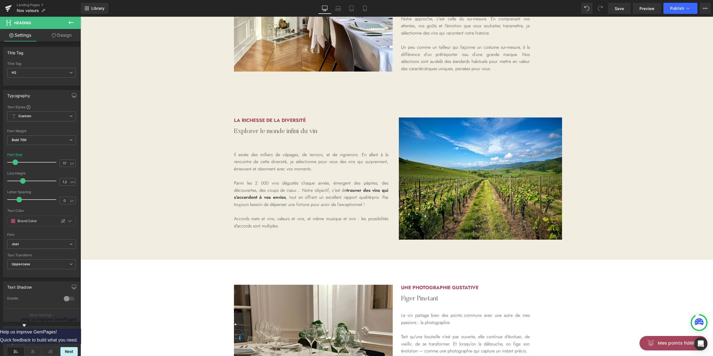
click at [210, 132] on div "La richesse de la diversité Heading Explorer le monde infini du vin Heading Il …" at bounding box center [396, 178] width 632 height 122
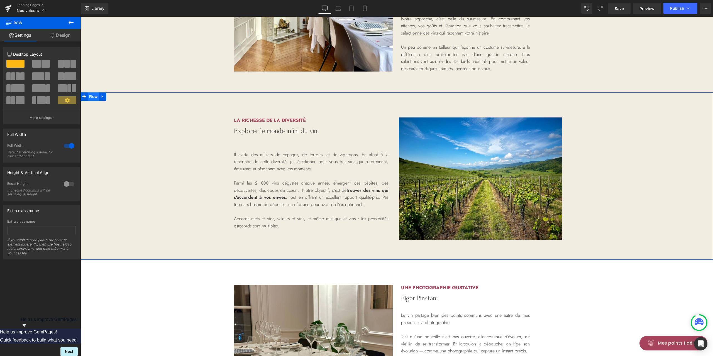
click at [90, 95] on span "Row" at bounding box center [93, 96] width 11 height 8
click at [70, 39] on link "Design" at bounding box center [60, 35] width 40 height 13
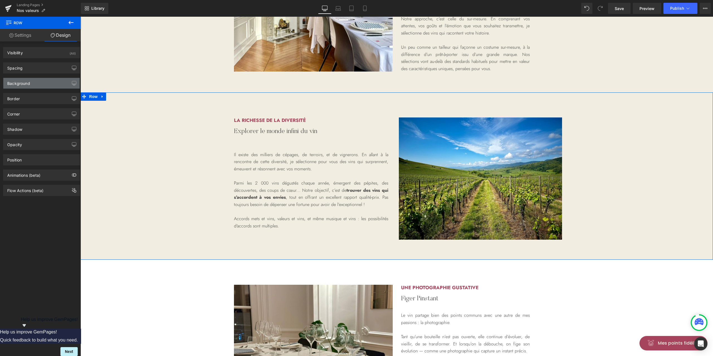
click at [38, 81] on div "Background" at bounding box center [41, 83] width 76 height 11
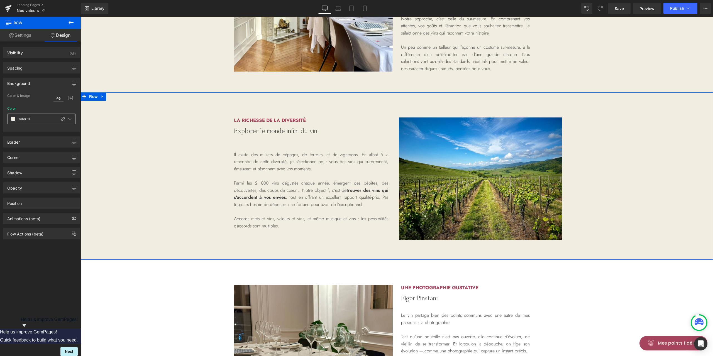
click at [14, 120] on span at bounding box center [13, 119] width 4 height 4
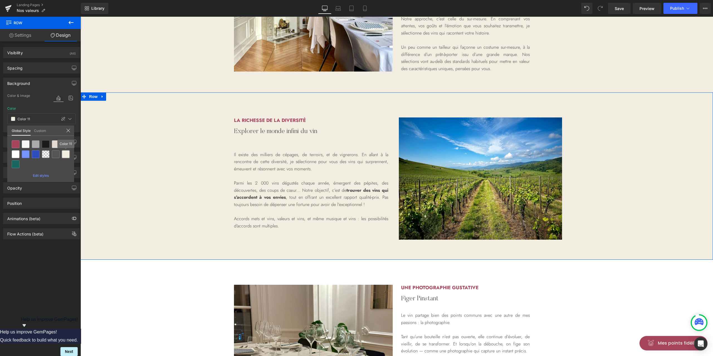
click at [69, 156] on div at bounding box center [66, 154] width 8 height 8
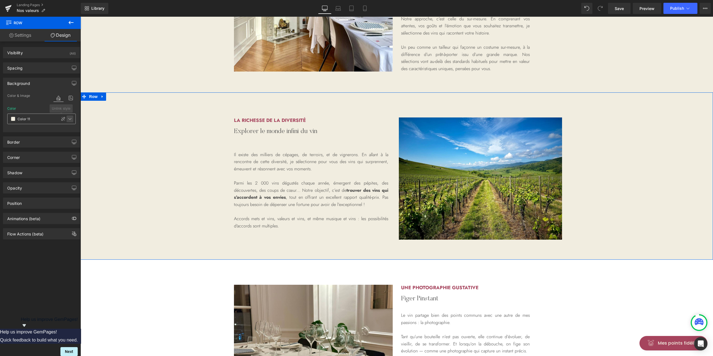
click at [68, 119] on icon at bounding box center [70, 119] width 4 height 4
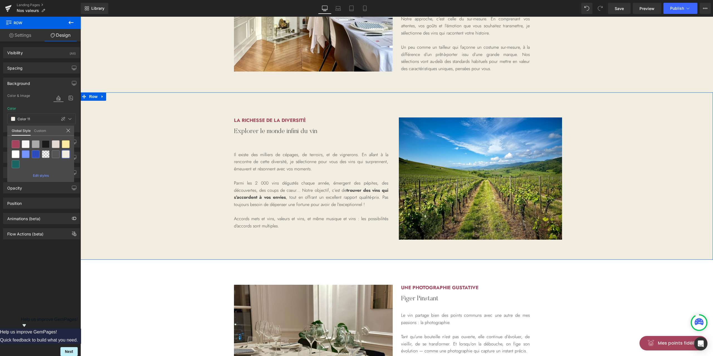
click at [44, 133] on link "Custom" at bounding box center [40, 130] width 12 height 9
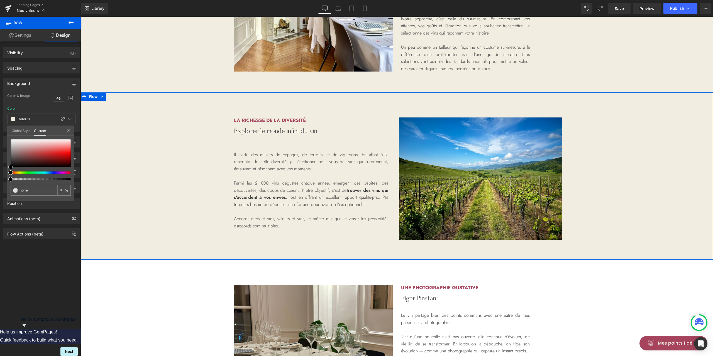
click at [22, 133] on link "Global Style" at bounding box center [21, 130] width 19 height 9
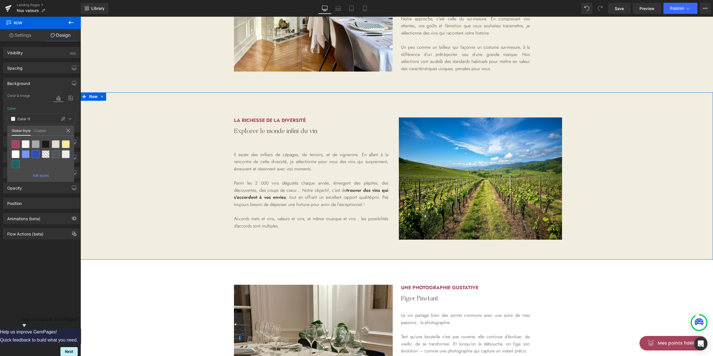
click at [69, 133] on div at bounding box center [68, 130] width 4 height 5
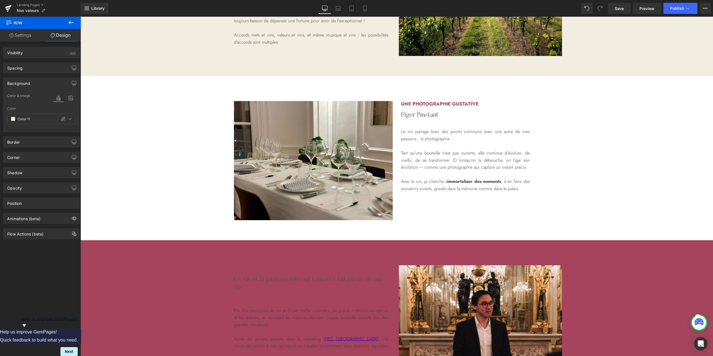
scroll to position [742, 0]
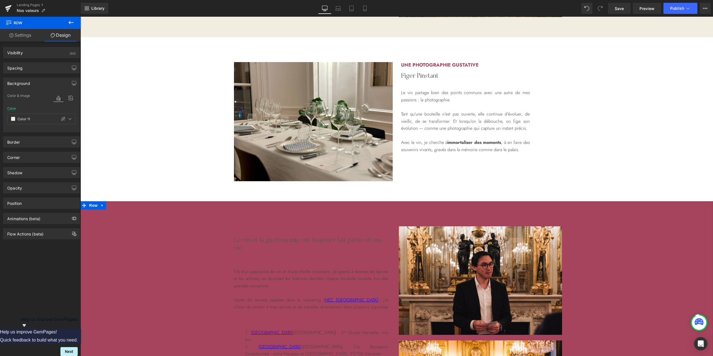
click at [294, 227] on div "à propos de [PERSON_NAME], le fondateur Heading Le vin et la gastronomie ont to…" at bounding box center [313, 349] width 163 height 247
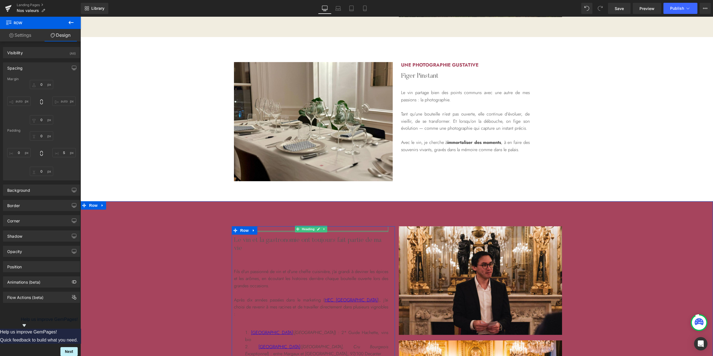
click at [261, 231] on div at bounding box center [311, 230] width 154 height 1
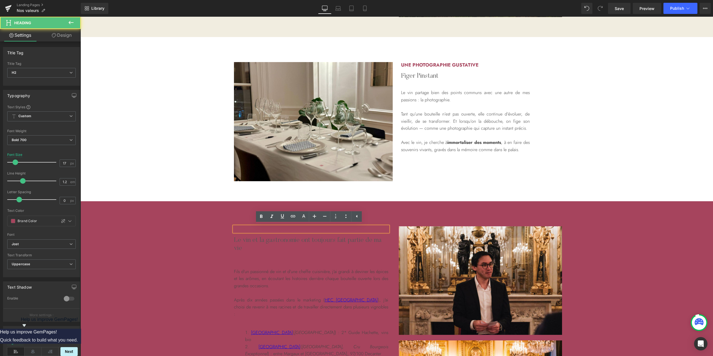
click at [261, 231] on h2 "à propos de [PERSON_NAME], le fondateur" at bounding box center [311, 229] width 154 height 6
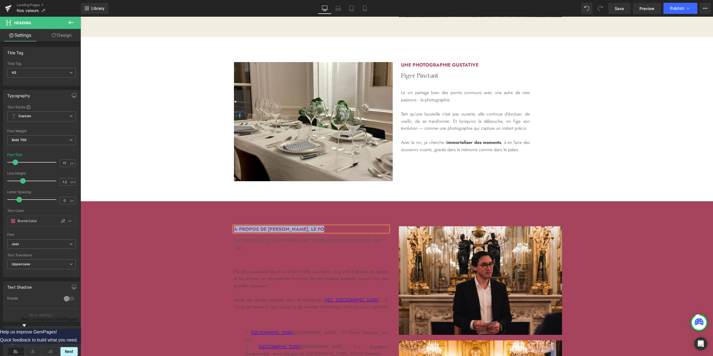
click at [290, 226] on h2 "à propos de [PERSON_NAME], le fondateur" at bounding box center [311, 229] width 154 height 6
drag, startPoint x: 330, startPoint y: 229, endPoint x: 232, endPoint y: 229, distance: 97.7
click at [234, 229] on h2 "à propos de [PERSON_NAME], le fondateur" at bounding box center [311, 229] width 154 height 6
click at [305, 217] on icon at bounding box center [303, 216] width 7 height 7
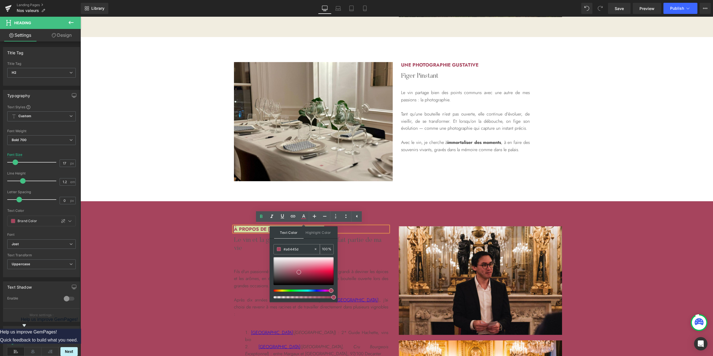
click at [293, 246] on input "#a6445d" at bounding box center [298, 249] width 30 height 6
click at [292, 248] on input "#a6445d" at bounding box center [298, 249] width 30 height 6
paste input "f1ede0"
click at [243, 244] on h2 "Le vin et la gastronomie ont toujours fait partie de ma vie" at bounding box center [311, 244] width 154 height 16
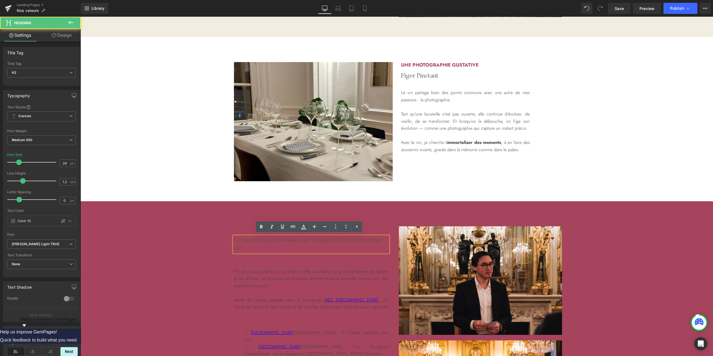
click at [204, 242] on div "à propos de [PERSON_NAME], le fondateur Heading Le vin et la gastronomie ont to…" at bounding box center [396, 349] width 632 height 247
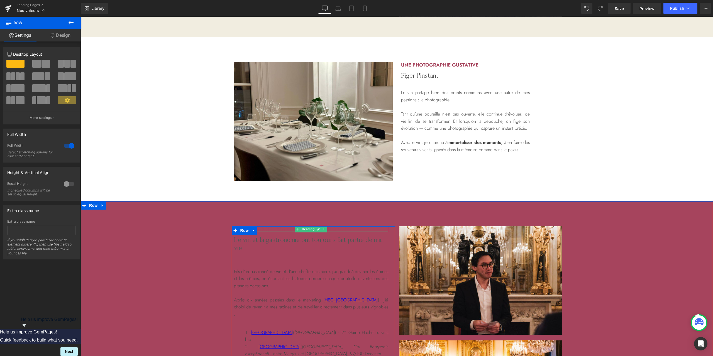
click at [259, 228] on h2 "à propos de [PERSON_NAME], le fondateur" at bounding box center [311, 229] width 154 height 6
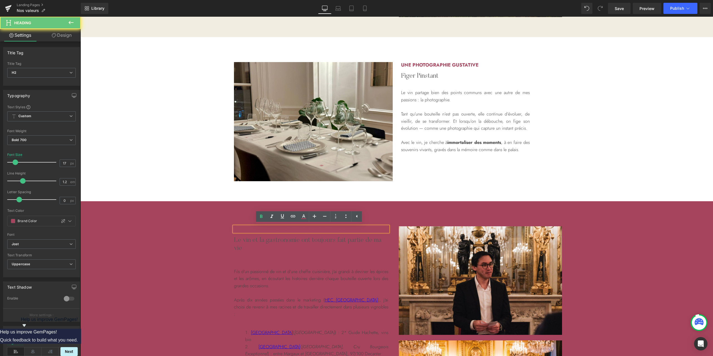
click at [278, 228] on h2 "à propos de [PERSON_NAME], le fondateur" at bounding box center [311, 229] width 154 height 6
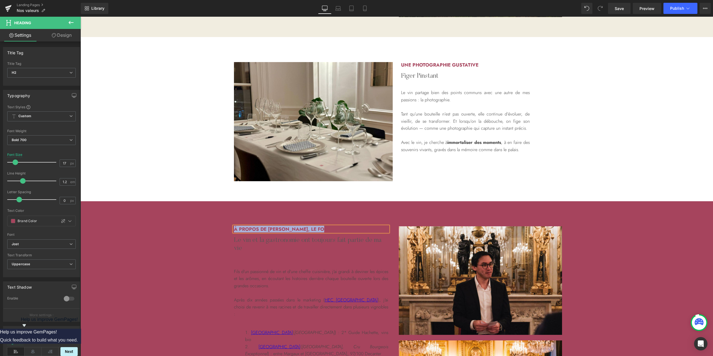
click at [301, 228] on h2 "à propos de [PERSON_NAME], le fondateur" at bounding box center [311, 229] width 154 height 6
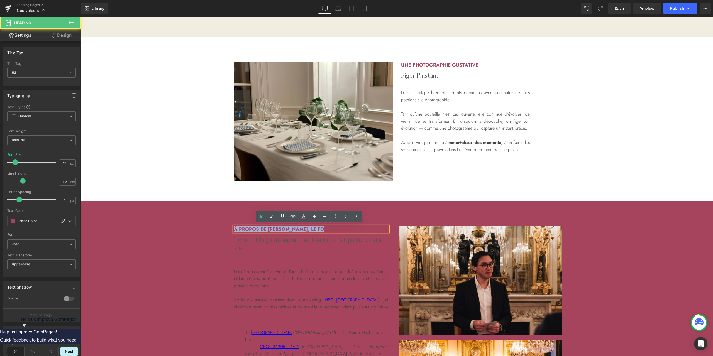
click at [328, 230] on h2 "à propos de [PERSON_NAME], le fondateur" at bounding box center [311, 229] width 154 height 6
drag, startPoint x: 329, startPoint y: 227, endPoint x: 225, endPoint y: 229, distance: 104.4
click at [225, 229] on div "à propos de [PERSON_NAME], le fondateur Heading Le vin et la gastronomie ont to…" at bounding box center [396, 349] width 632 height 247
click at [304, 218] on icon at bounding box center [303, 218] width 5 height 1
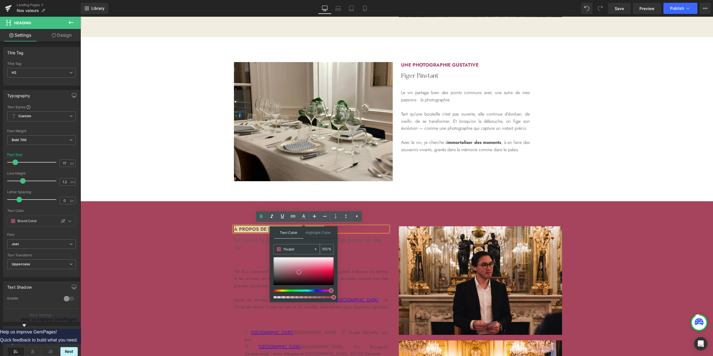
click at [290, 249] on input "f1ede0" at bounding box center [298, 249] width 30 height 6
paste input "f1ede0"
click at [330, 251] on div "100 %" at bounding box center [326, 249] width 13 height 10
click at [362, 248] on h2 "Le vin et la gastronomie ont toujours fait partie de ma vie" at bounding box center [311, 244] width 154 height 16
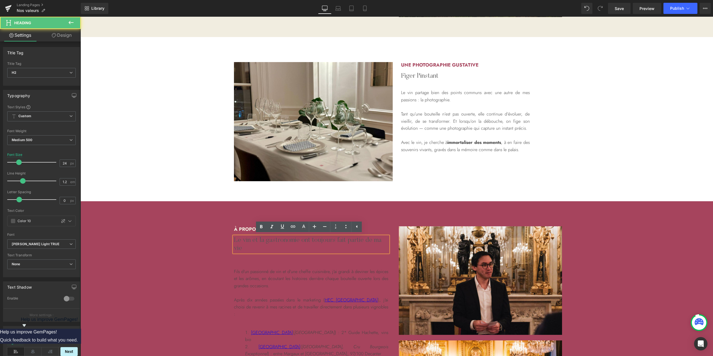
click at [322, 246] on h2 "Le vin et la gastronomie ont toujours fait partie de ma vie" at bounding box center [311, 244] width 154 height 16
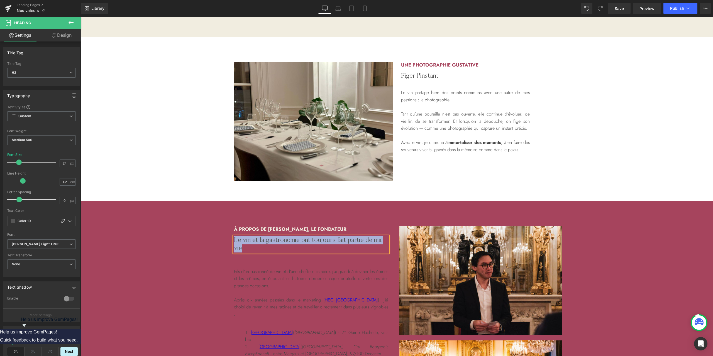
click at [292, 240] on h2 "Le vin et la gastronomie ont toujours fait partie de ma vie" at bounding box center [311, 244] width 154 height 16
click at [289, 240] on h2 "Le vin et la gastronomie ont toujours fait partie de ma vie" at bounding box center [311, 244] width 154 height 16
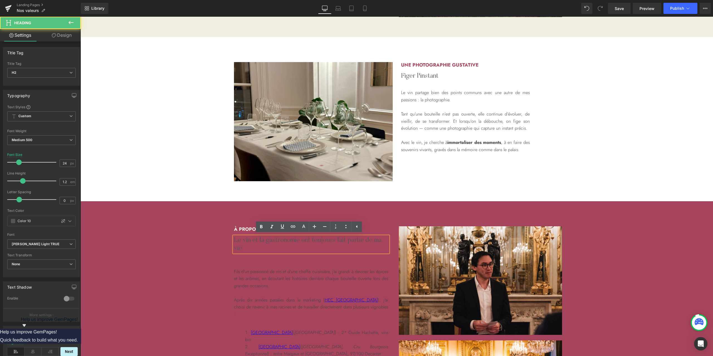
click at [256, 245] on h2 "Le vin et la gastronomie ont toujours fait partie de ma vie" at bounding box center [311, 244] width 154 height 16
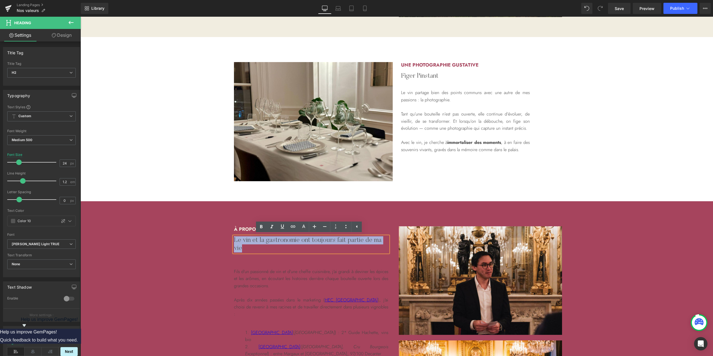
drag, startPoint x: 244, startPoint y: 245, endPoint x: 233, endPoint y: 241, distance: 11.9
click at [234, 241] on h2 "Le vin et la gastronomie ont toujours fait partie de ma vie" at bounding box center [311, 244] width 154 height 16
click at [305, 225] on icon at bounding box center [303, 227] width 7 height 7
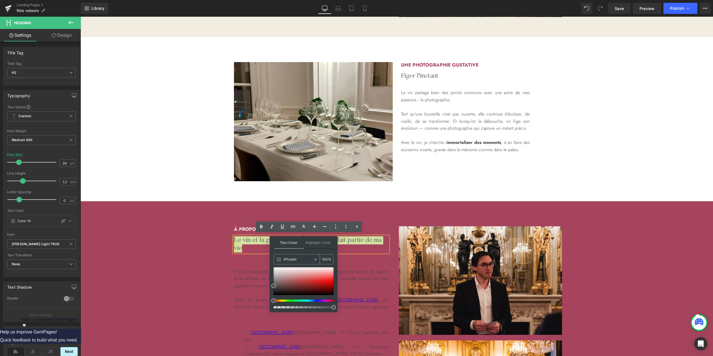
click at [290, 259] on input "#f1ede0" at bounding box center [298, 259] width 30 height 6
paste input "f1ede0"
type input "f1ede0"
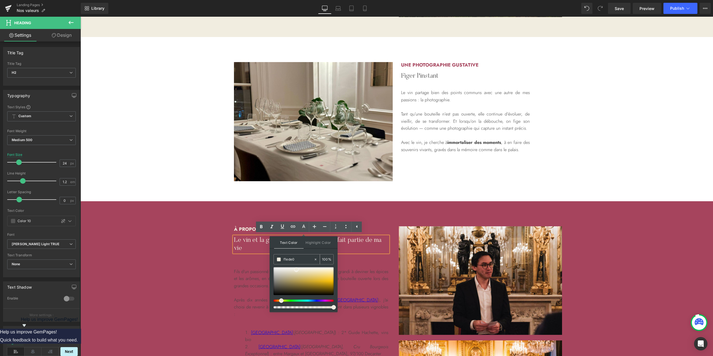
click at [326, 260] on input "100" at bounding box center [325, 259] width 6 height 6
click at [358, 260] on div "à propos de [PERSON_NAME], le fondateur Heading Le vin et la gastronomie ont to…" at bounding box center [311, 349] width 159 height 247
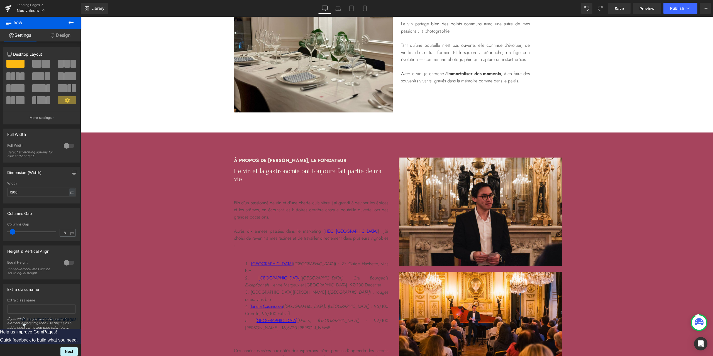
scroll to position [816, 0]
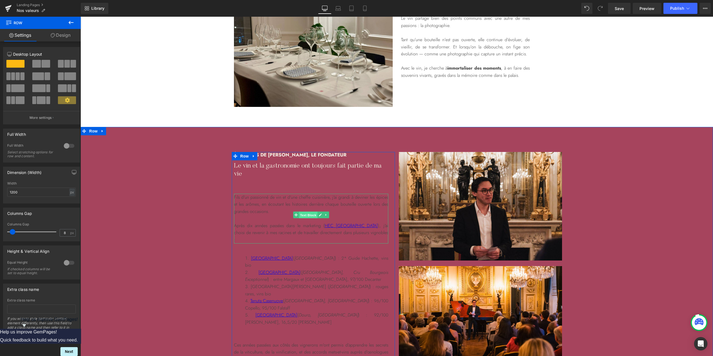
click at [305, 216] on span "Text Block" at bounding box center [308, 215] width 18 height 7
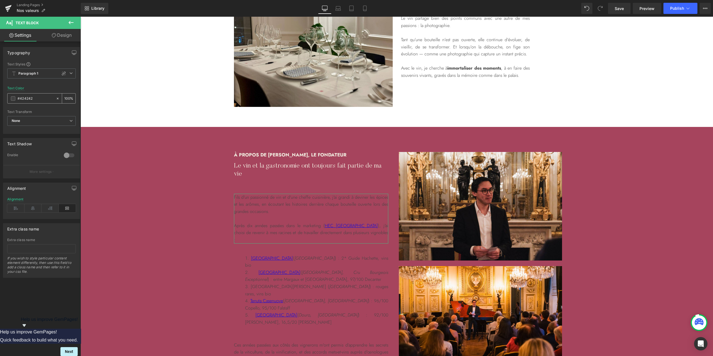
click at [13, 99] on span at bounding box center [13, 98] width 4 height 4
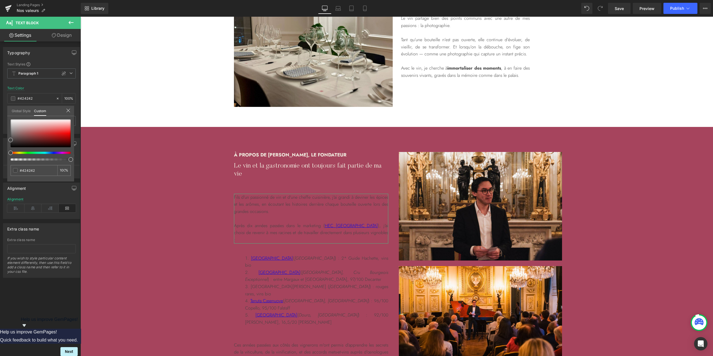
click at [18, 112] on link "Global Style" at bounding box center [21, 110] width 19 height 9
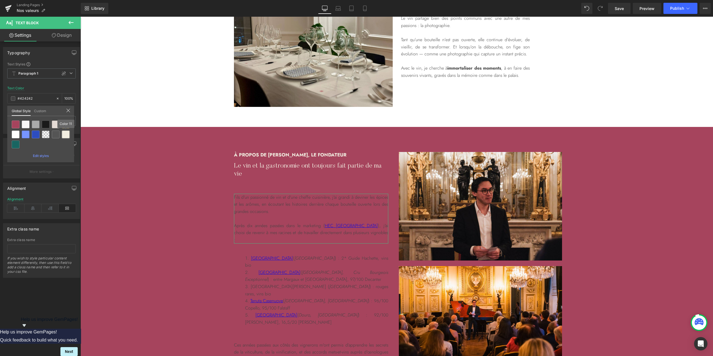
click at [66, 135] on div at bounding box center [66, 135] width 8 height 8
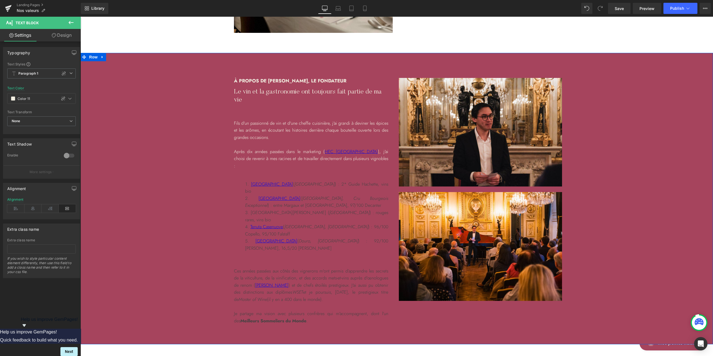
scroll to position [891, 0]
click at [234, 180] on ol "[GEOGRAPHIC_DATA] ( [GEOGRAPHIC_DATA] ) : 2* Guide Hachette, vins bio [GEOGRAPH…" at bounding box center [311, 215] width 154 height 71
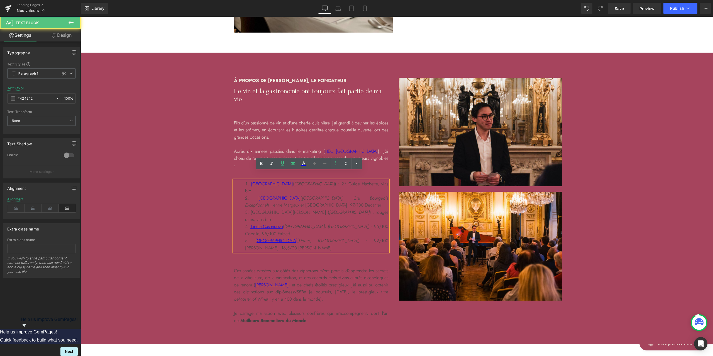
click at [347, 223] on li "Tenuta Casenuove ( [GEOGRAPHIC_DATA], [GEOGRAPHIC_DATA] ) : 96/100 Copello, 95/…" at bounding box center [316, 230] width 143 height 14
click at [184, 187] on div "à propos de [PERSON_NAME], le fondateur Heading Le vin et la gastronomie ont to…" at bounding box center [396, 201] width 632 height 247
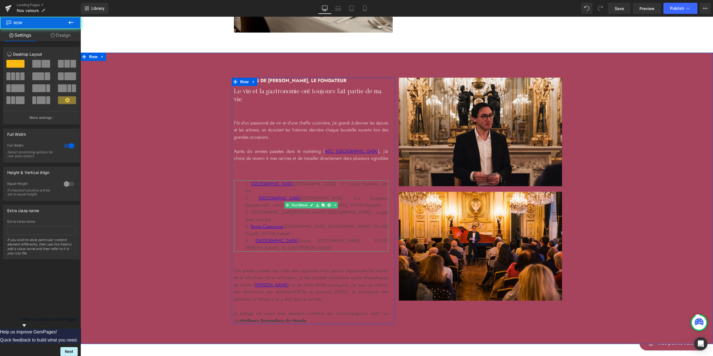
click at [311, 223] on li "Tenuta Casenuove ( [GEOGRAPHIC_DATA], [GEOGRAPHIC_DATA] ) : 96/100 Copello, 95/…" at bounding box center [316, 230] width 143 height 14
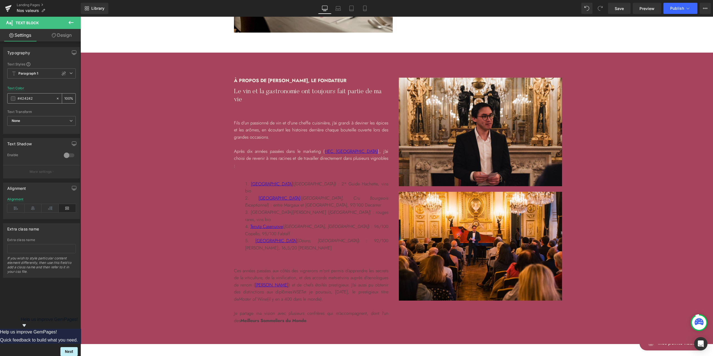
click at [13, 97] on span at bounding box center [13, 98] width 4 height 4
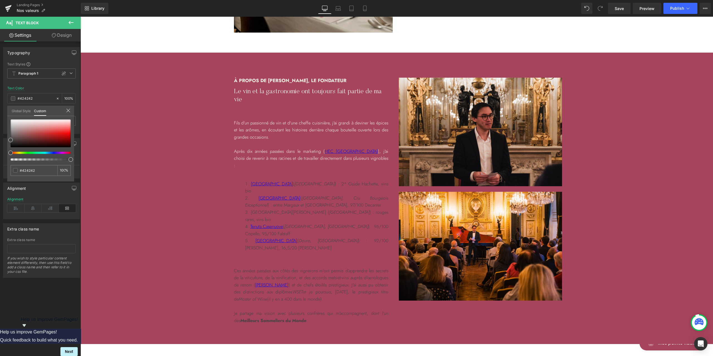
click at [23, 113] on link "Global Style" at bounding box center [21, 110] width 19 height 9
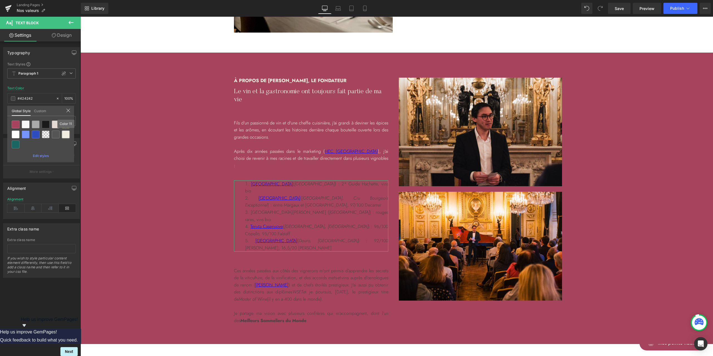
click at [66, 133] on div at bounding box center [66, 135] width 8 height 8
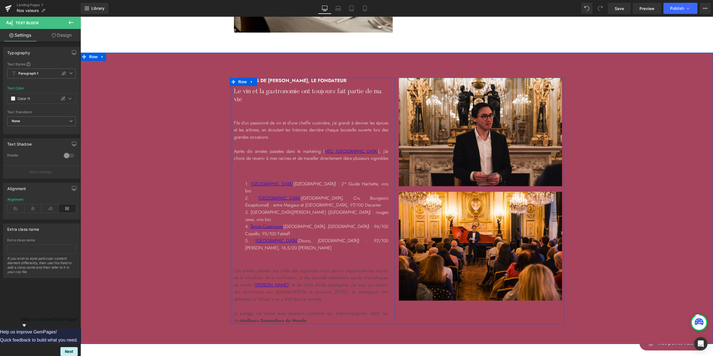
click at [272, 238] on div "à propos de [PERSON_NAME], le fondateur Heading Le vin et la gastronomie ont to…" at bounding box center [311, 201] width 159 height 247
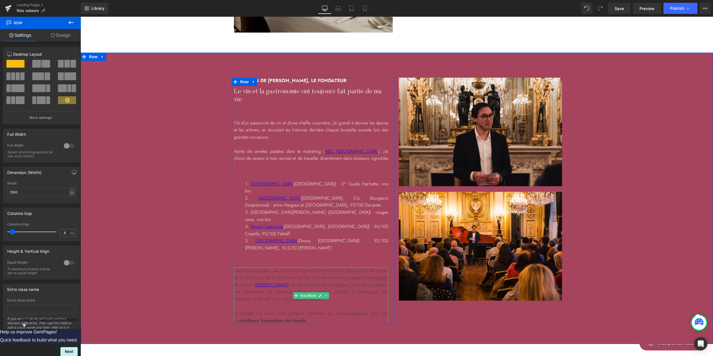
click at [246, 267] on p "Ces années passées aux côtés des vignerons m'ont permis d’apprendre les secrets…" at bounding box center [311, 285] width 154 height 36
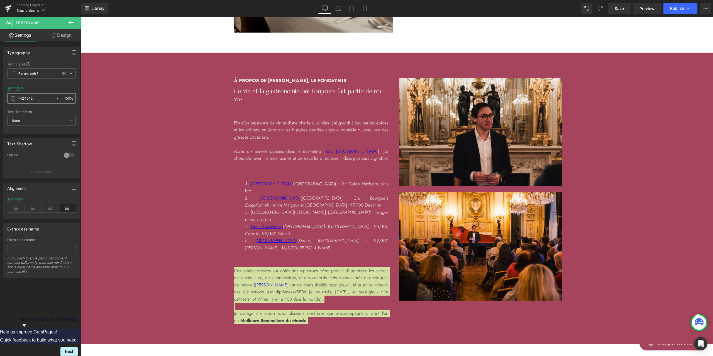
click at [36, 97] on input "#424242" at bounding box center [36, 98] width 36 height 6
click at [15, 100] on div "#424242" at bounding box center [32, 99] width 48 height 10
click at [13, 99] on span at bounding box center [13, 98] width 4 height 4
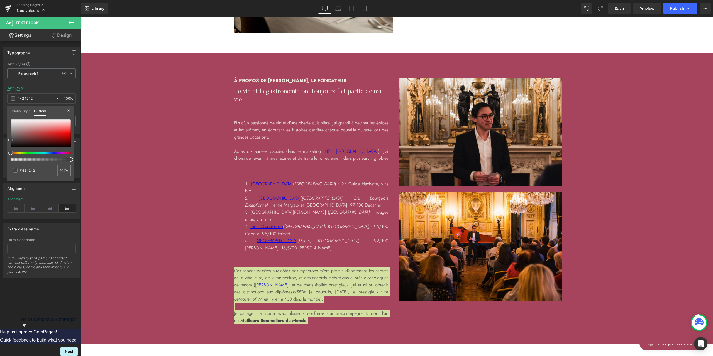
click at [28, 112] on link "Global Style" at bounding box center [21, 110] width 19 height 9
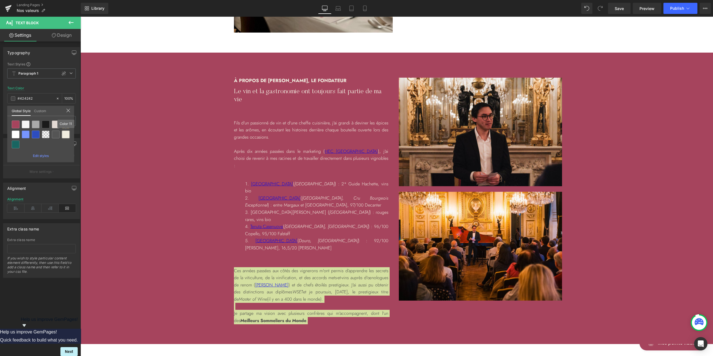
click at [68, 136] on div at bounding box center [66, 135] width 8 height 8
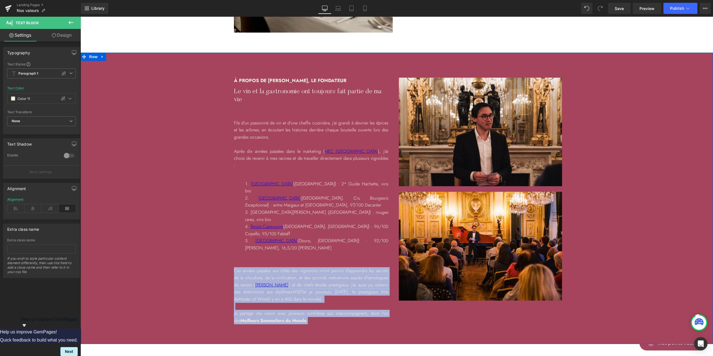
click at [150, 196] on div "à propos de [PERSON_NAME], le fondateur Heading Le vin et la gastronomie ont to…" at bounding box center [396, 201] width 632 height 247
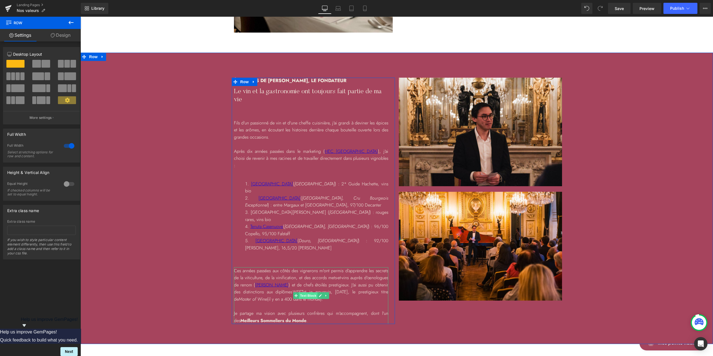
click at [309, 292] on span "Text Block" at bounding box center [308, 295] width 18 height 7
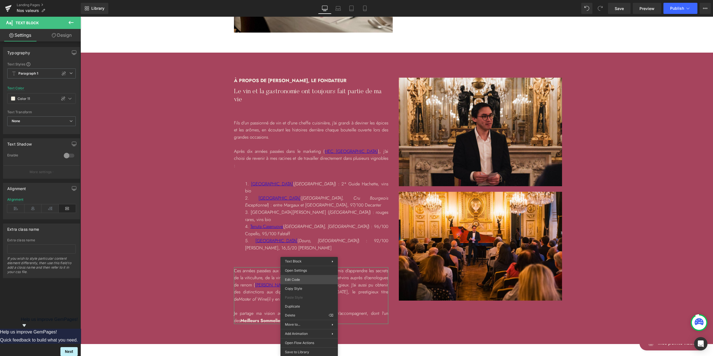
click at [304, 277] on body "Text Block You are previewing how the will restyle your page. You can not edit …" at bounding box center [356, 178] width 713 height 356
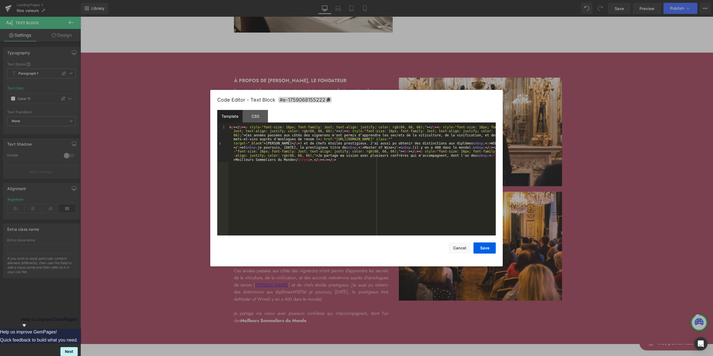
click at [489, 139] on div "< p > </ p > < p style = "font-size: 16px; font-family: Jost; text-align: justi…" at bounding box center [361, 217] width 267 height 184
click at [250, 111] on div "CSS" at bounding box center [254, 116] width 25 height 13
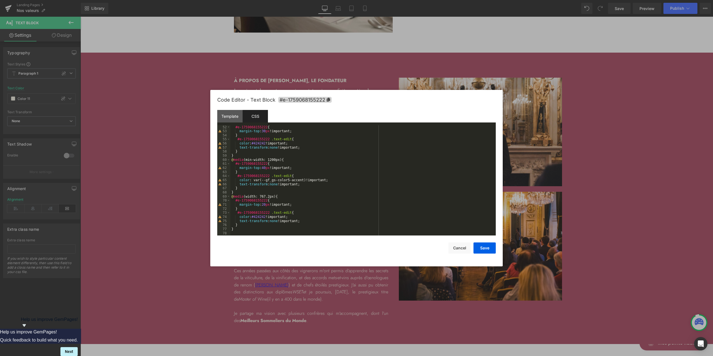
scroll to position [208, 0]
click at [225, 113] on div "Template" at bounding box center [229, 116] width 25 height 13
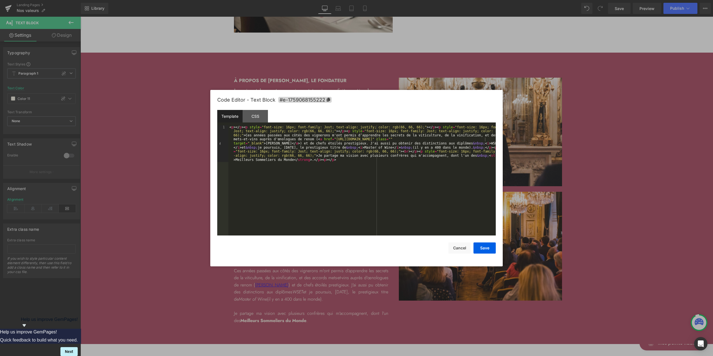
click at [485, 138] on div "< p > </ p > < p style = "font-size: 16px; font-family: Jost; text-align: justi…" at bounding box center [361, 217] width 267 height 184
click at [250, 116] on div "CSS" at bounding box center [254, 116] width 25 height 13
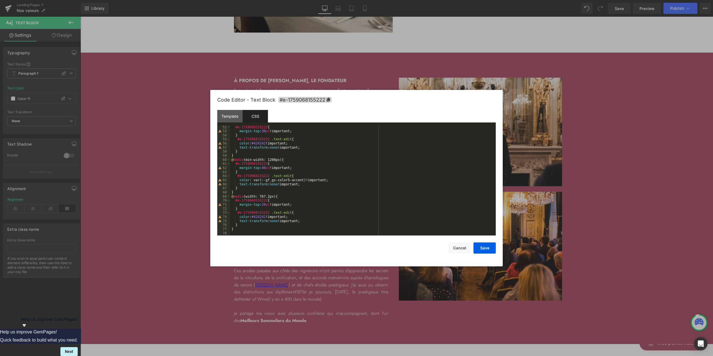
click at [245, 232] on div "#e-1759068155222 { margin-top : 30 px !important; } #e-1759068155222 .text-edit…" at bounding box center [361, 184] width 263 height 118
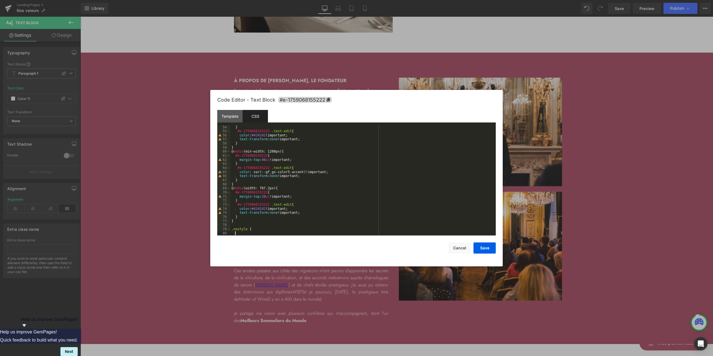
scroll to position [216, 0]
paste textarea
click at [483, 250] on button "Save" at bounding box center [484, 247] width 22 height 11
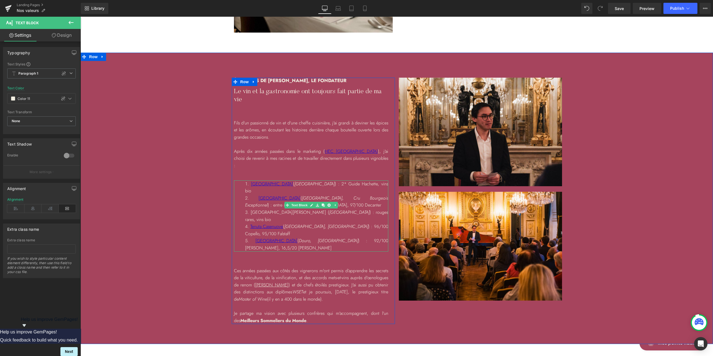
click at [326, 223] on li "Tenuta Casenuove ( [GEOGRAPHIC_DATA], [GEOGRAPHIC_DATA] ) : 96/100 Copello, 95/…" at bounding box center [316, 230] width 143 height 14
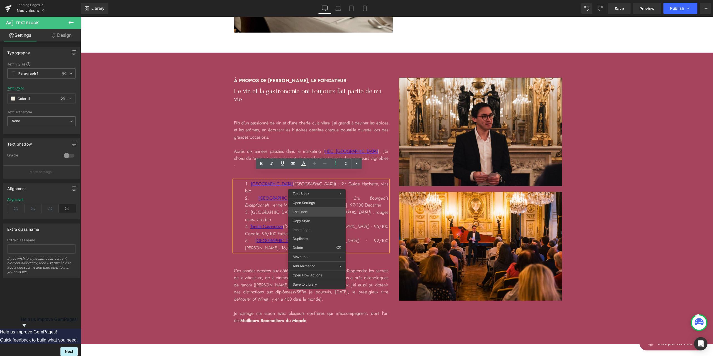
click at [310, 0] on div "Text Block You are previewing how the will restyle your page. You can not edit …" at bounding box center [356, 0] width 713 height 0
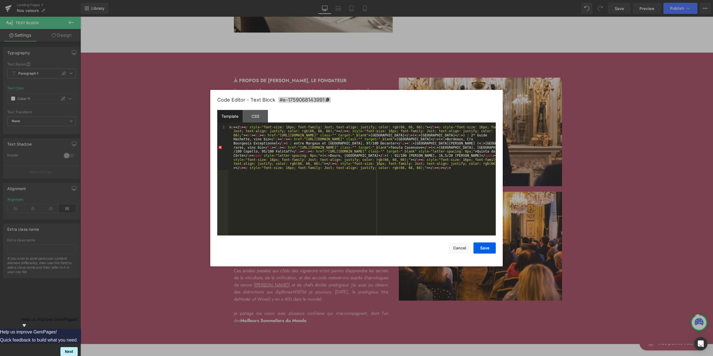
click at [371, 140] on div "< p > </ p > < p style = "font-size: 16px; font-family: Jost; text-align: justi…" at bounding box center [361, 225] width 267 height 200
click at [340, 136] on div "< p > </ p > < p style = "font-size: 16px; font-family: Jost; text-align: justi…" at bounding box center [361, 225] width 267 height 200
click at [386, 151] on div "< p > </ p > < p style = "font-size: 16px; font-family: Jost; text-align: justi…" at bounding box center [361, 225] width 267 height 200
click at [251, 115] on div "CSS" at bounding box center [254, 116] width 25 height 13
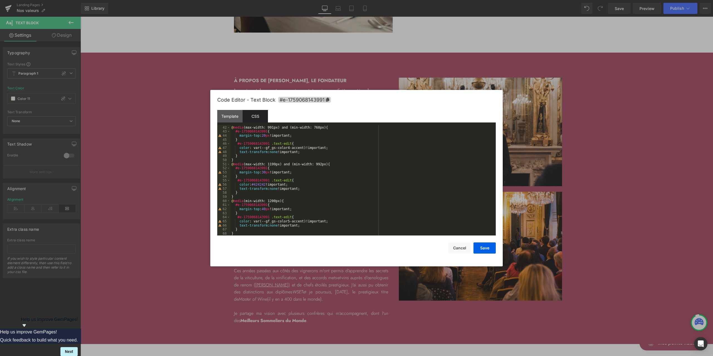
scroll to position [208, 0]
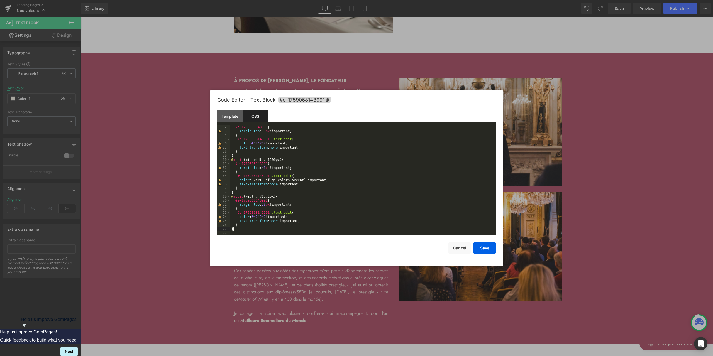
click at [284, 229] on div "#e-1759068143991 { margin-top : 30 px !important; } #e-1759068143991 .text-edit…" at bounding box center [361, 184] width 263 height 118
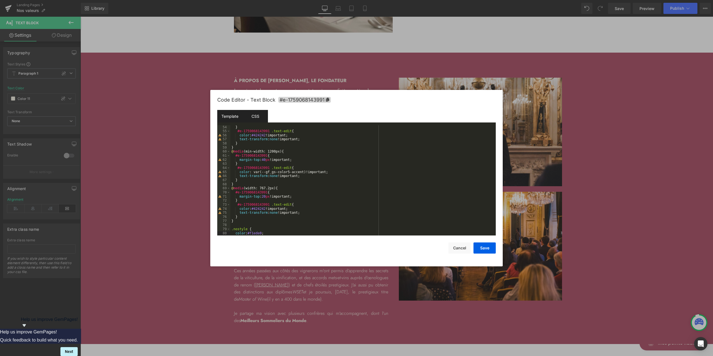
click at [223, 117] on div "Template" at bounding box center [229, 116] width 25 height 13
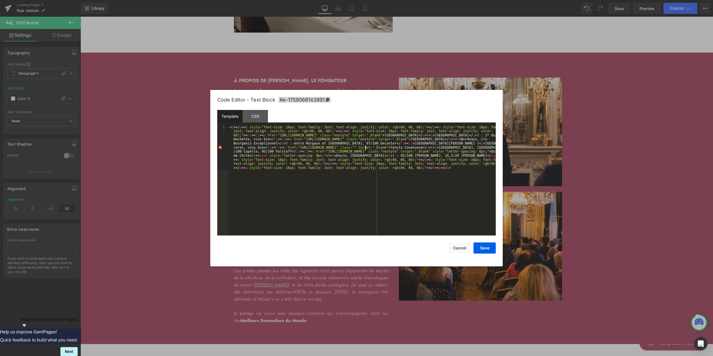
click at [365, 147] on div "< p > </ p > < p style = "font-size: 16px; font-family: Jost; text-align: justi…" at bounding box center [361, 225] width 267 height 200
click at [489, 252] on button "Save" at bounding box center [484, 247] width 22 height 11
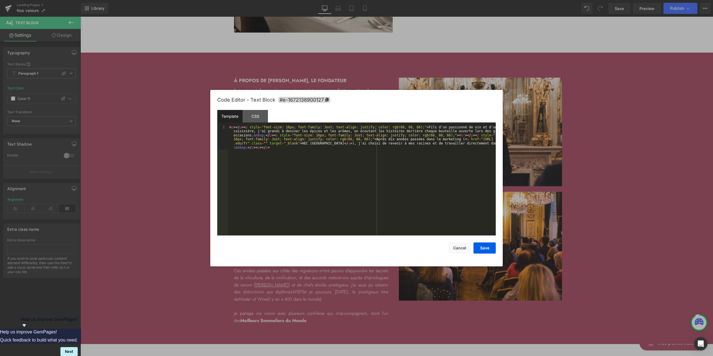
click at [345, 0] on div "Text Block You are previewing how the will restyle your page. You can not edit …" at bounding box center [356, 0] width 713 height 0
click at [264, 145] on div "< p > </ p > < p style = "font-size: 16px; font-family: Jost; text-align: justi…" at bounding box center [361, 204] width 267 height 159
click at [256, 121] on div "CSS" at bounding box center [254, 116] width 25 height 13
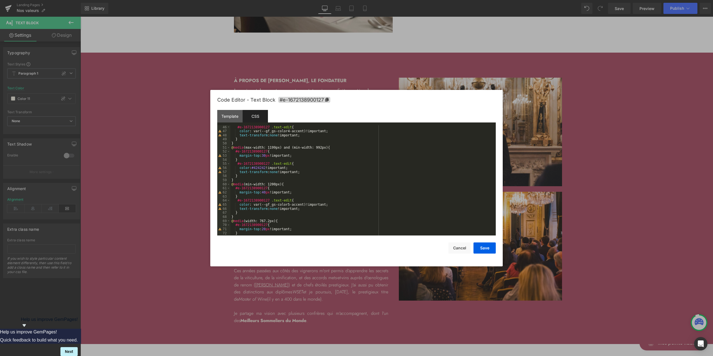
scroll to position [208, 0]
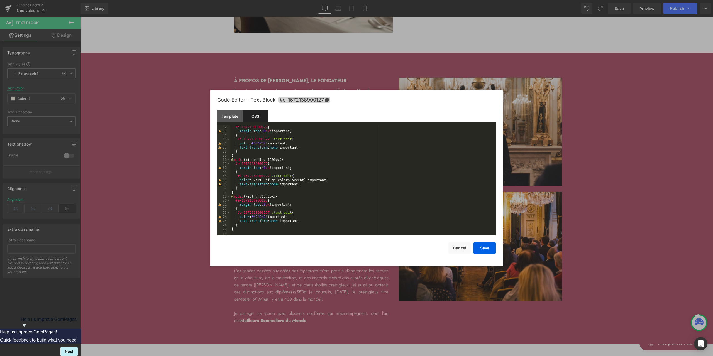
click at [286, 231] on div "#e-1672138900127 { margin-top : 30 px !important; } #e-1672138900127 .text-edit…" at bounding box center [361, 184] width 263 height 118
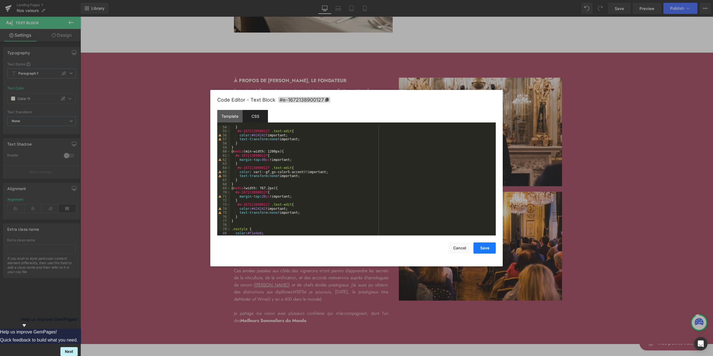
click at [482, 248] on button "Save" at bounding box center [484, 247] width 22 height 11
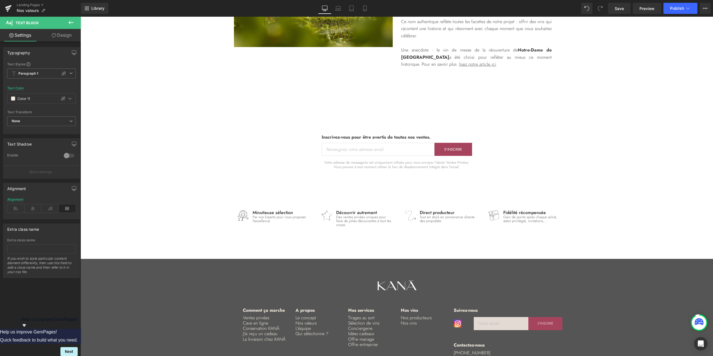
scroll to position [1373, 0]
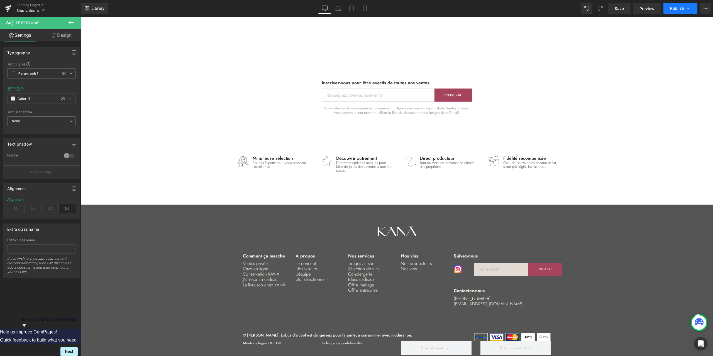
click at [675, 11] on button "Publish" at bounding box center [680, 8] width 34 height 11
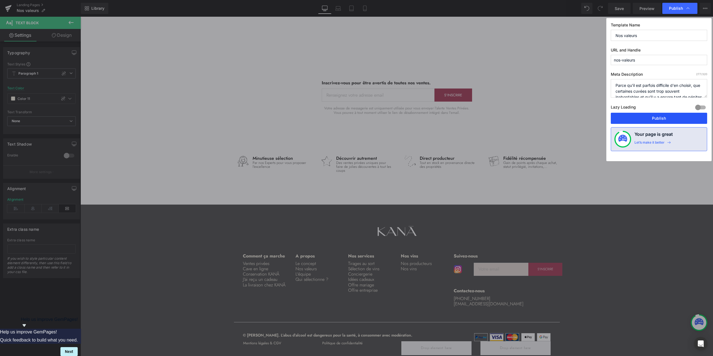
drag, startPoint x: 658, startPoint y: 118, endPoint x: 577, endPoint y: 103, distance: 82.1
click at [658, 118] on button "Publish" at bounding box center [658, 118] width 96 height 11
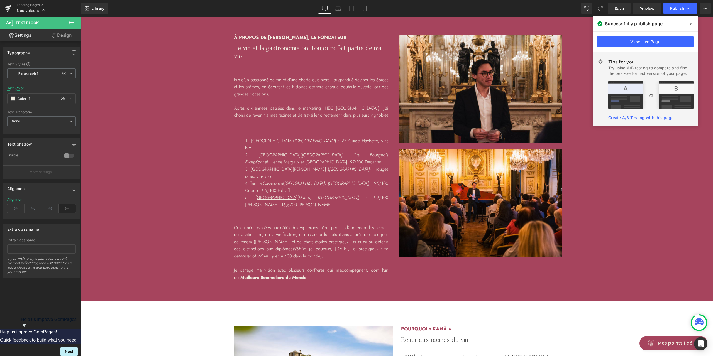
scroll to position [965, 0]
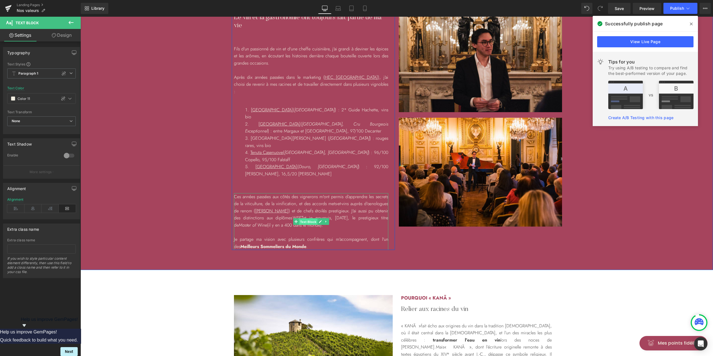
click at [305, 219] on span "Text Block" at bounding box center [308, 222] width 18 height 7
click at [66, 37] on link "Design" at bounding box center [61, 35] width 40 height 13
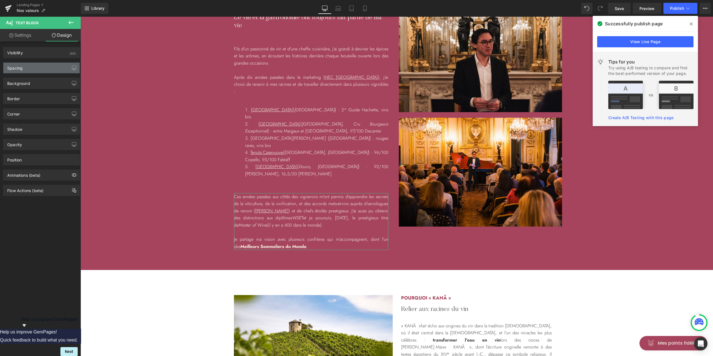
click at [34, 64] on div "Spacing" at bounding box center [41, 68] width 76 height 11
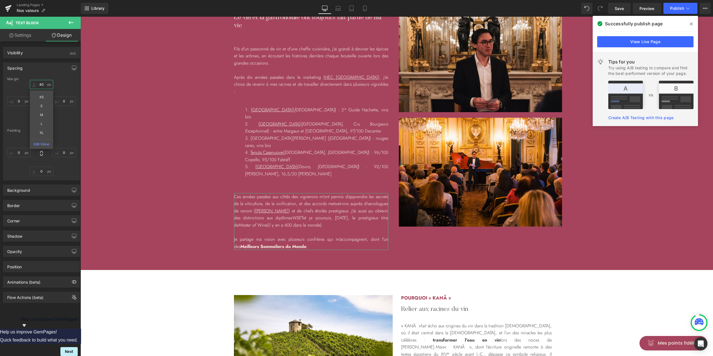
click at [41, 87] on input "40" at bounding box center [41, 84] width 23 height 9
type input "20"
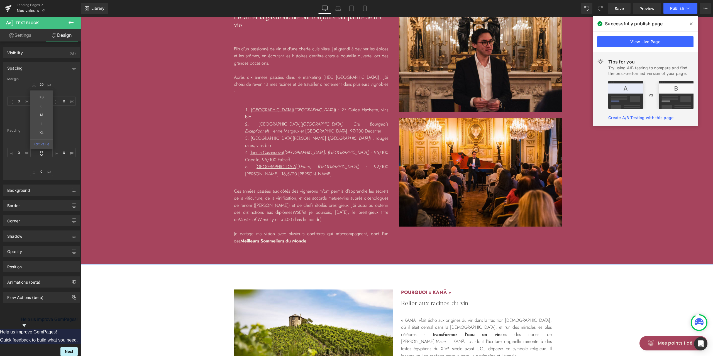
click at [619, 162] on div "à propos de [PERSON_NAME], le fondateur Heading Le vin et la gastronomie ont to…" at bounding box center [396, 124] width 632 height 241
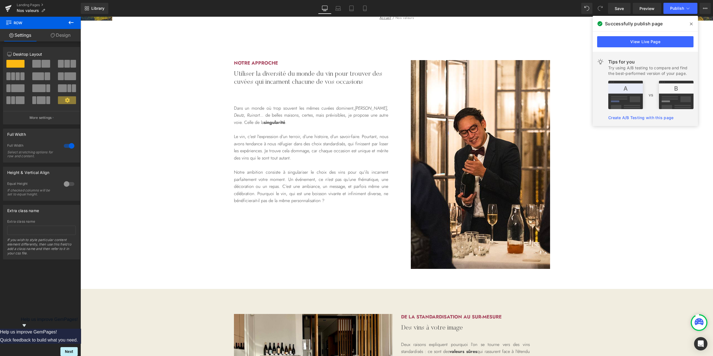
scroll to position [111, 0]
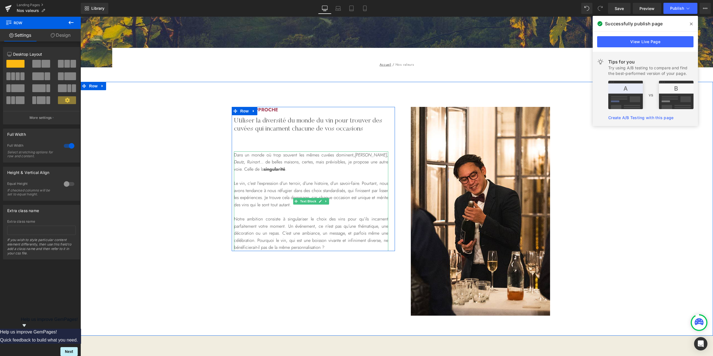
click at [354, 164] on p "Dans un monde où trop souvent les mêmes cuvées dominent, [PERSON_NAME], Deutz, …" at bounding box center [311, 161] width 154 height 21
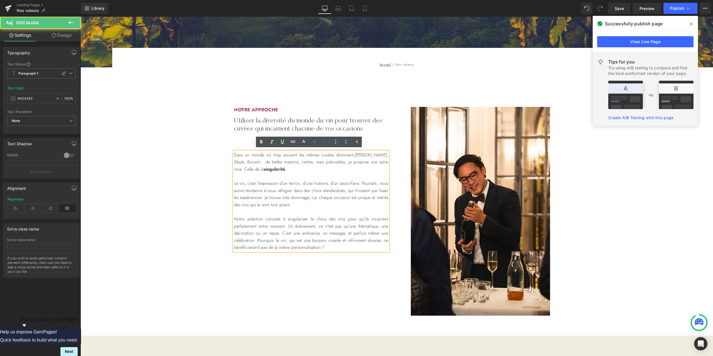
click at [352, 164] on p "Dans un monde où trop souvent les mêmes cuvées dominent, [PERSON_NAME], Deutz, …" at bounding box center [311, 161] width 154 height 21
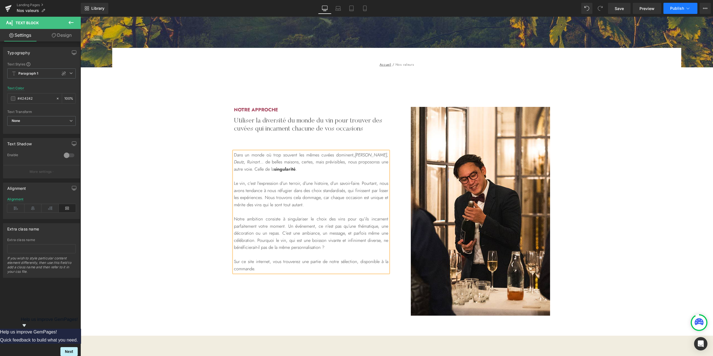
click at [673, 10] on span "Publish" at bounding box center [677, 8] width 14 height 4
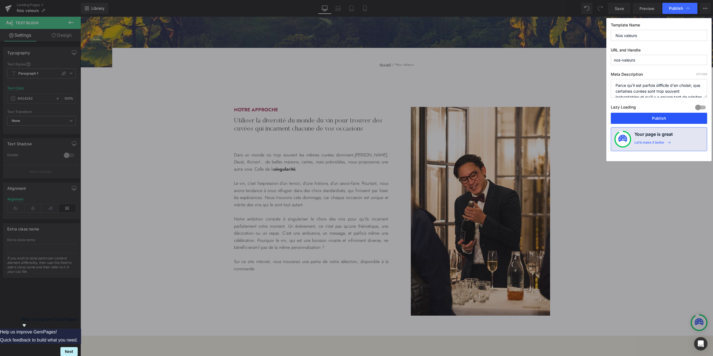
click at [675, 120] on button "Publish" at bounding box center [658, 118] width 96 height 11
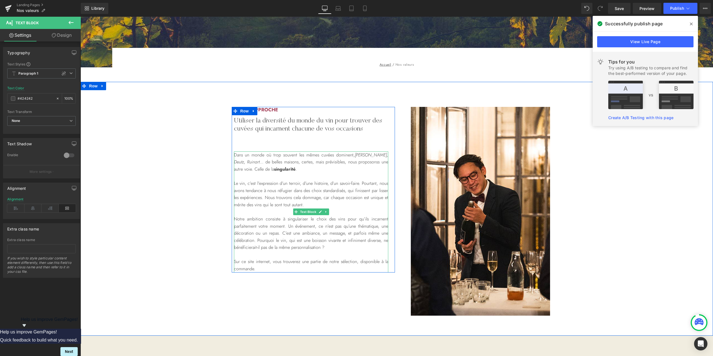
click at [271, 268] on p "Sur ce site internet, vous trouverez une partie de notre sélection, disponible …" at bounding box center [311, 265] width 154 height 14
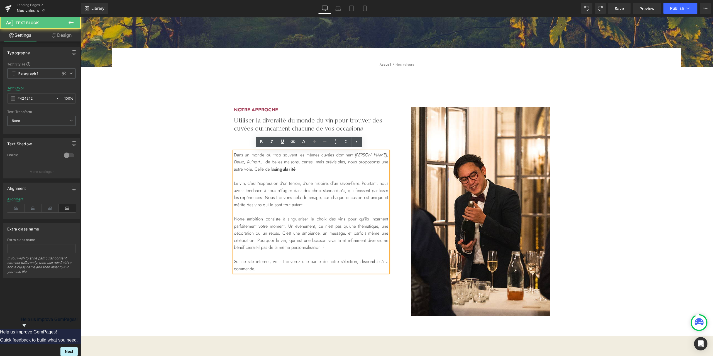
click at [279, 263] on p "Sur ce site internet, vous trouverez une partie de notre sélection, disponible …" at bounding box center [311, 265] width 154 height 14
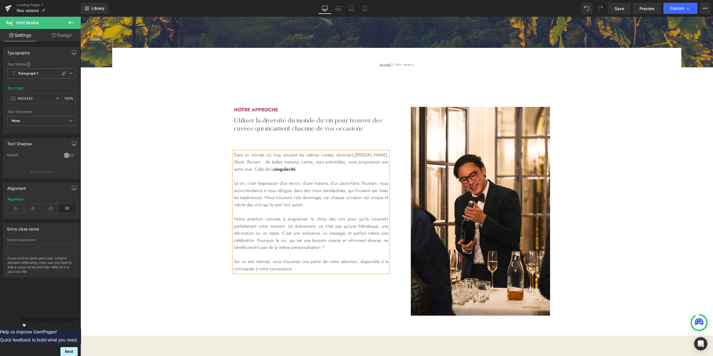
copy p "Sur ce site internet, vous trouverez une partie de notre sélection, disponible …"
click at [369, 246] on p "Notre ambition consiste à singulariser le choix des vins pour qu’ils incarnent …" at bounding box center [311, 233] width 154 height 36
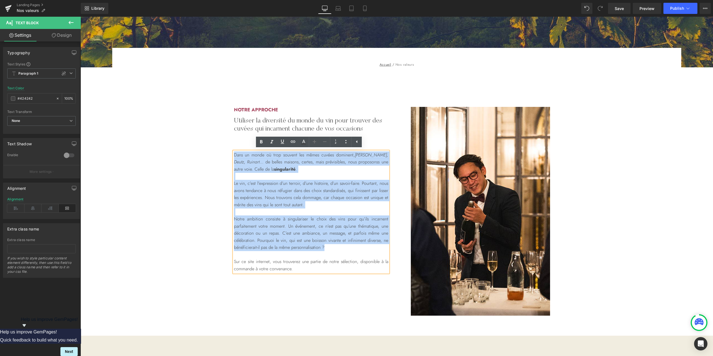
drag, startPoint x: 335, startPoint y: 249, endPoint x: 205, endPoint y: 152, distance: 162.4
click at [205, 152] on div "Notre approche Heading Utiliser la diversité du monde du vin pour trouver des c…" at bounding box center [396, 211] width 632 height 209
copy div "Dans un monde où trop souvent les mêmes cuvées dominent, [PERSON_NAME], Deutz, …"
click at [363, 165] on p "Dans un monde où trop souvent les mêmes cuvées dominent, [PERSON_NAME], Deutz, …" at bounding box center [311, 161] width 154 height 21
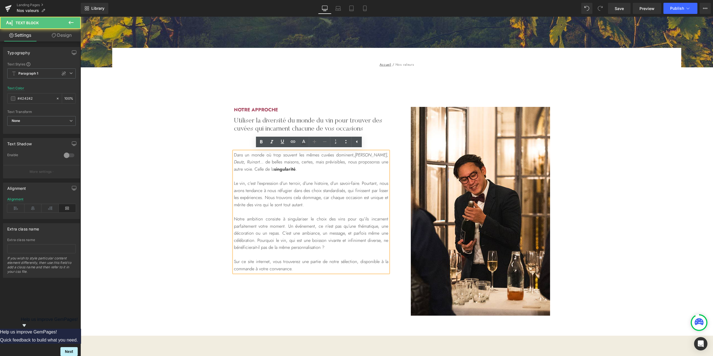
click at [370, 162] on p "Dans un monde où trop souvent les mêmes cuvées dominent, [PERSON_NAME], Deutz, …" at bounding box center [311, 161] width 154 height 21
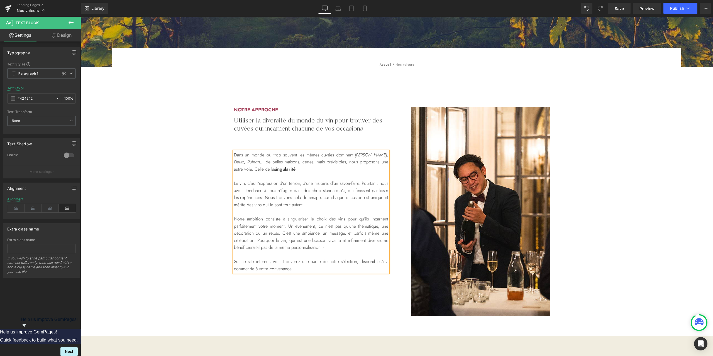
click at [377, 257] on p at bounding box center [311, 254] width 154 height 7
drag, startPoint x: 351, startPoint y: 266, endPoint x: 227, endPoint y: 264, distance: 124.2
click at [227, 264] on div "Notre approche Heading Utiliser la diversité du monde du vin pour trouver des c…" at bounding box center [396, 211] width 632 height 209
click at [308, 267] on p "Sur ce site internet, vous trouverez une partie de notre sélection, disponible …" at bounding box center [311, 265] width 154 height 14
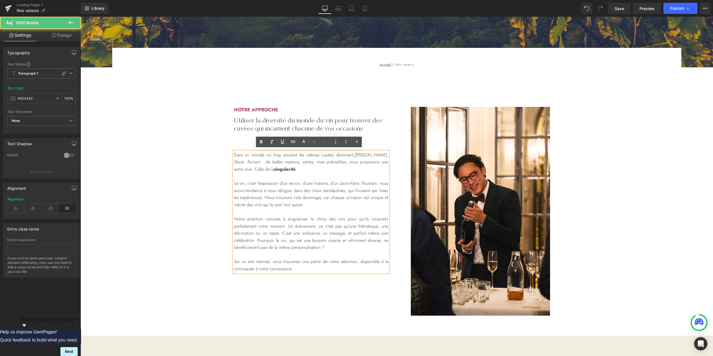
click at [305, 269] on p "Sur ce site internet, vous trouverez une partie de notre sélection, disponible …" at bounding box center [311, 265] width 154 height 14
drag, startPoint x: 301, startPoint y: 269, endPoint x: 221, endPoint y: 264, distance: 80.1
click at [221, 264] on div "Notre approche Heading Utiliser la diversité du monde du vin pour trouver des c…" at bounding box center [396, 211] width 632 height 209
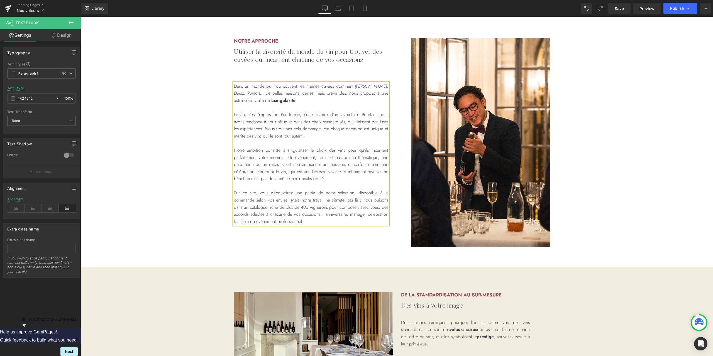
scroll to position [185, 0]
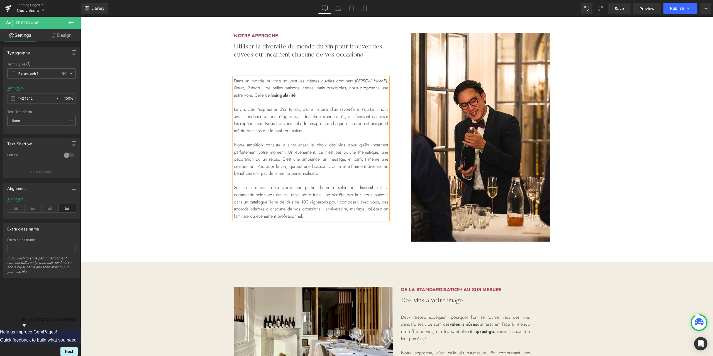
click at [290, 194] on p "Sur ce site, vous découvrirez une partie de notre sélection, disponible à la co…" at bounding box center [311, 202] width 154 height 36
click at [317, 214] on p "Sur ce site, vous découvrirez une partie de notre sélection, disponible à la co…" at bounding box center [311, 202] width 154 height 36
click at [347, 216] on p "Sur ce site, vous découvrirez une partie de notre sélection, disponible à la co…" at bounding box center [311, 205] width 154 height 43
click at [347, 213] on p "Sur ce site, vous découvrirez une partie de notre sélection, disponible à la co…" at bounding box center [311, 205] width 154 height 43
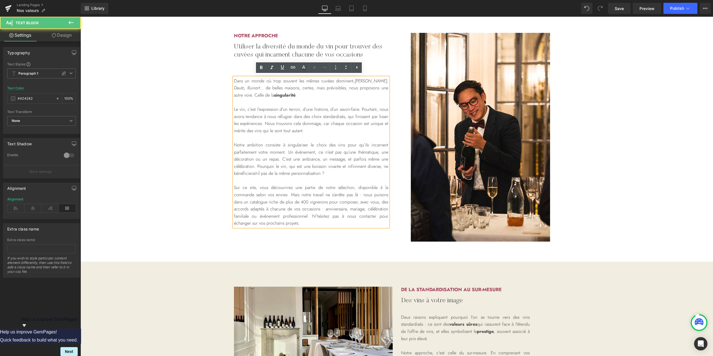
click at [347, 213] on p "Sur ce site, vous découvrirez une partie de notre sélection, disponible à la co…" at bounding box center [311, 205] width 154 height 43
click at [374, 217] on p "Sur ce site, vous découvrirez une partie de notre sélection, disponible à la co…" at bounding box center [311, 205] width 154 height 43
click at [357, 210] on p "Sur ce site, vous découvrirez une partie de notre sélection, disponible à la co…" at bounding box center [311, 205] width 154 height 43
drag, startPoint x: 374, startPoint y: 215, endPoint x: 345, endPoint y: 219, distance: 28.6
click at [345, 219] on p "Sur ce site, vous découvrirez une partie de notre sélection, disponible à la co…" at bounding box center [311, 205] width 154 height 43
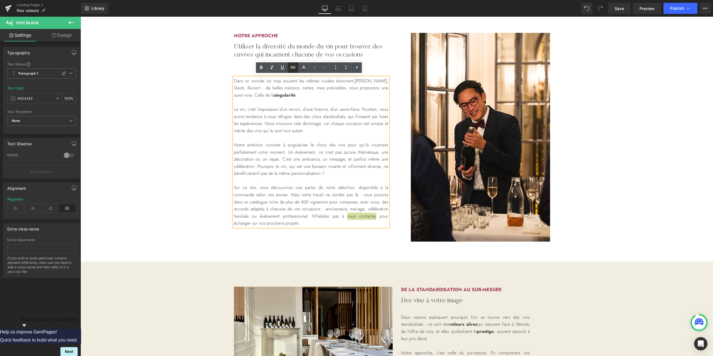
click at [290, 68] on icon at bounding box center [293, 67] width 7 height 7
click at [381, 0] on div "Text Color Highlight Color #333333 f1ede0 100 % transparent 0 % Edit or remove …" at bounding box center [356, 0] width 713 height 0
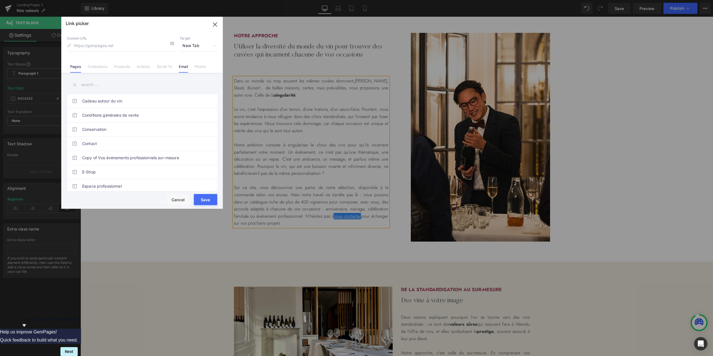
click at [185, 67] on link "Email" at bounding box center [183, 68] width 9 height 8
click at [112, 99] on input "email" at bounding box center [142, 99] width 134 height 12
type input "[EMAIL_ADDRESS][DOMAIN_NAME]"
click at [202, 197] on button "Save" at bounding box center [205, 199] width 23 height 11
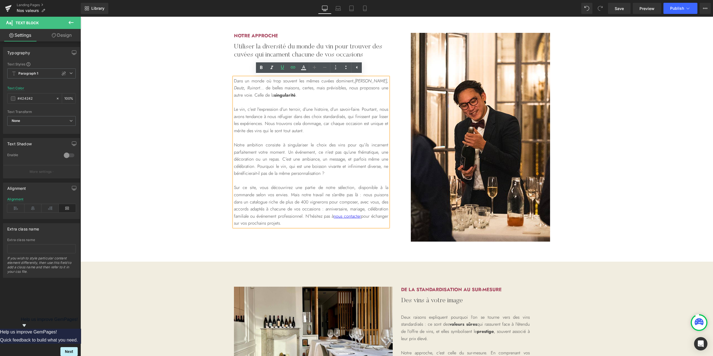
click at [355, 234] on div "Notre approche Heading Utiliser la diversité du monde du vin pour trouver des c…" at bounding box center [397, 137] width 334 height 209
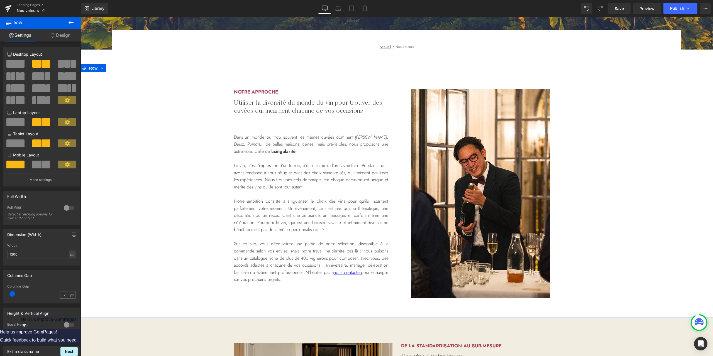
scroll to position [148, 0]
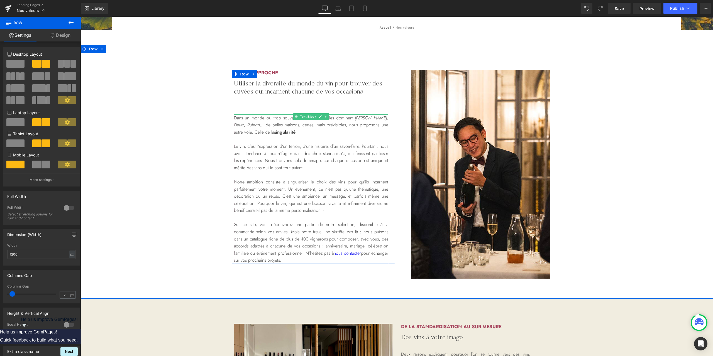
click at [291, 231] on p "Sur ce site, vous découvrirez une partie de notre sélection, disponible à la co…" at bounding box center [311, 242] width 154 height 43
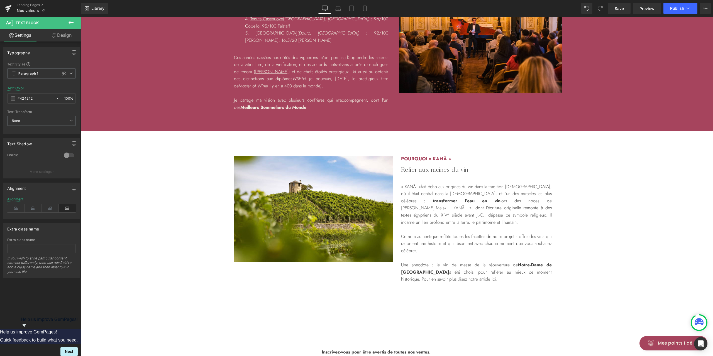
scroll to position [1076, 0]
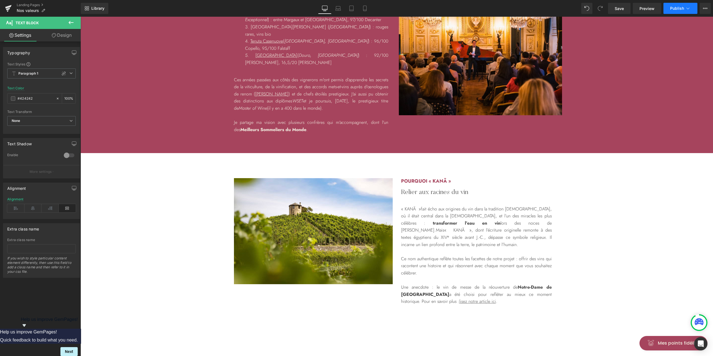
click at [682, 8] on span "Publish" at bounding box center [677, 8] width 14 height 4
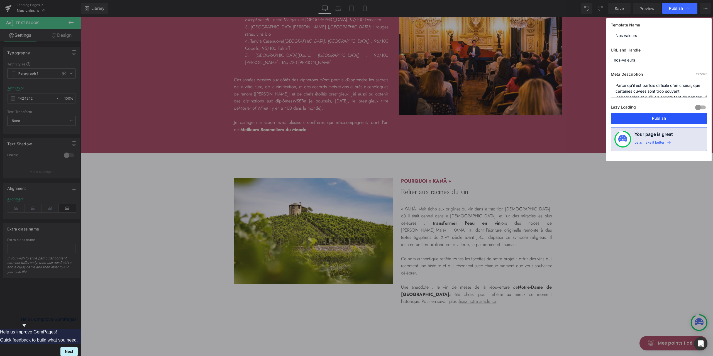
click at [651, 118] on button "Publish" at bounding box center [658, 118] width 96 height 11
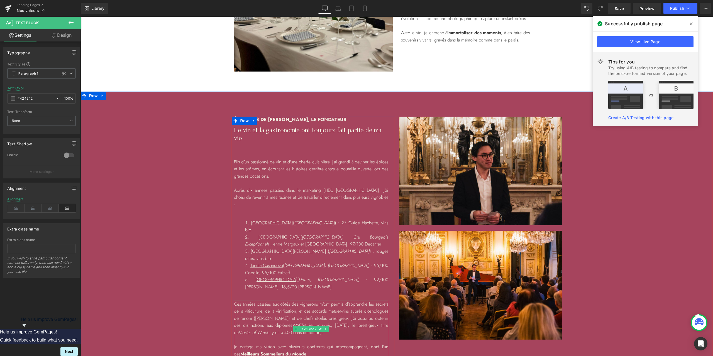
scroll to position [816, 0]
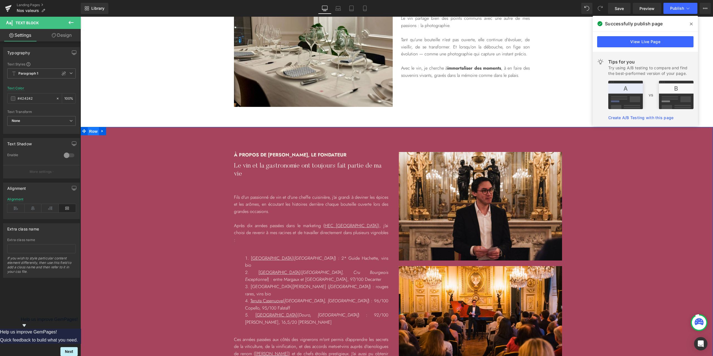
click at [88, 131] on span "Row" at bounding box center [93, 131] width 11 height 8
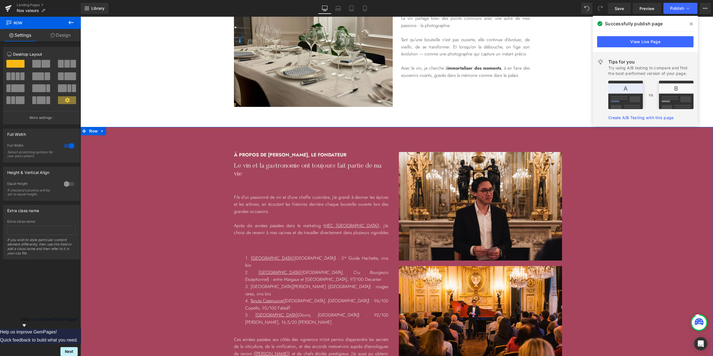
click at [60, 37] on link "Design" at bounding box center [60, 35] width 40 height 13
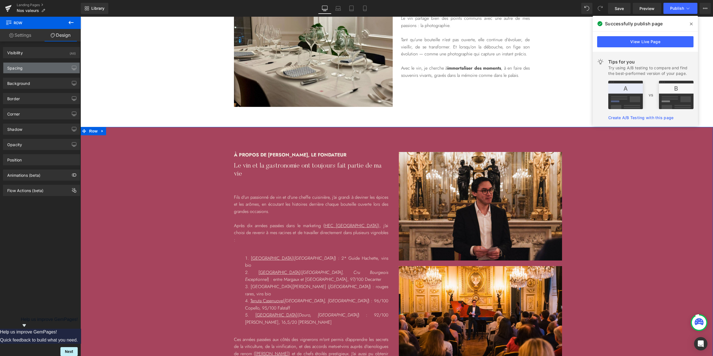
click at [30, 72] on div "Spacing" at bounding box center [41, 68] width 76 height 11
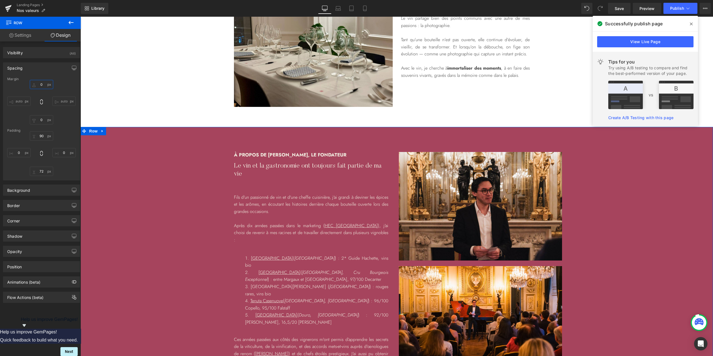
click at [37, 85] on input "0" at bounding box center [41, 84] width 23 height 9
type input "20"
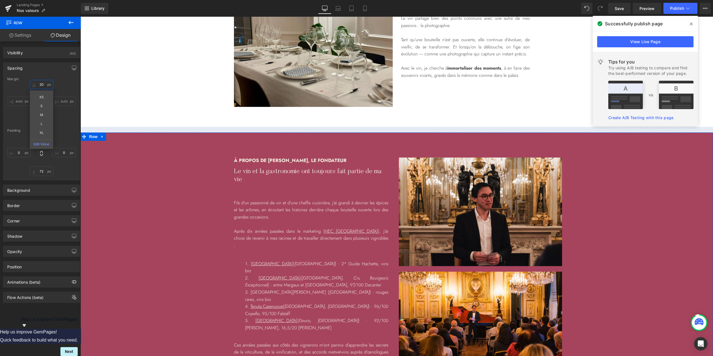
click at [42, 84] on input "20" at bounding box center [41, 84] width 23 height 9
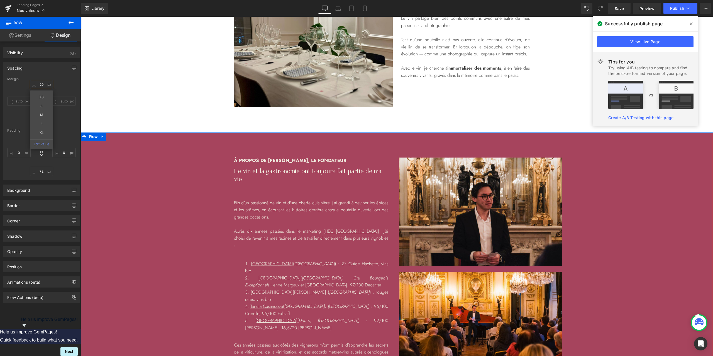
click at [42, 84] on input "20" at bounding box center [41, 84] width 23 height 9
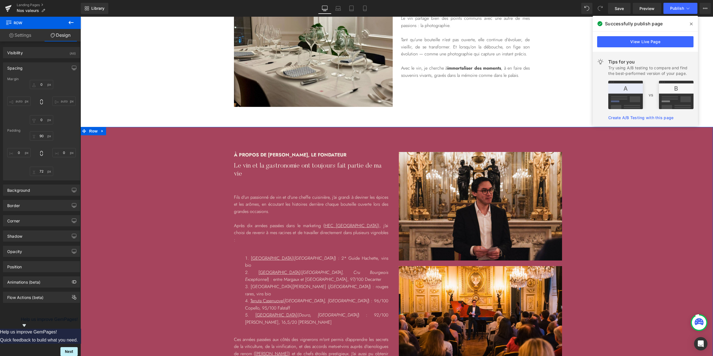
click at [62, 127] on div "Margin auto 0 auto [GEOGRAPHIC_DATA] 90 0 72 0" at bounding box center [41, 128] width 76 height 103
click at [41, 136] on input "90" at bounding box center [41, 135] width 23 height 9
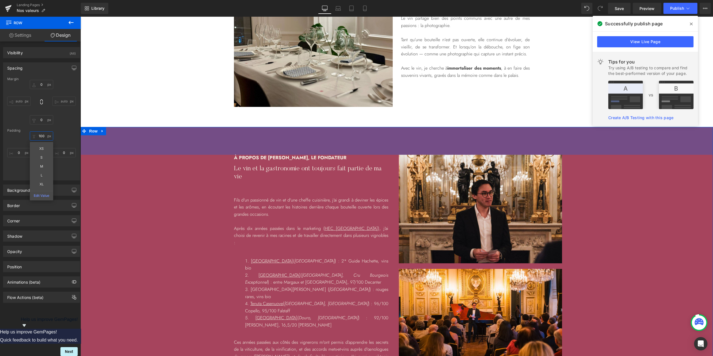
click at [38, 133] on input "100" at bounding box center [41, 135] width 23 height 9
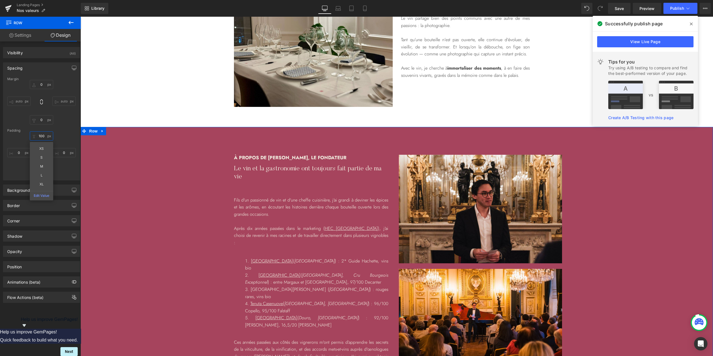
click at [41, 134] on input "100" at bounding box center [41, 135] width 23 height 9
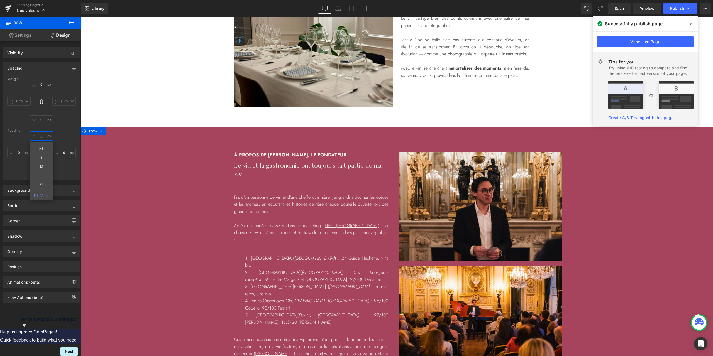
click at [41, 136] on input "90" at bounding box center [41, 135] width 23 height 9
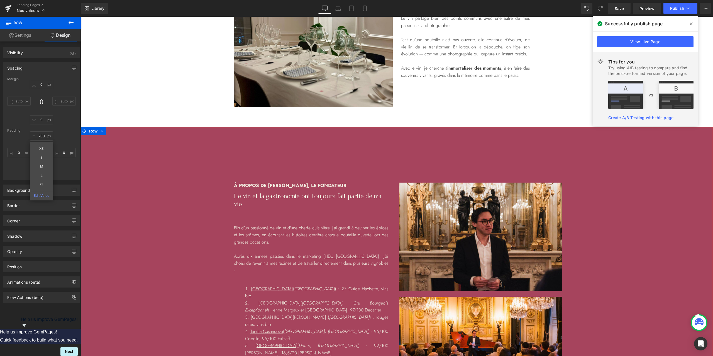
click at [67, 142] on div "200 XS S M L XL Edit Value 0 72 0" at bounding box center [41, 153] width 68 height 45
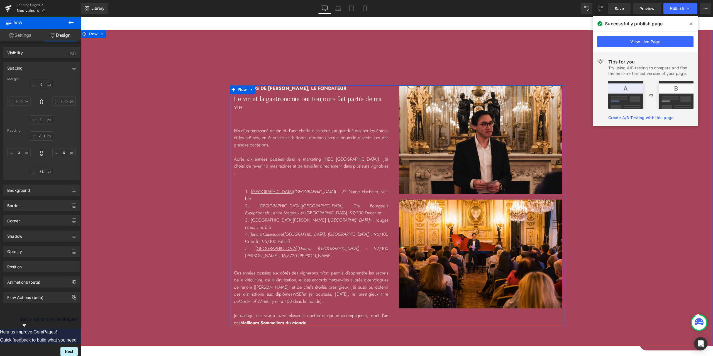
scroll to position [891, 0]
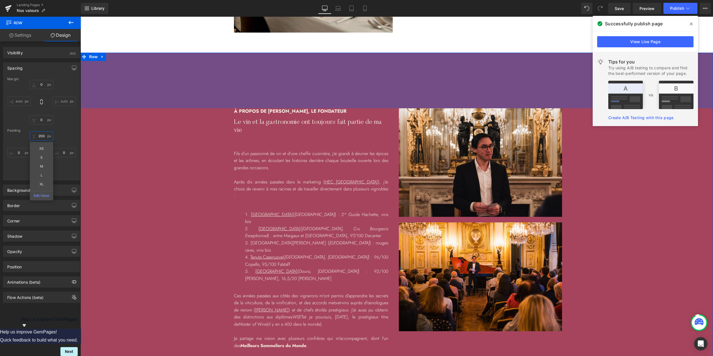
click at [42, 136] on input "200" at bounding box center [41, 135] width 23 height 9
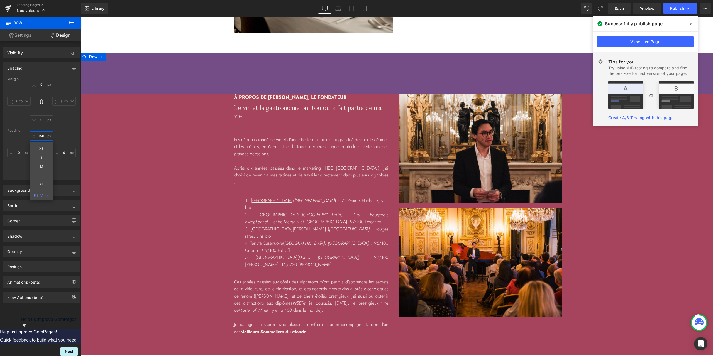
click at [40, 135] on input "150" at bounding box center [41, 135] width 23 height 9
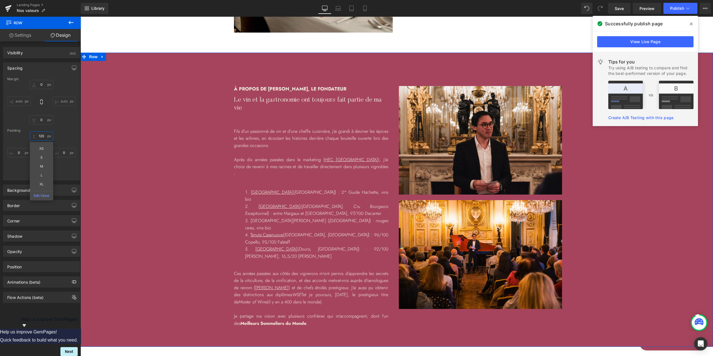
type input "120"
click at [63, 136] on div "120 0 72 0" at bounding box center [41, 153] width 68 height 45
click at [38, 172] on input "72" at bounding box center [41, 171] width 23 height 9
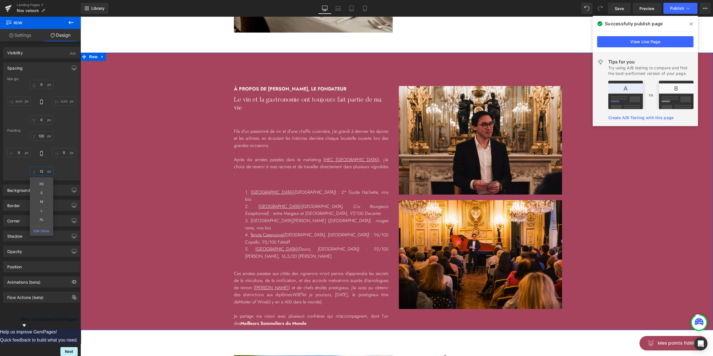
type input "120"
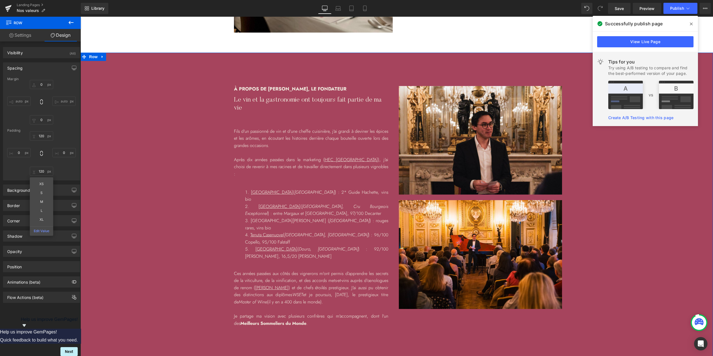
click at [608, 208] on div "à propos de [PERSON_NAME], le fondateur Heading Le vin et la gastronomie ont to…" at bounding box center [396, 206] width 632 height 241
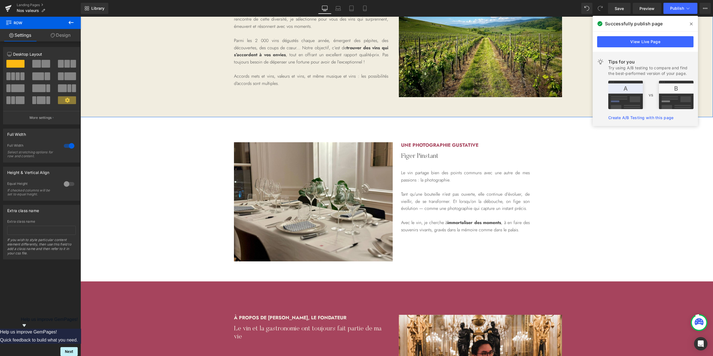
scroll to position [668, 0]
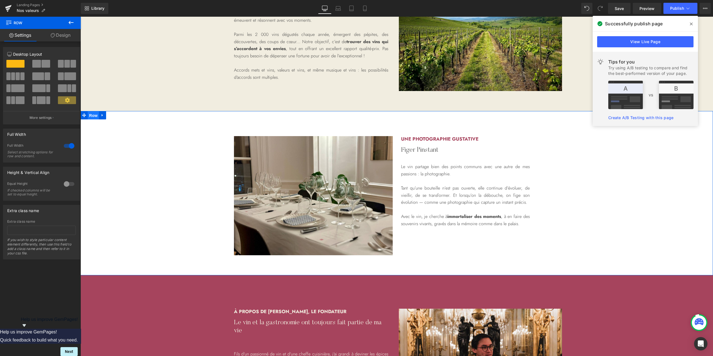
click at [93, 116] on span "Row" at bounding box center [93, 115] width 11 height 8
click at [62, 37] on link "Design" at bounding box center [60, 35] width 40 height 13
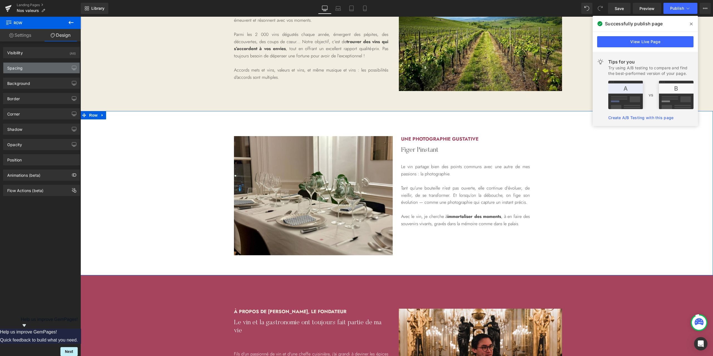
click at [37, 69] on div "Spacing" at bounding box center [41, 68] width 76 height 11
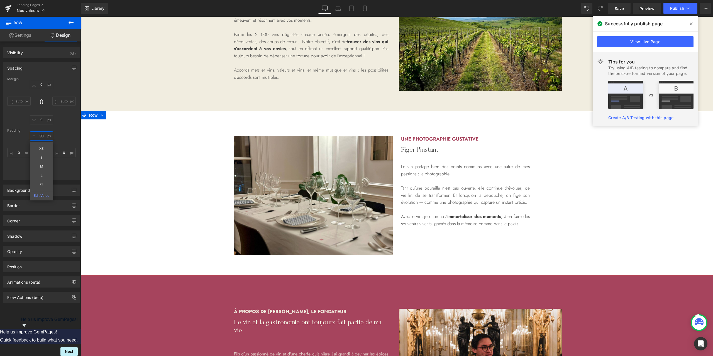
click at [40, 133] on input "90" at bounding box center [41, 135] width 23 height 9
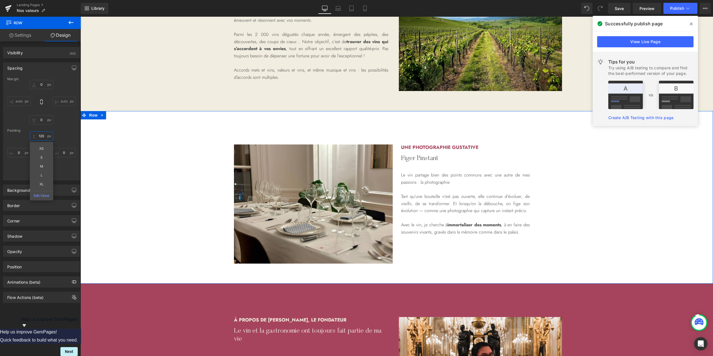
type input "120"
click at [62, 168] on div "120 XS S M L XL Edit Value 0 72 0" at bounding box center [41, 153] width 68 height 45
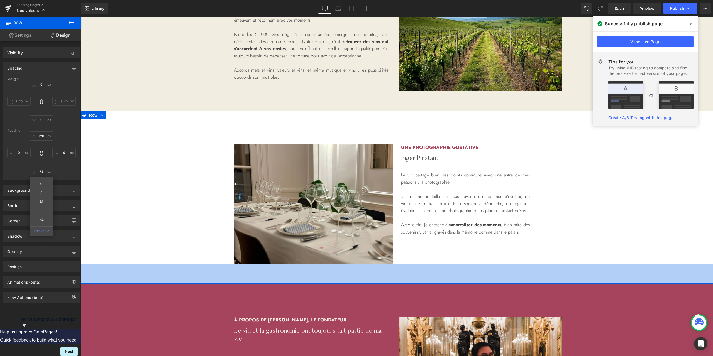
click at [45, 172] on input "72" at bounding box center [41, 171] width 23 height 9
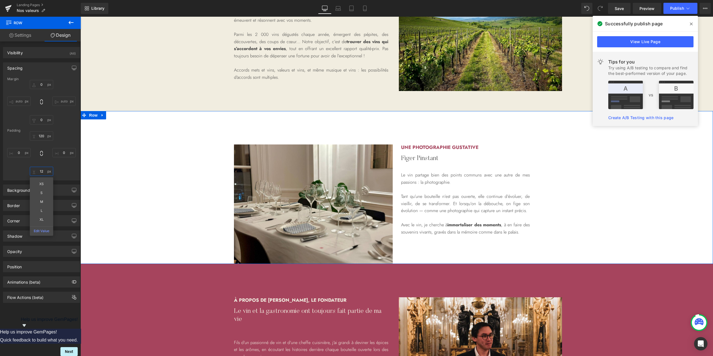
type input "120"
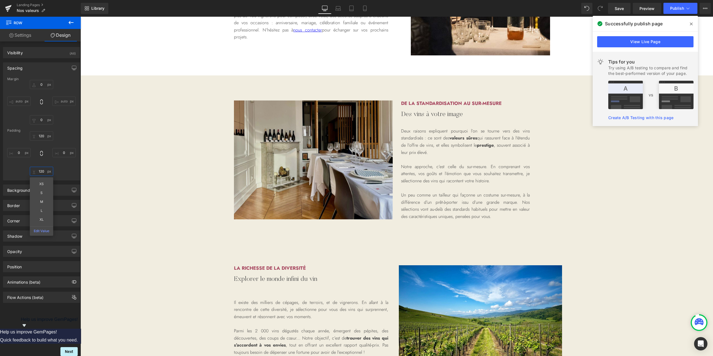
scroll to position [371, 0]
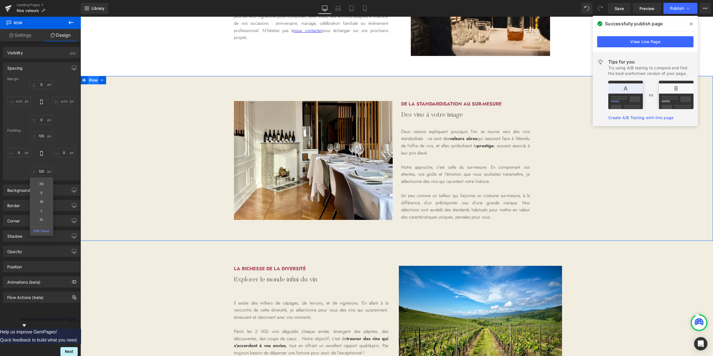
click at [90, 81] on span "Row" at bounding box center [93, 80] width 11 height 8
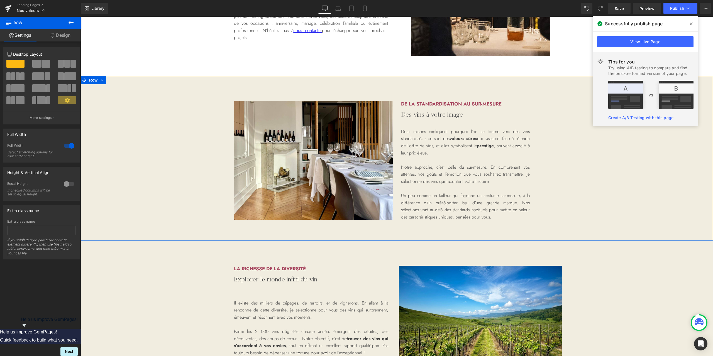
click at [69, 38] on link "Design" at bounding box center [60, 35] width 40 height 13
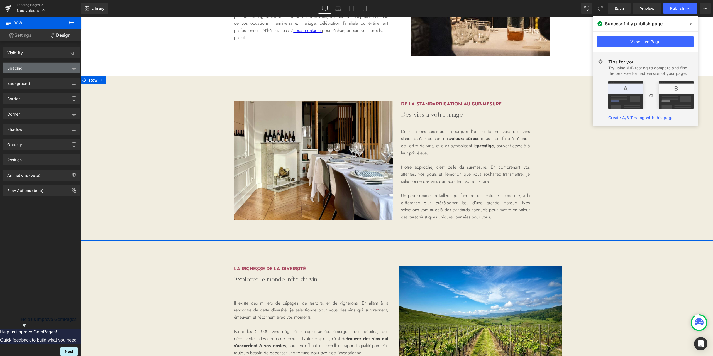
click at [36, 68] on div "Spacing" at bounding box center [41, 68] width 76 height 11
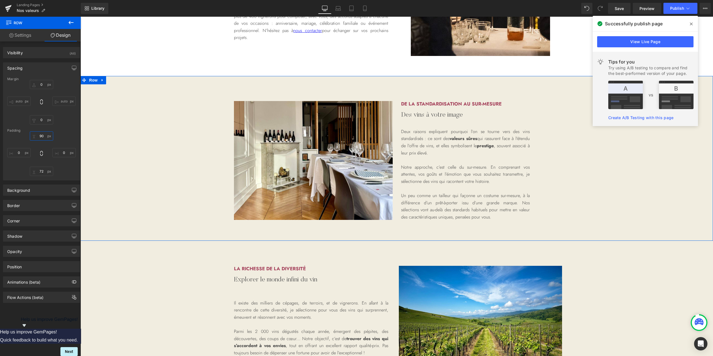
click at [43, 136] on input "90" at bounding box center [41, 135] width 23 height 9
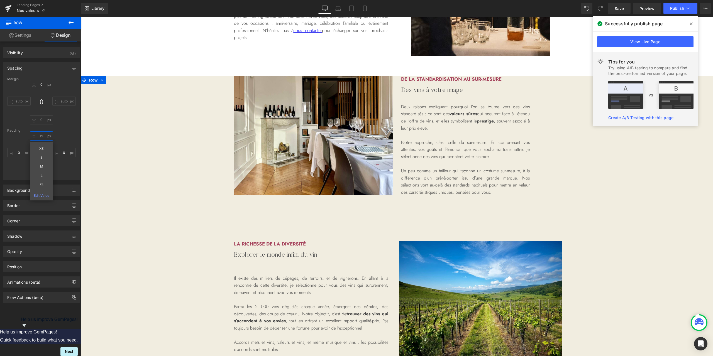
type input "120"
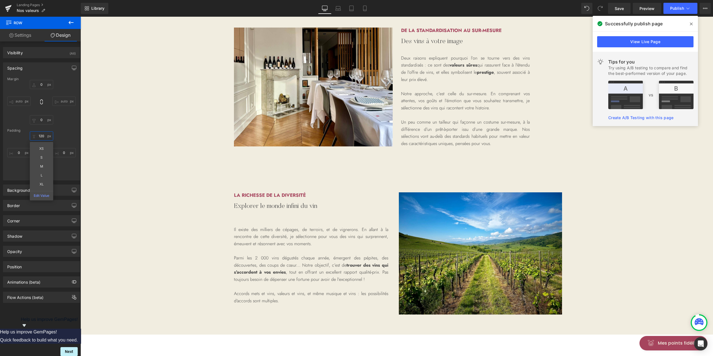
scroll to position [519, 0]
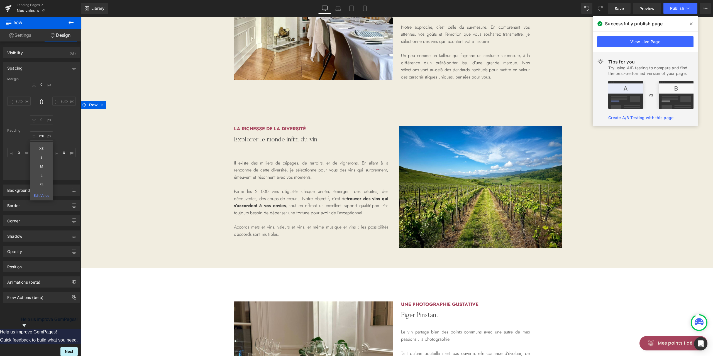
click at [181, 221] on div "La richesse de la diversité Heading Explorer le monde infini du vin Heading Il …" at bounding box center [396, 187] width 632 height 122
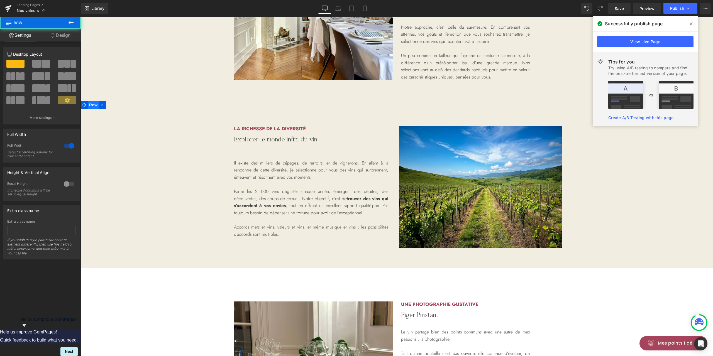
click at [94, 106] on span "Row" at bounding box center [93, 105] width 11 height 8
click at [67, 39] on link "Design" at bounding box center [60, 35] width 40 height 13
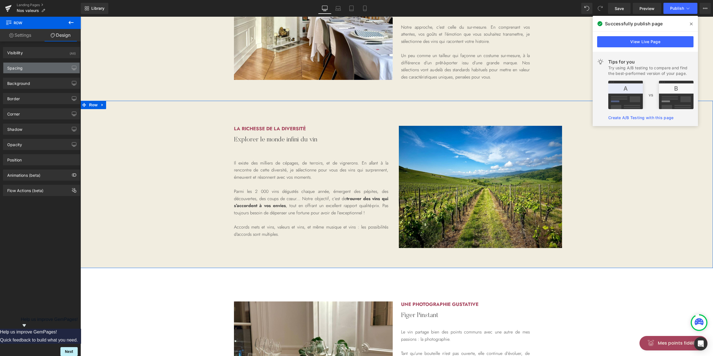
click at [42, 69] on div "Spacing" at bounding box center [41, 68] width 76 height 11
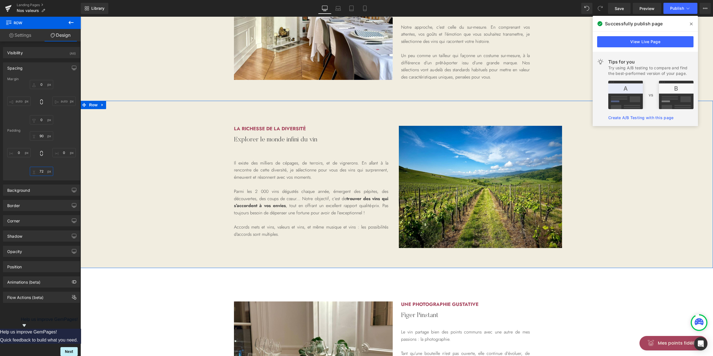
click at [41, 168] on input "text" at bounding box center [41, 171] width 23 height 9
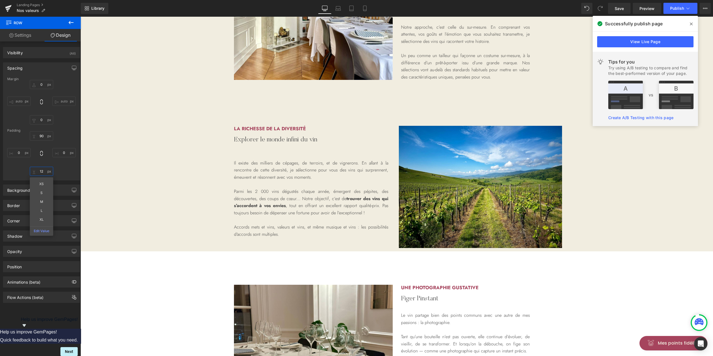
type input "120"
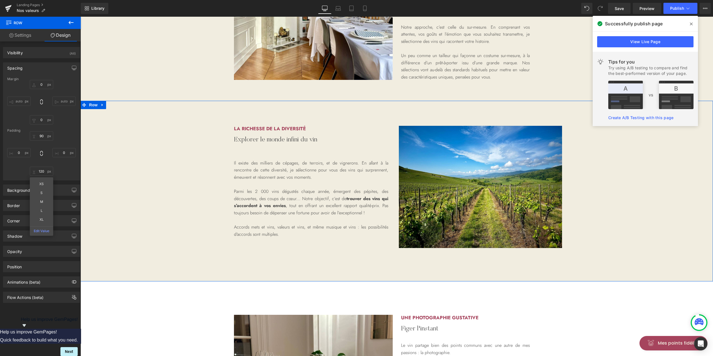
click at [180, 196] on div "La richesse de la diversité Heading Explorer le monde infini du vin Heading Il …" at bounding box center [396, 187] width 632 height 122
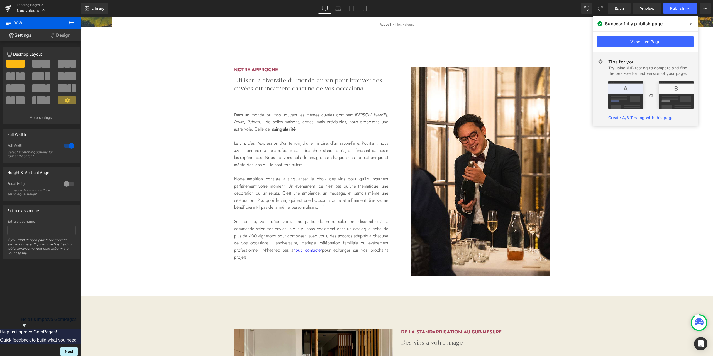
scroll to position [148, 0]
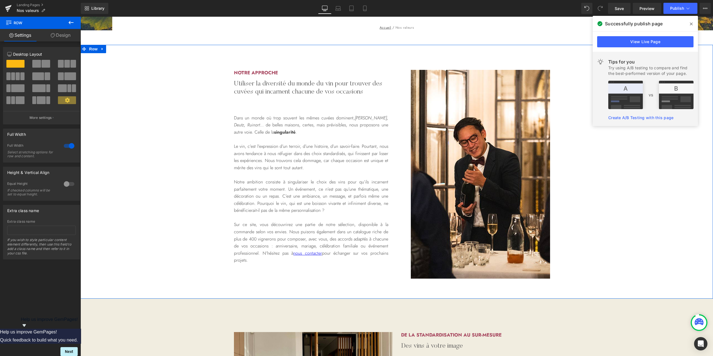
click at [146, 153] on div "Notre approche Heading Utiliser la diversité du monde du vin pour trouver des c…" at bounding box center [396, 174] width 632 height 209
click at [57, 33] on link "Design" at bounding box center [60, 35] width 40 height 13
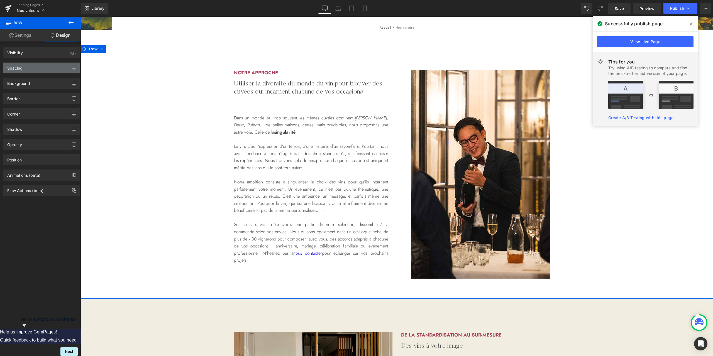
click at [31, 68] on div "Spacing" at bounding box center [41, 68] width 76 height 11
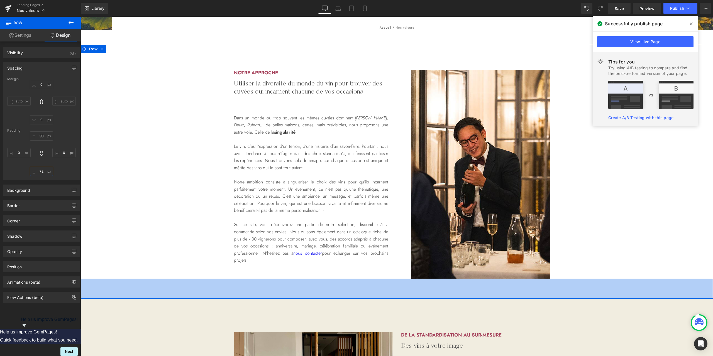
click at [43, 173] on input "72" at bounding box center [41, 171] width 23 height 9
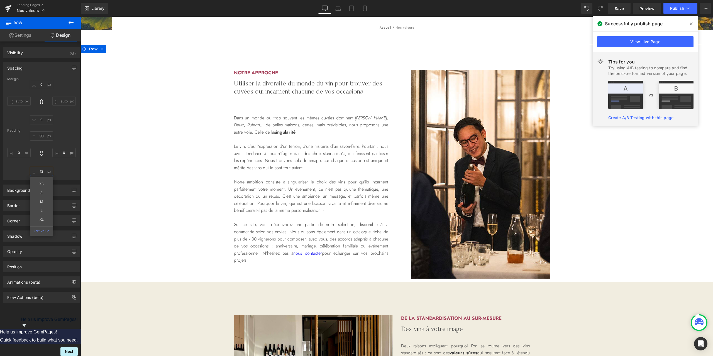
type input "120"
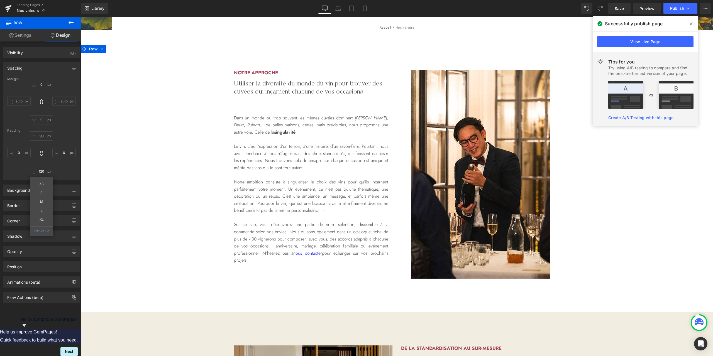
click at [664, 197] on div "Notre approche Heading Utiliser la diversité du monde du vin pour trouver des c…" at bounding box center [396, 174] width 632 height 209
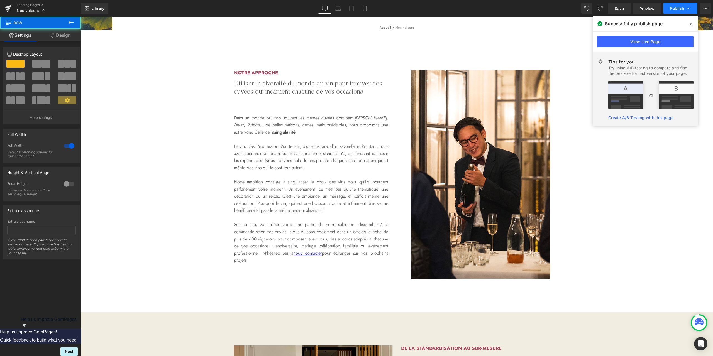
click at [676, 9] on span "Publish" at bounding box center [677, 8] width 14 height 4
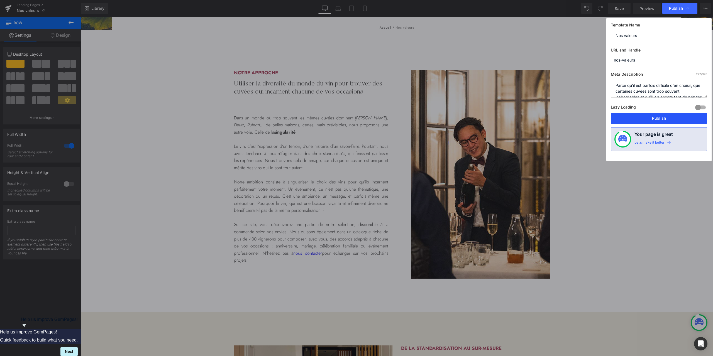
click at [650, 116] on button "Publish" at bounding box center [658, 118] width 96 height 11
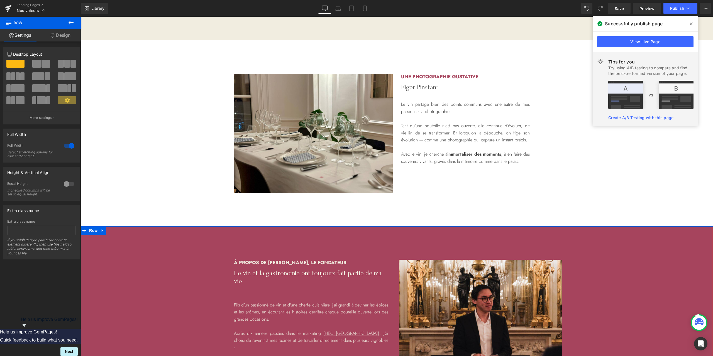
scroll to position [742, 0]
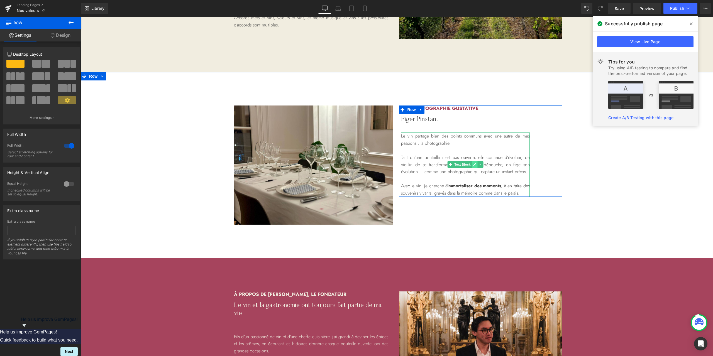
click at [474, 166] on link at bounding box center [474, 164] width 6 height 7
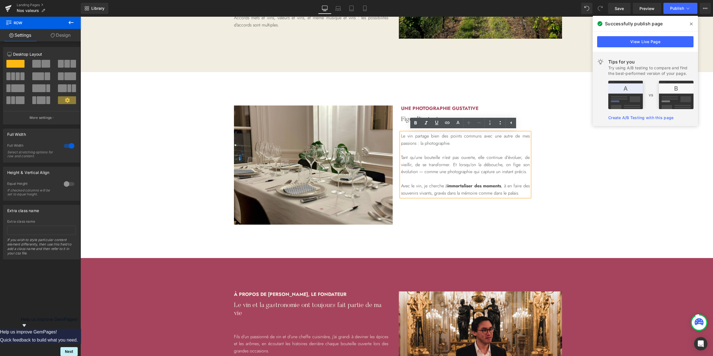
click at [451, 165] on p "Tant qu’une bouteille n’est pas ouverte, elle continue d’évoluer, de vieillir, …" at bounding box center [465, 164] width 129 height 21
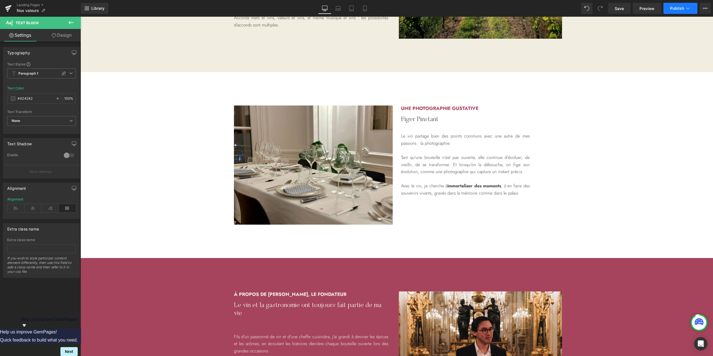
click at [672, 11] on button "Publish" at bounding box center [680, 8] width 34 height 11
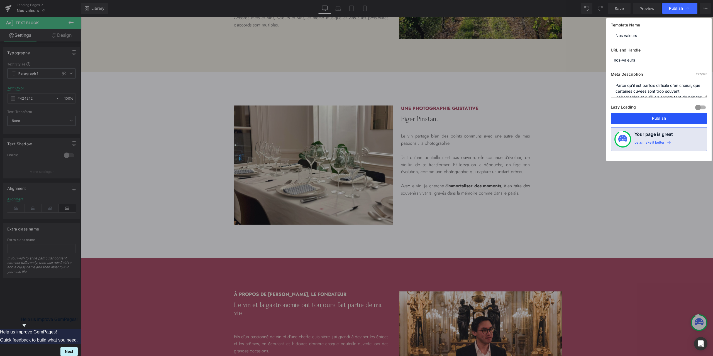
click at [674, 114] on button "Publish" at bounding box center [658, 118] width 96 height 11
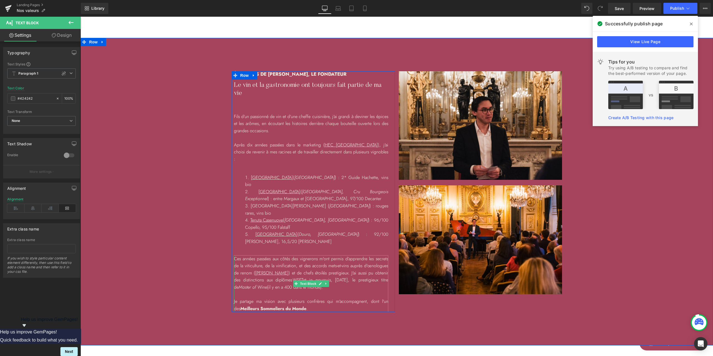
scroll to position [963, 0]
click at [319, 298] on p "Je partage ma vision avec plusieurs confrères qui m'accompagnent, dont l'un des…" at bounding box center [311, 305] width 154 height 14
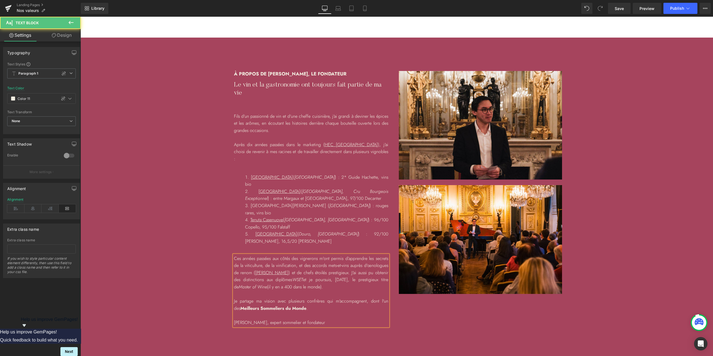
drag, startPoint x: 326, startPoint y: 293, endPoint x: 222, endPoint y: 292, distance: 104.1
click at [222, 292] on div "à propos de [PERSON_NAME], le fondateur Heading Le vin et la gastronomie ont to…" at bounding box center [396, 198] width 632 height 255
click at [48, 207] on icon at bounding box center [49, 208] width 17 height 8
click at [301, 298] on p "Je partage ma vision avec plusieurs confrères qui m'accompagnent, dont l'un des…" at bounding box center [311, 305] width 154 height 14
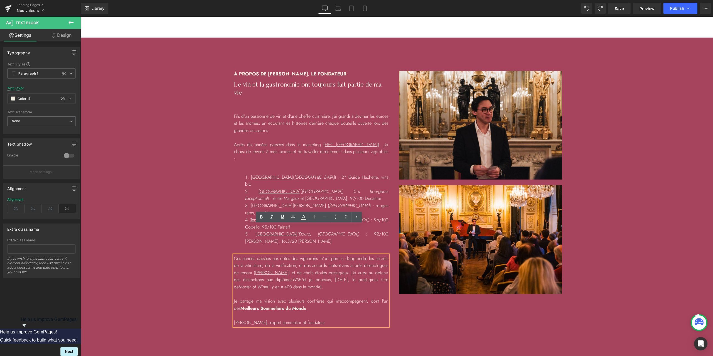
click at [199, 135] on div "à propos de [PERSON_NAME], le fondateur Heading Le vin et la gastronomie ont to…" at bounding box center [396, 198] width 632 height 255
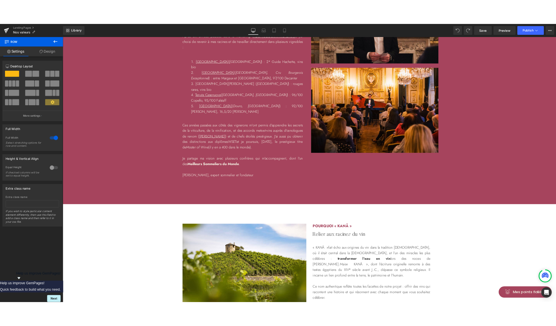
scroll to position [1076, 0]
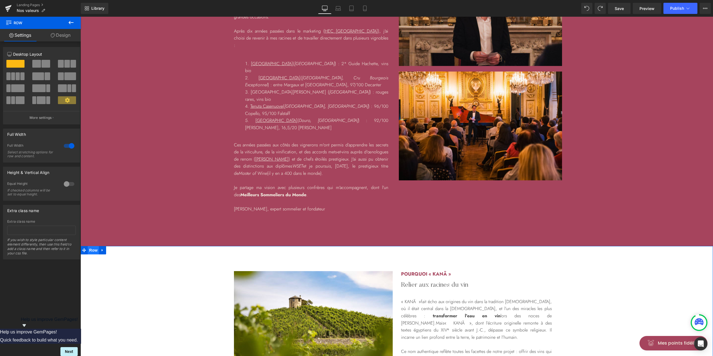
click at [92, 246] on span "Row" at bounding box center [93, 250] width 11 height 8
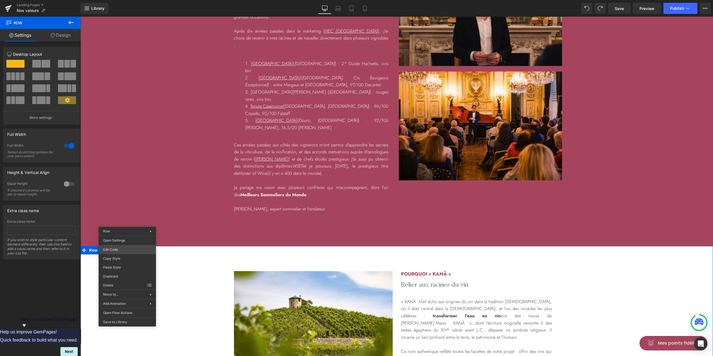
click at [115, 249] on body "Row You are previewing how the will restyle your page. You can not edit Element…" at bounding box center [356, 178] width 713 height 356
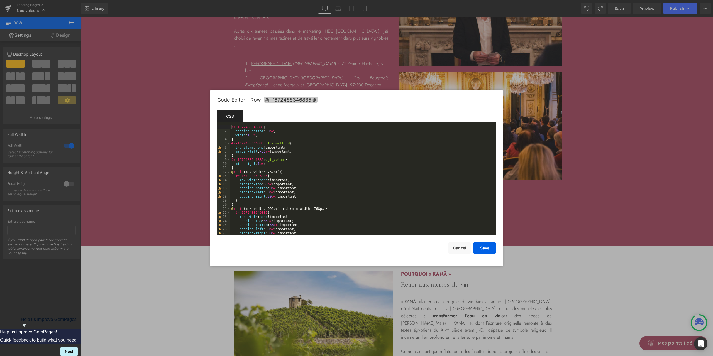
click at [315, 98] on icon at bounding box center [314, 100] width 4 height 4
drag, startPoint x: 483, startPoint y: 249, endPoint x: 416, endPoint y: 224, distance: 72.1
click at [483, 249] on button "Save" at bounding box center [484, 247] width 22 height 11
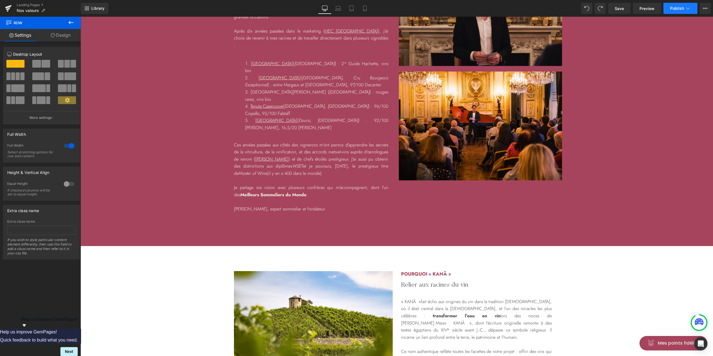
click at [673, 5] on button "Publish" at bounding box center [680, 8] width 34 height 11
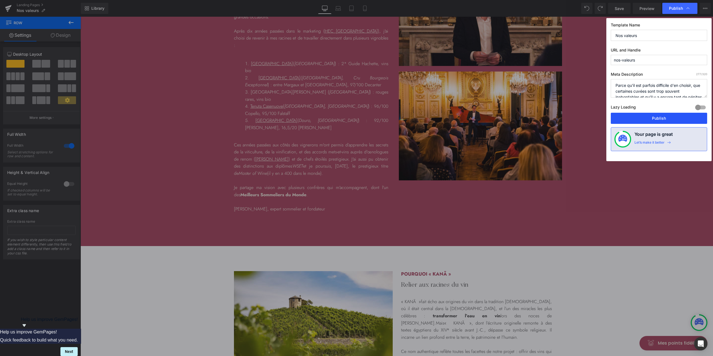
click at [664, 120] on button "Publish" at bounding box center [658, 118] width 96 height 11
